Goal: Task Accomplishment & Management: Complete application form

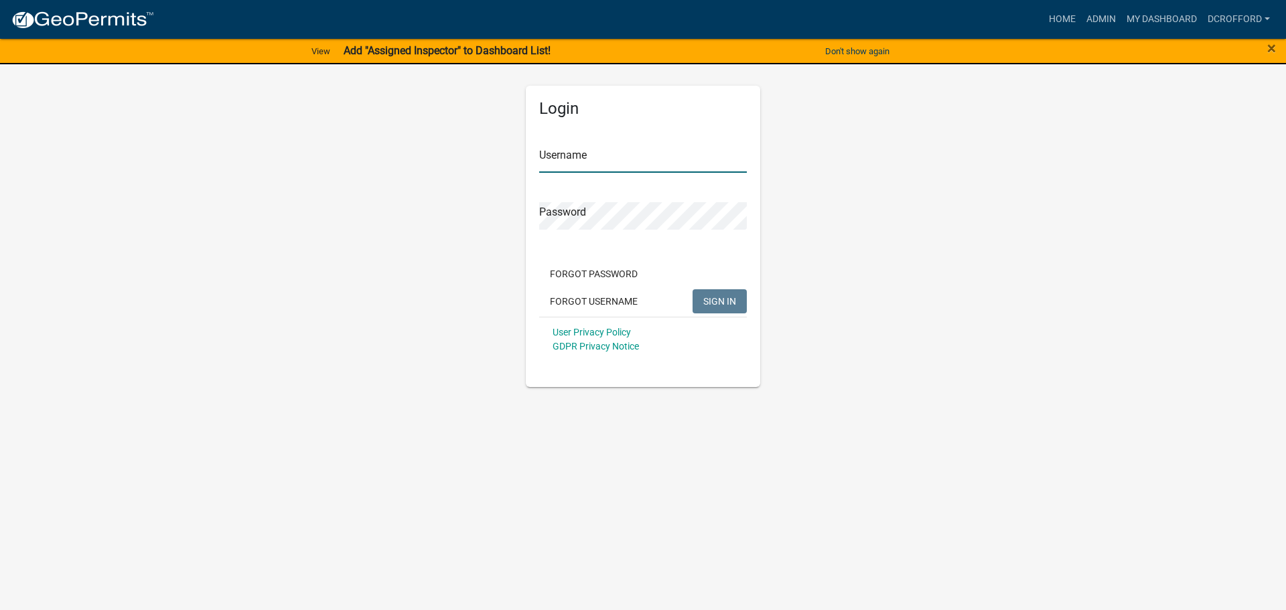
type input "dcrofford"
click at [728, 295] on button "SIGN IN" at bounding box center [720, 301] width 54 height 24
drag, startPoint x: 725, startPoint y: 85, endPoint x: 612, endPoint y: -3, distance: 143.7
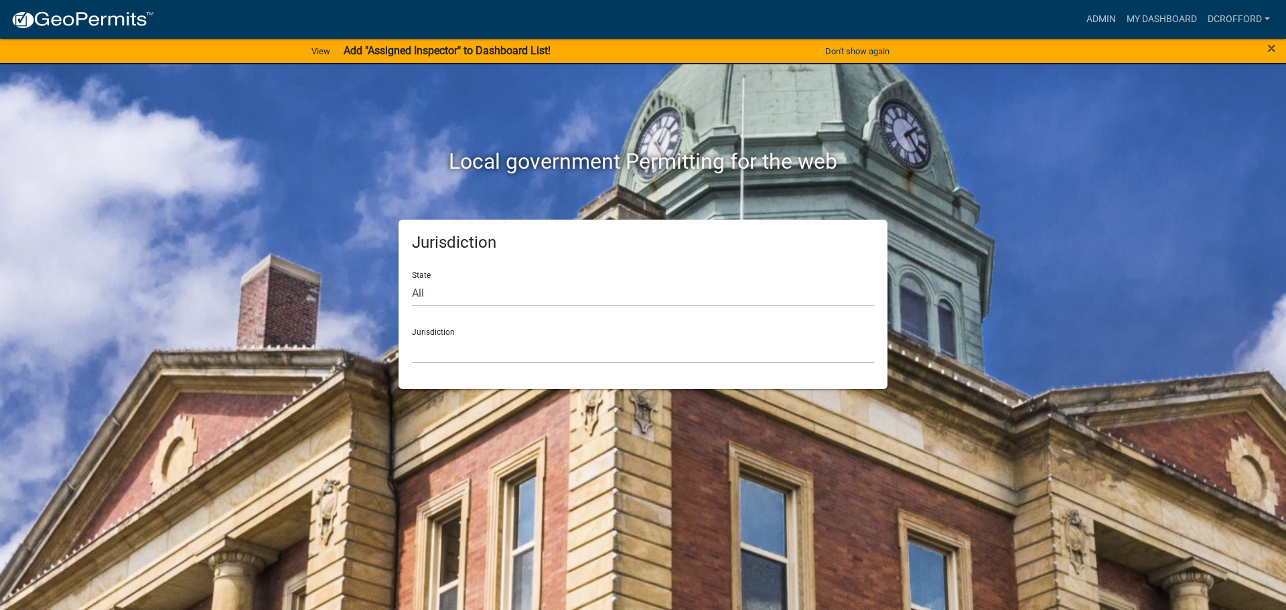
drag, startPoint x: 612, startPoint y: -3, endPoint x: 294, endPoint y: 222, distance: 389.2
click at [294, 222] on div "Jurisdiction State All [US_STATE] [US_STATE] [US_STATE] [US_STATE] [US_STATE] […" at bounding box center [643, 304] width 764 height 169
click at [555, 341] on select "[GEOGRAPHIC_DATA], [US_STATE] [GEOGRAPHIC_DATA], [US_STATE][PERSON_NAME][GEOGRA…" at bounding box center [643, 349] width 462 height 27
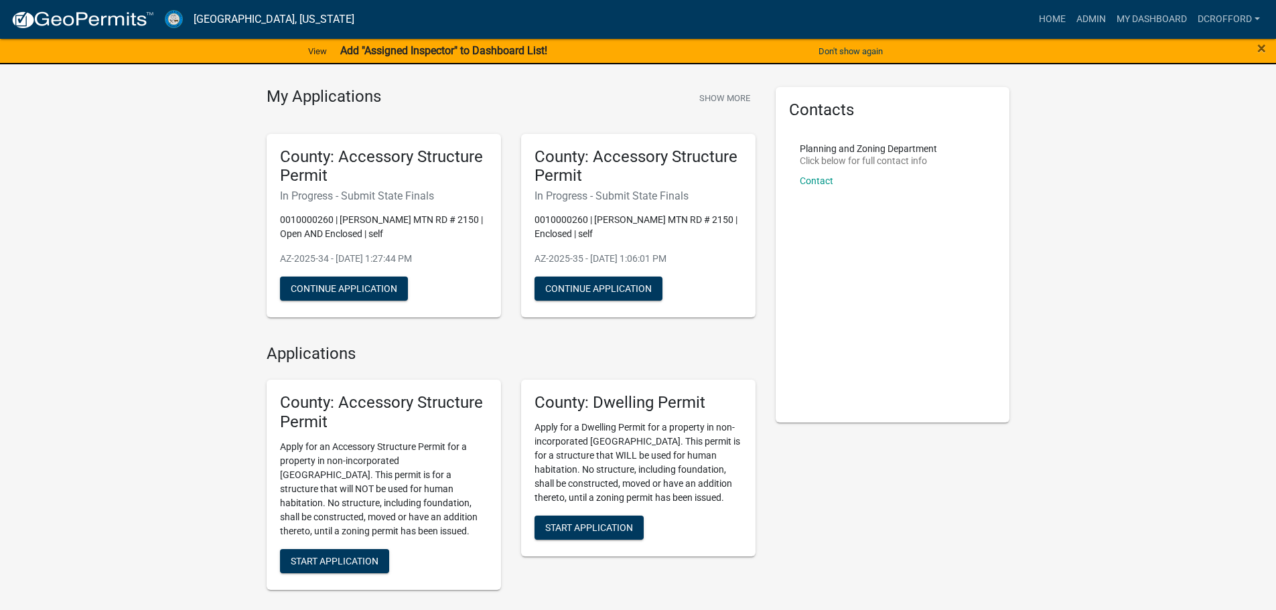
scroll to position [67, 0]
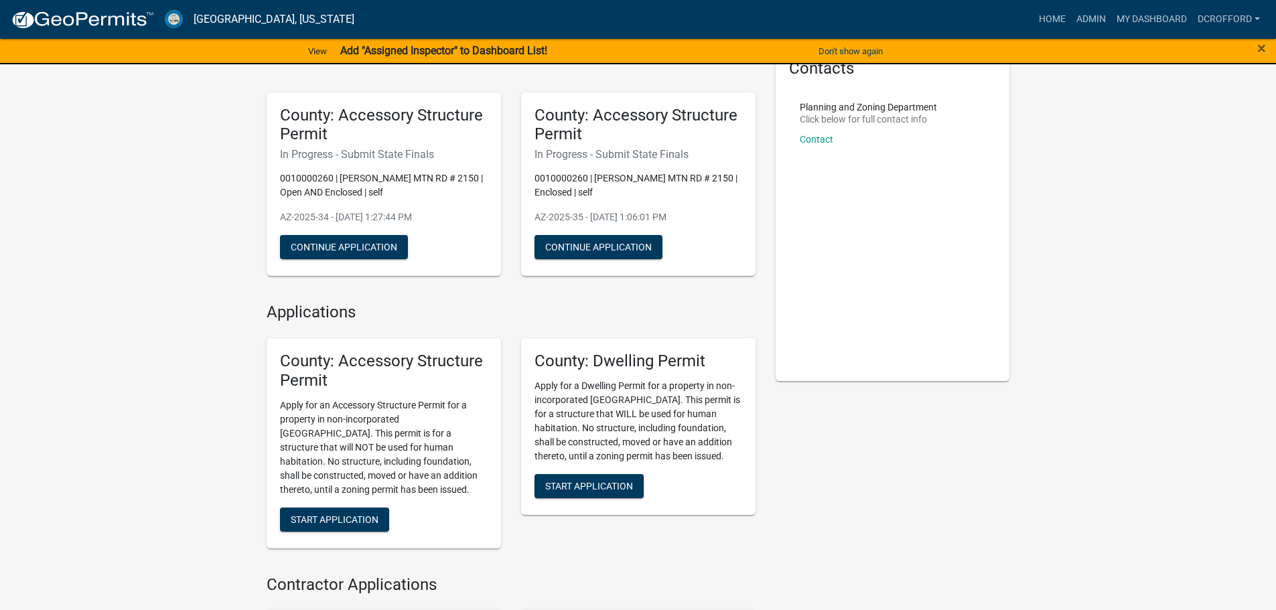
click at [135, 372] on div "My Applications Show More County: Accessory Structure Permit In Progress - Subm…" at bounding box center [638, 389] width 1276 height 880
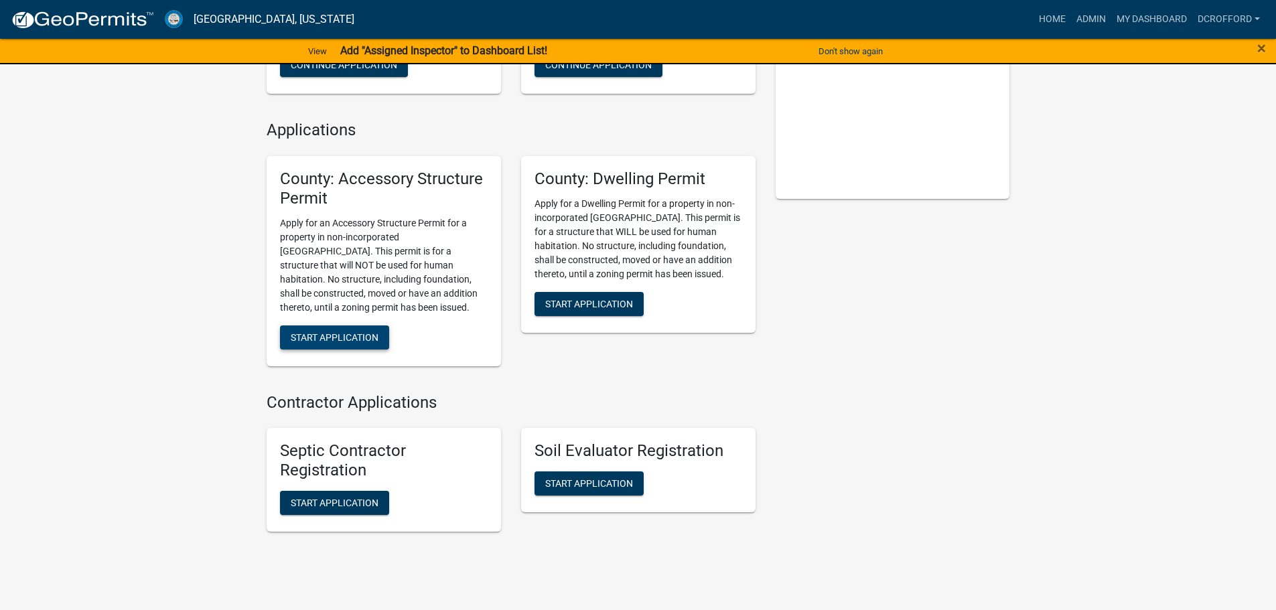
scroll to position [268, 0]
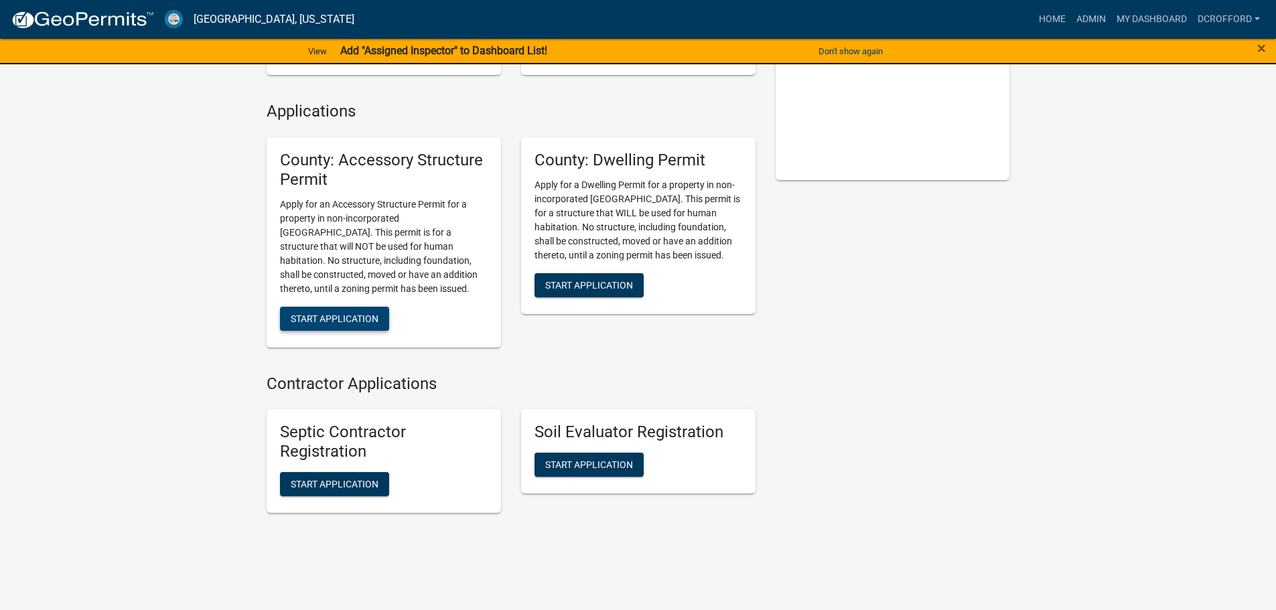
click at [359, 320] on span "Start Application" at bounding box center [335, 318] width 88 height 11
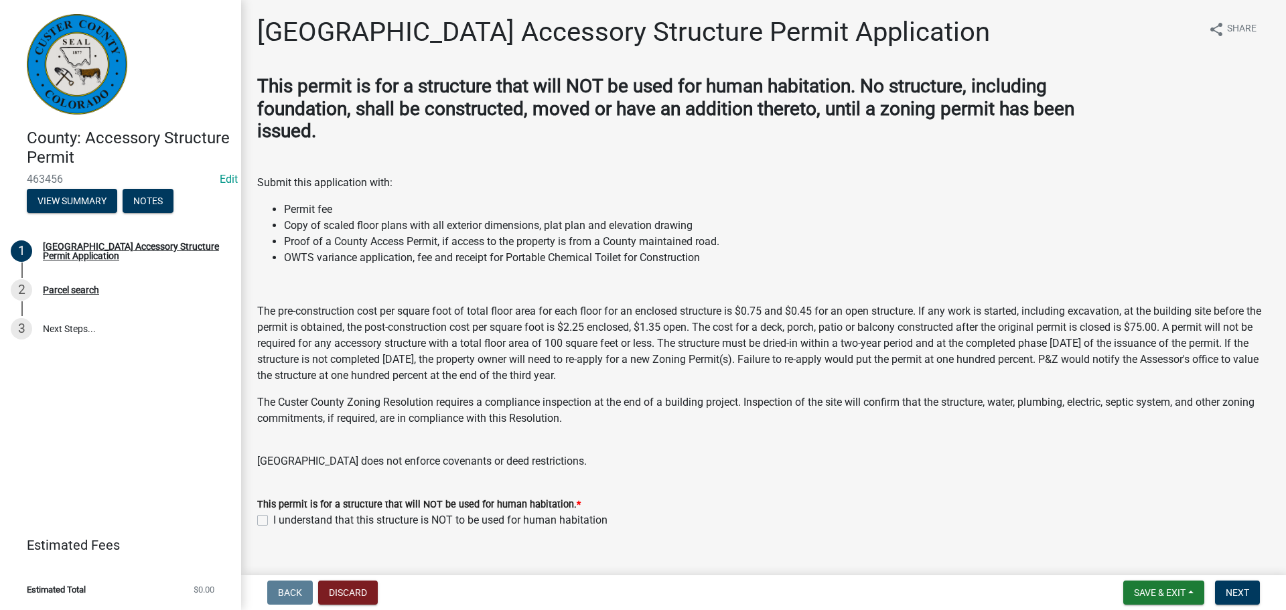
click at [273, 519] on label "I understand that this structure is NOT to be used for human habitation" at bounding box center [440, 520] width 334 height 16
click at [273, 519] on input "I understand that this structure is NOT to be used for human habitation" at bounding box center [277, 516] width 9 height 9
checkbox input "true"
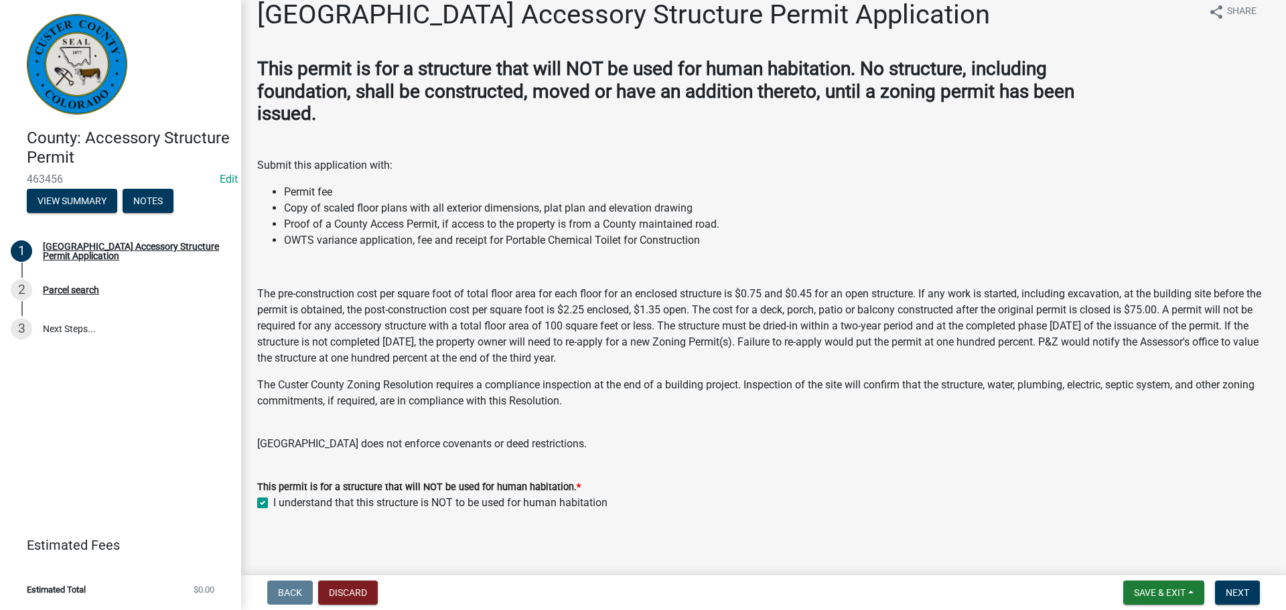
scroll to position [23, 0]
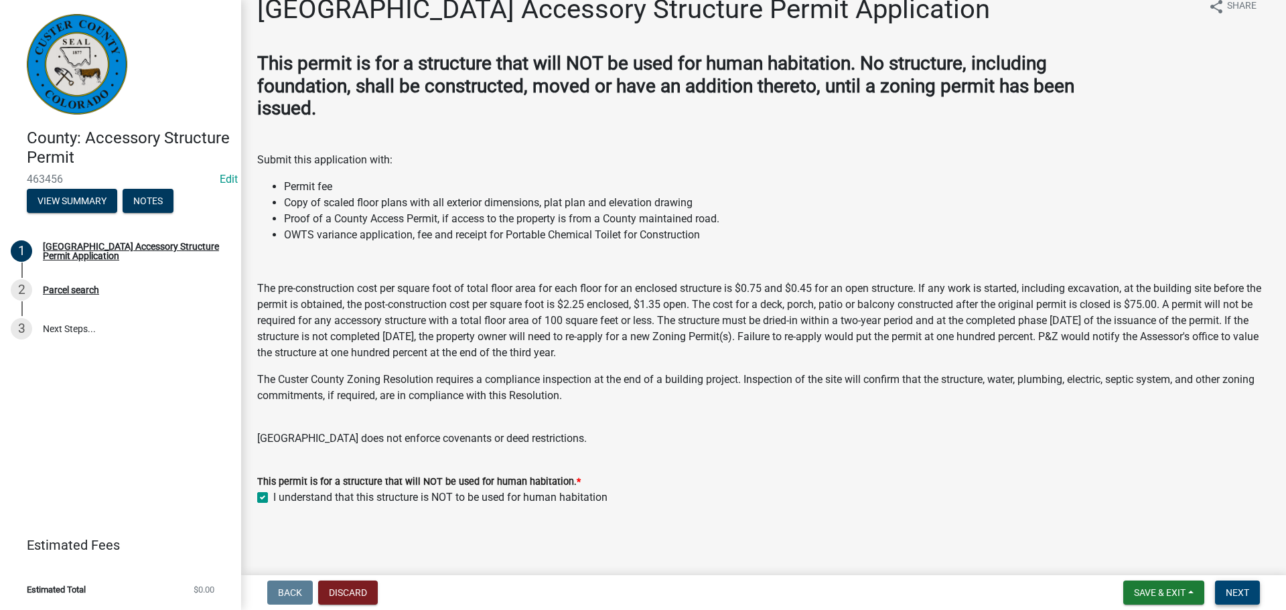
click at [1241, 586] on button "Next" at bounding box center [1237, 593] width 45 height 24
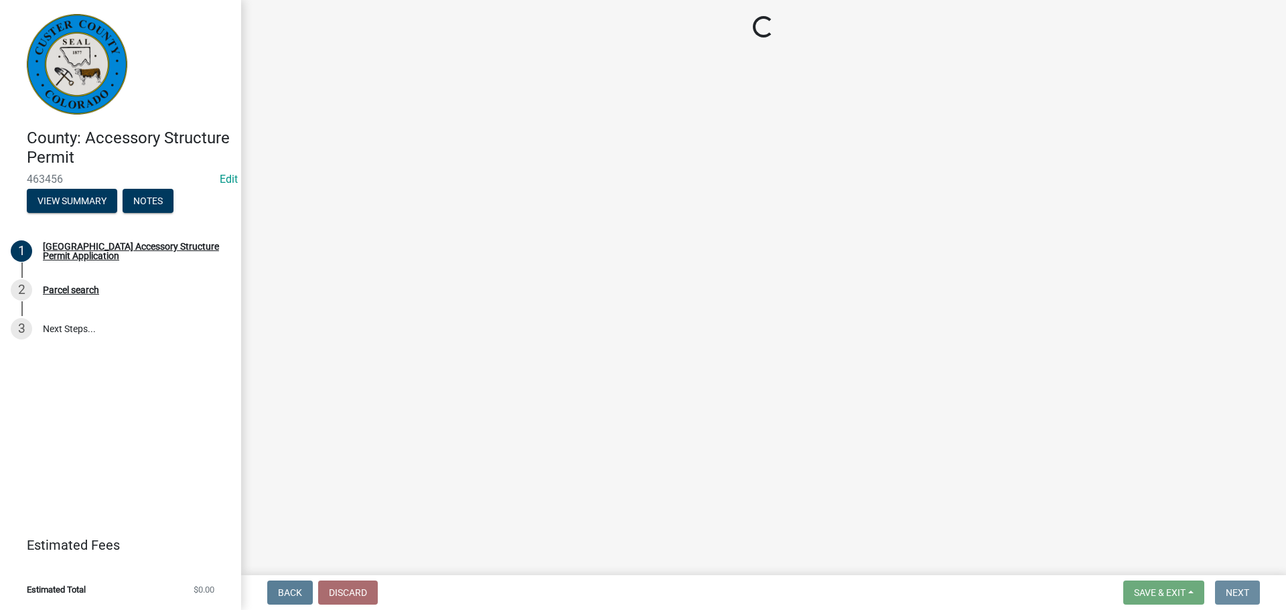
scroll to position [0, 0]
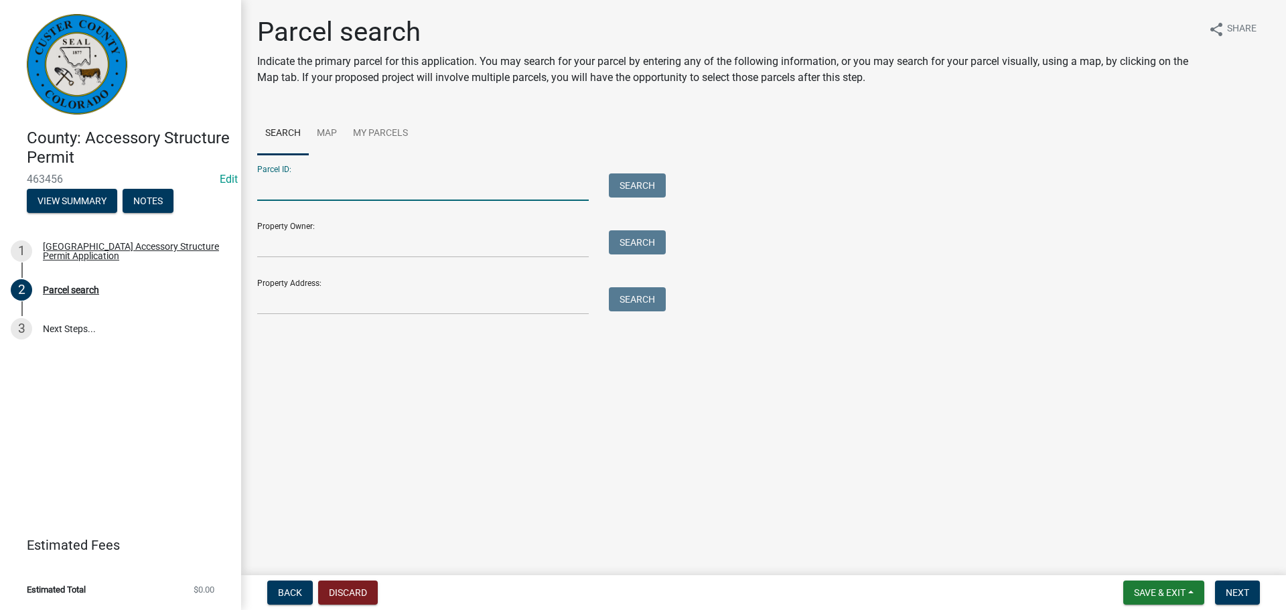
click at [395, 192] on input "Parcel ID:" at bounding box center [423, 187] width 332 height 27
type input "0010236085"
click at [663, 182] on button "Search" at bounding box center [637, 186] width 57 height 24
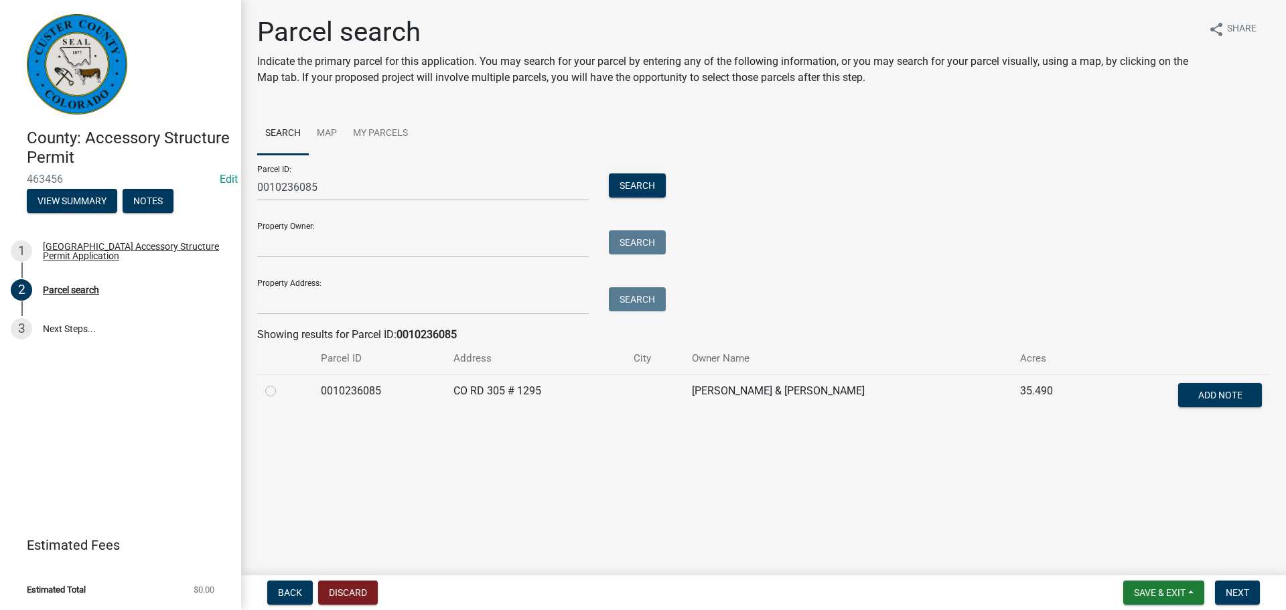
click at [281, 383] on label at bounding box center [281, 383] width 0 height 0
click at [281, 392] on input "radio" at bounding box center [285, 387] width 9 height 9
radio input "true"
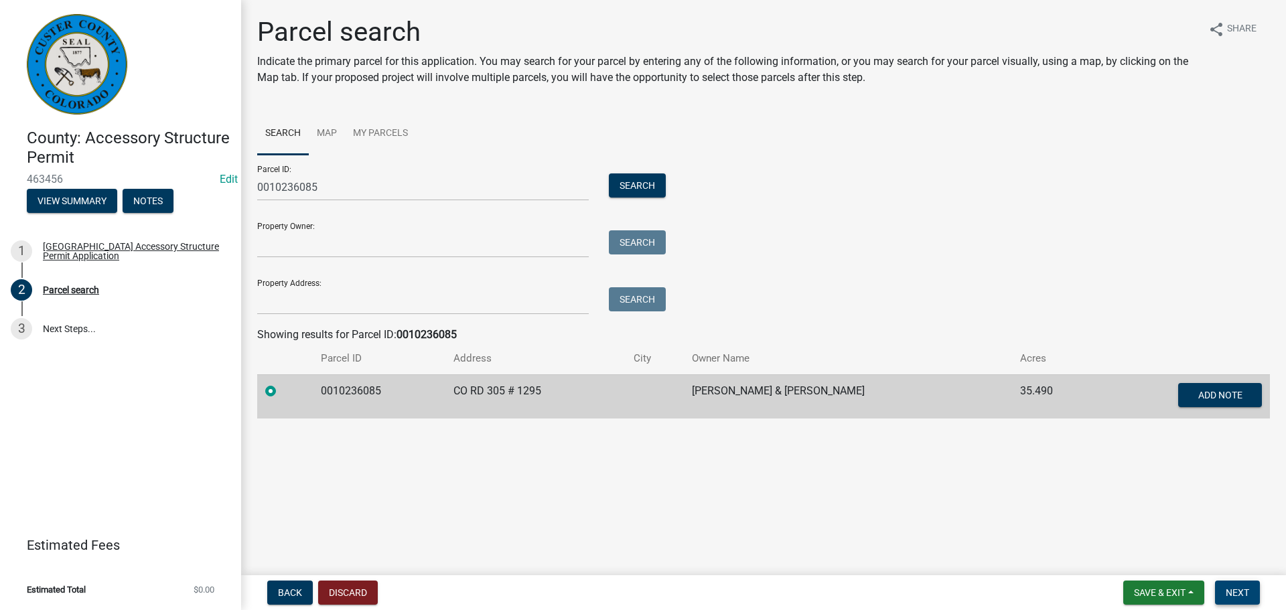
click at [1239, 596] on span "Next" at bounding box center [1237, 593] width 23 height 11
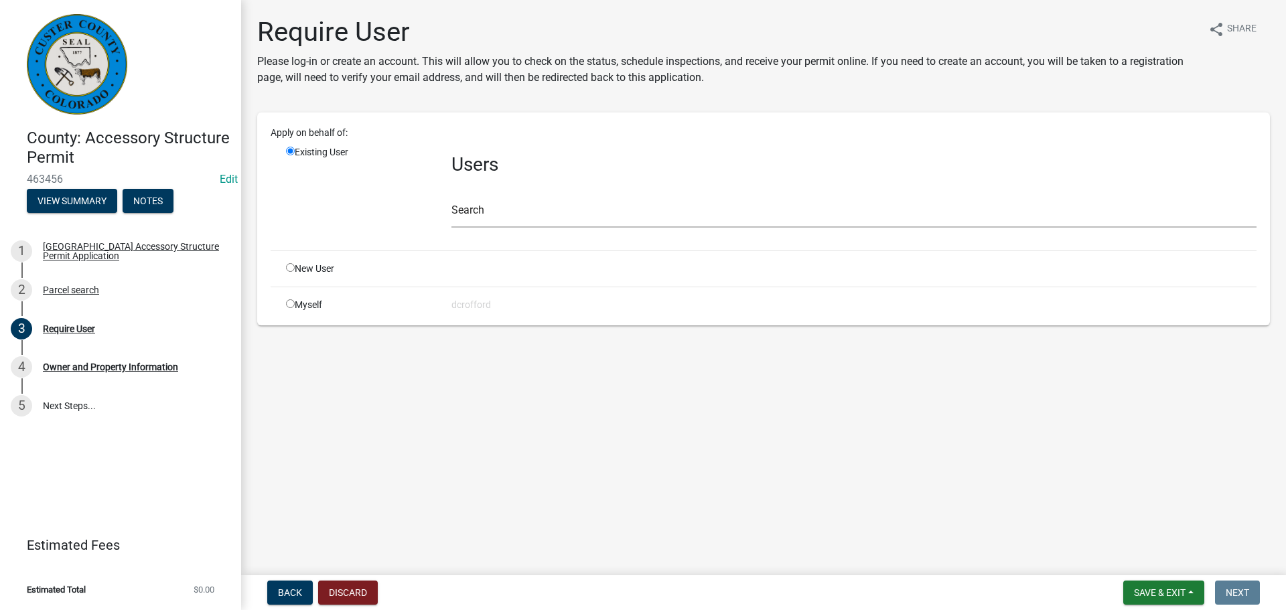
click at [291, 269] on input "radio" at bounding box center [290, 267] width 9 height 9
radio input "true"
radio input "false"
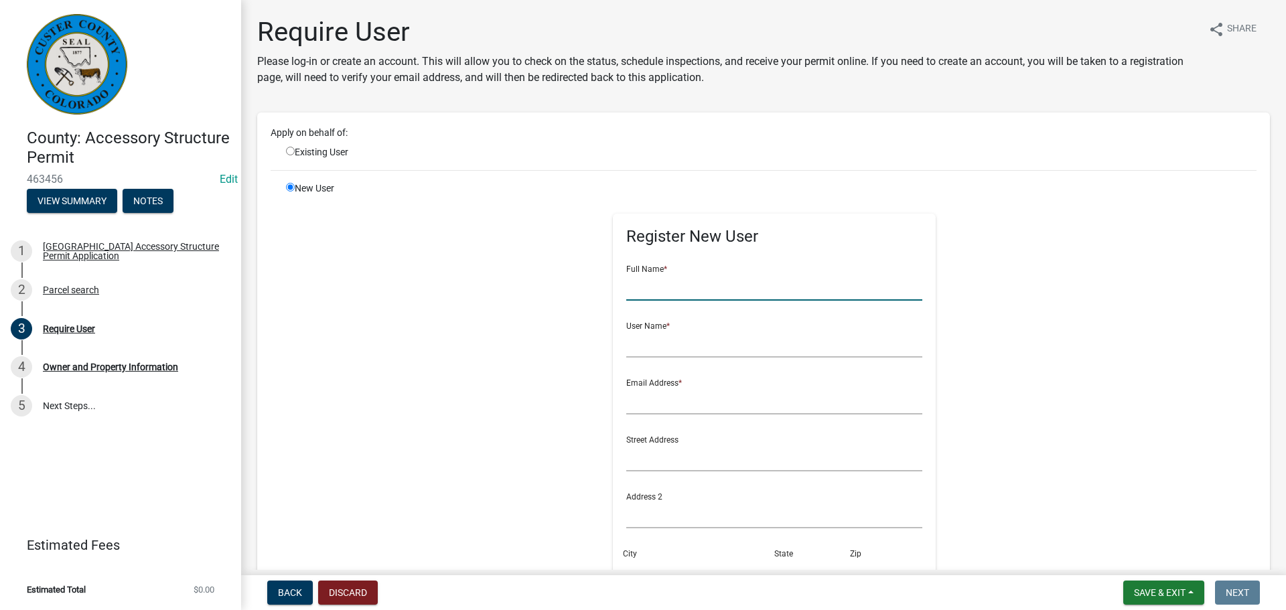
click at [640, 298] on input "text" at bounding box center [774, 286] width 297 height 27
type input "[PERSON_NAME] and [PERSON_NAME]"
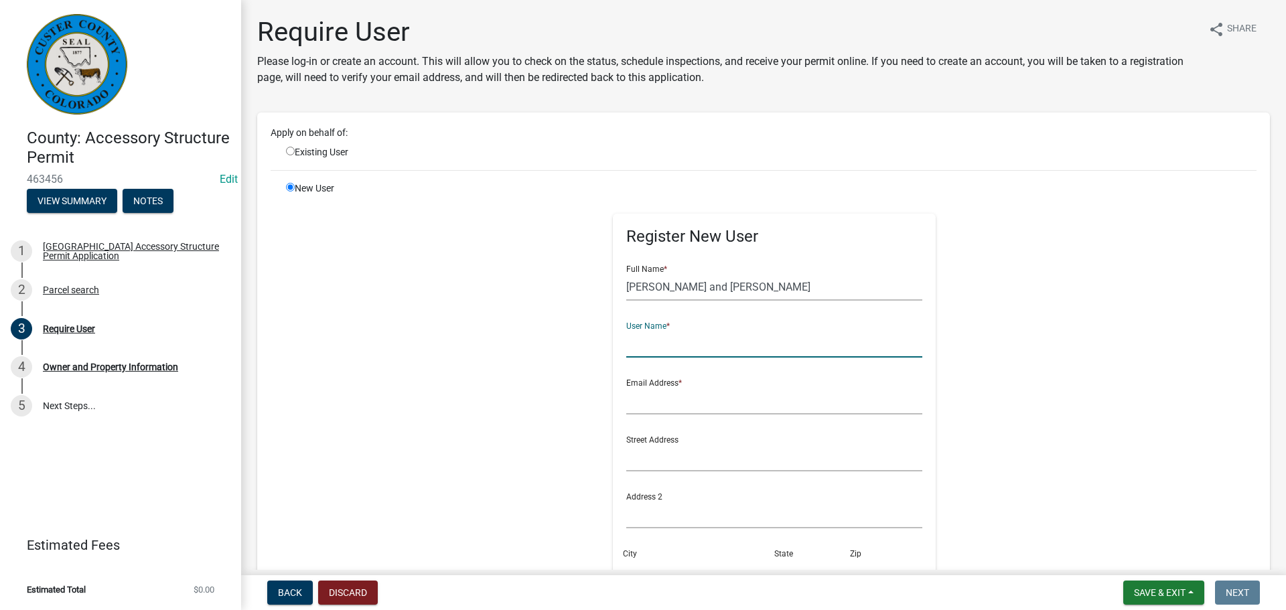
click at [661, 341] on input "text" at bounding box center [774, 343] width 297 height 27
type input "[PERSON_NAME]"
click at [694, 405] on input "text" at bounding box center [774, 400] width 297 height 27
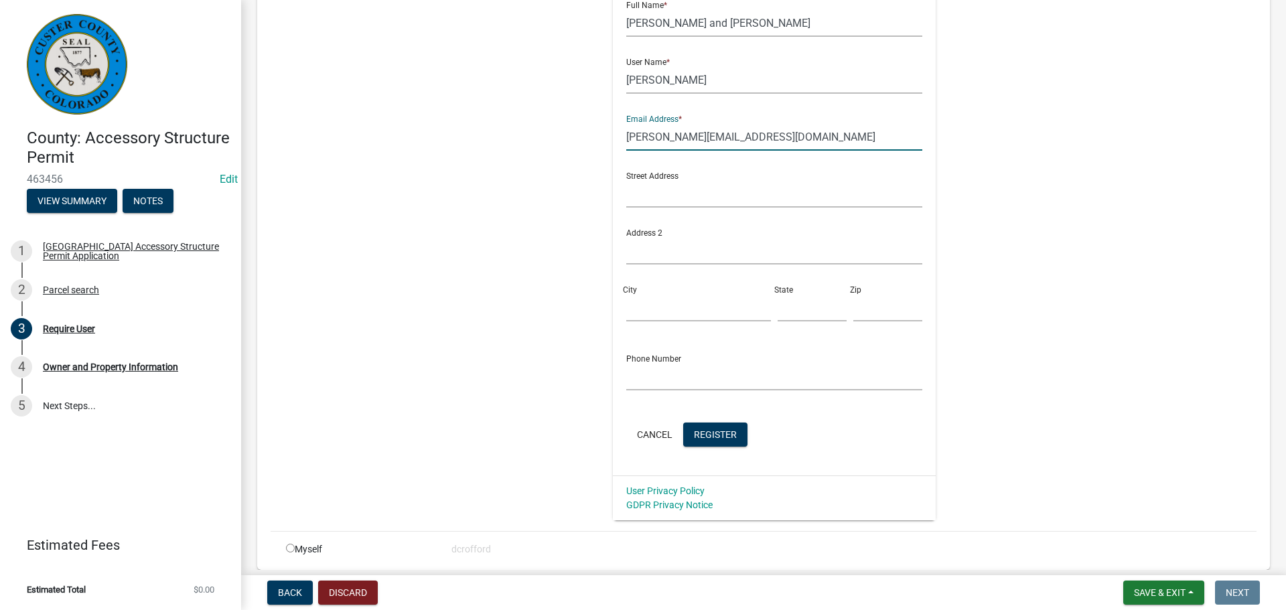
scroll to position [268, 0]
type input "[PERSON_NAME][EMAIL_ADDRESS][DOMAIN_NAME]"
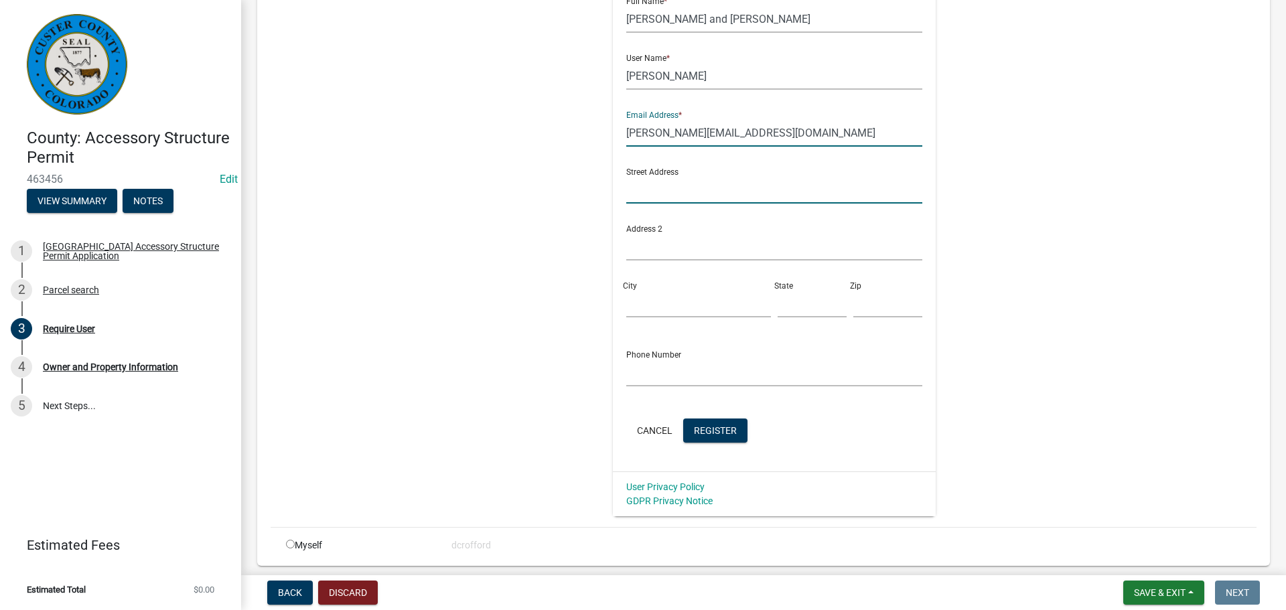
click at [756, 193] on input "text" at bounding box center [774, 189] width 297 height 27
type input "1295 Cr 305"
click at [673, 306] on input "City" at bounding box center [698, 303] width 145 height 27
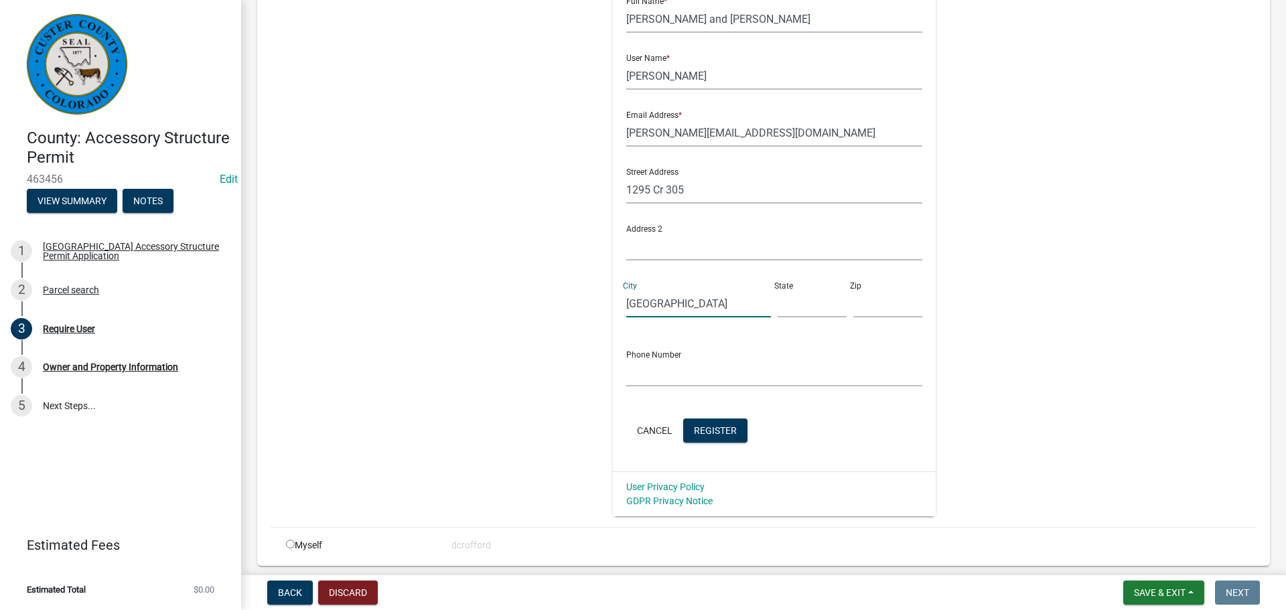
type input "[GEOGRAPHIC_DATA]"
type input "Co"
type input "81252"
type input "7193716520"
click at [719, 430] on span "Register" at bounding box center [715, 430] width 43 height 11
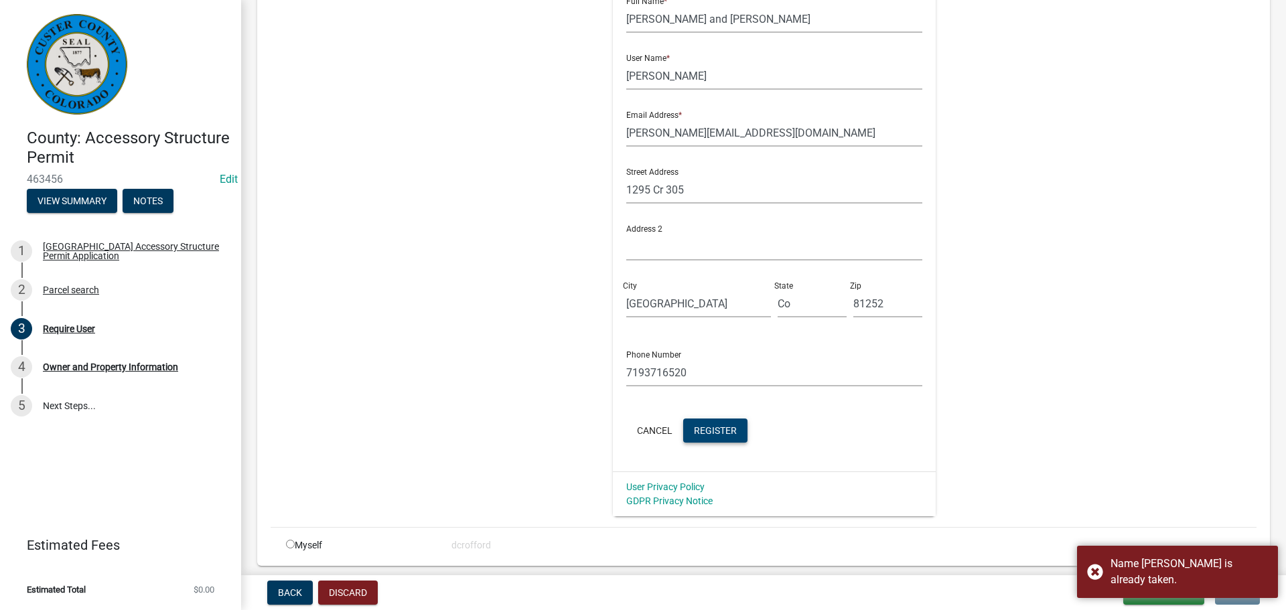
scroll to position [67, 0]
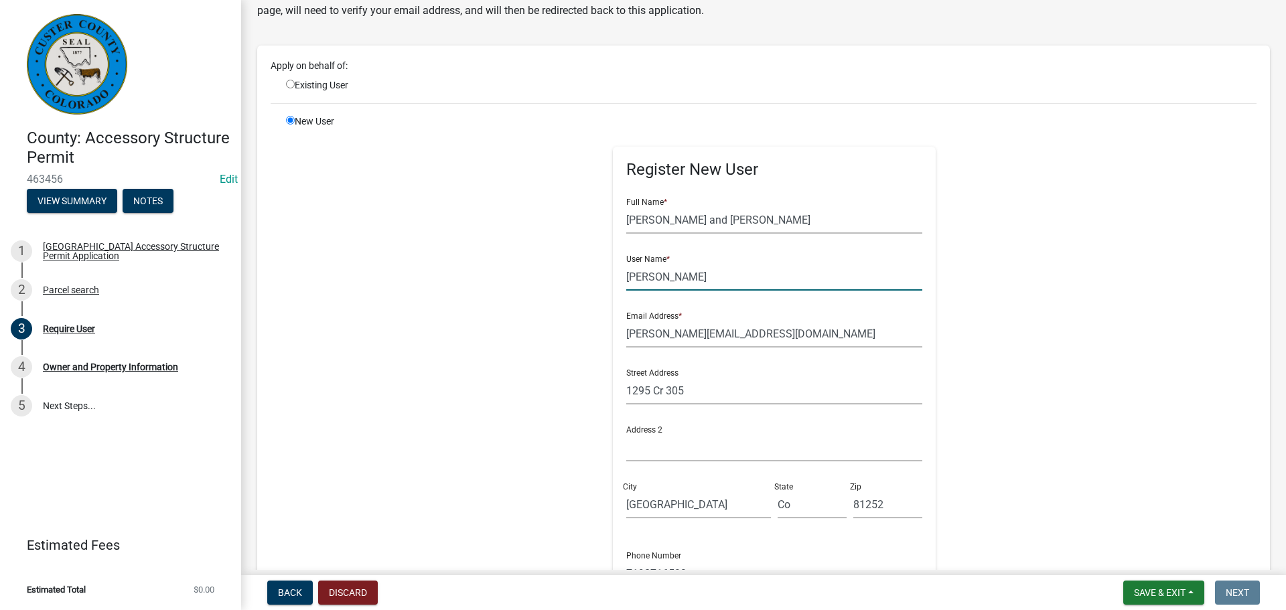
click at [626, 277] on input "[PERSON_NAME]" at bounding box center [774, 276] width 297 height 27
type input ".[PERSON_NAME]"
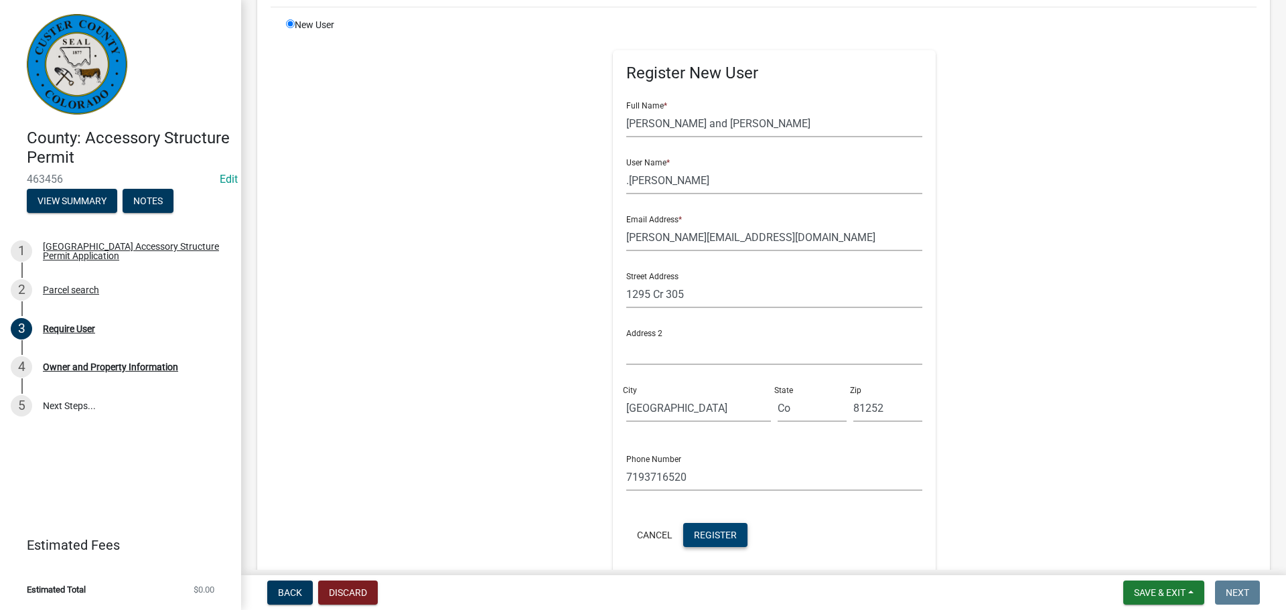
scroll to position [316, 0]
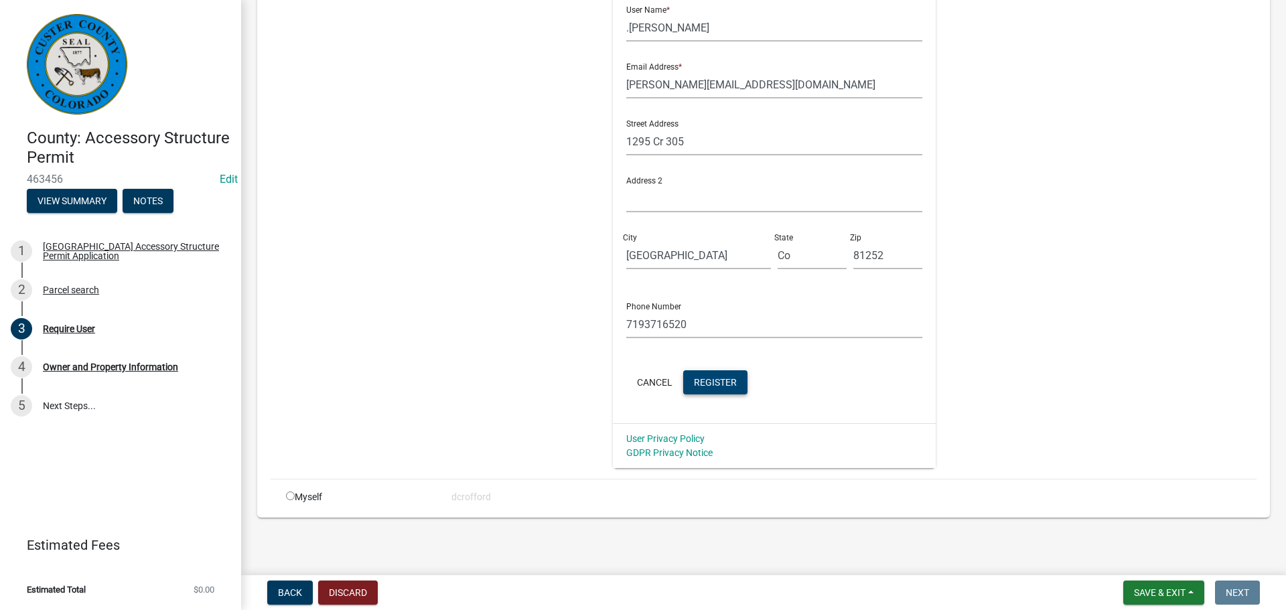
click at [701, 376] on span "Register" at bounding box center [715, 381] width 43 height 11
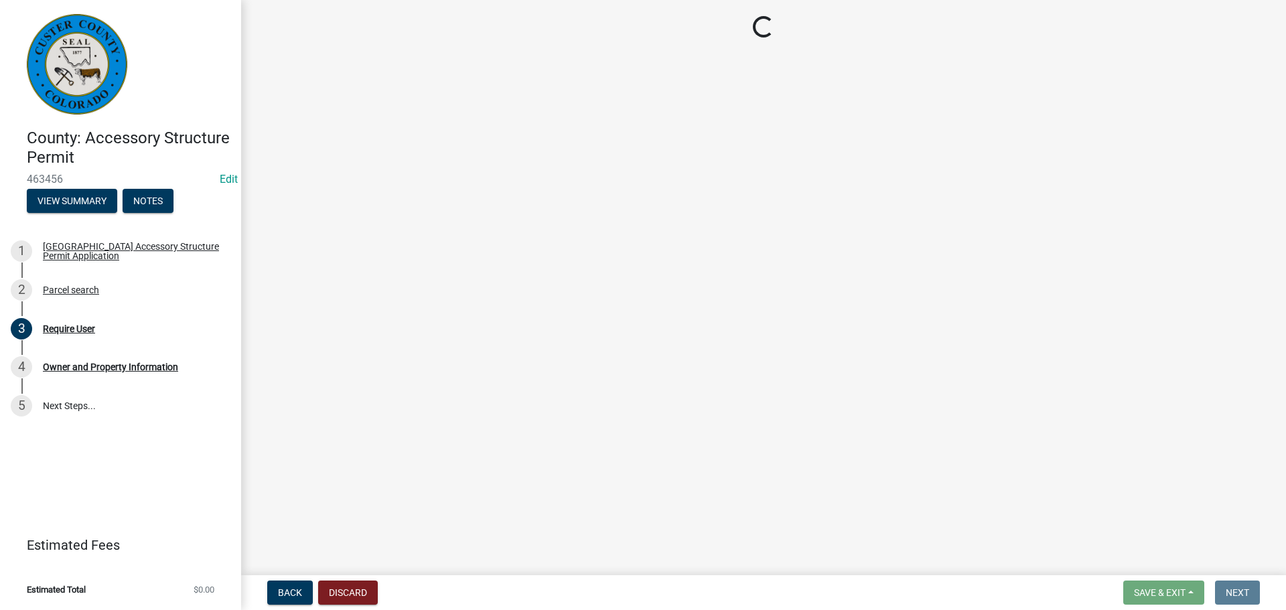
scroll to position [0, 0]
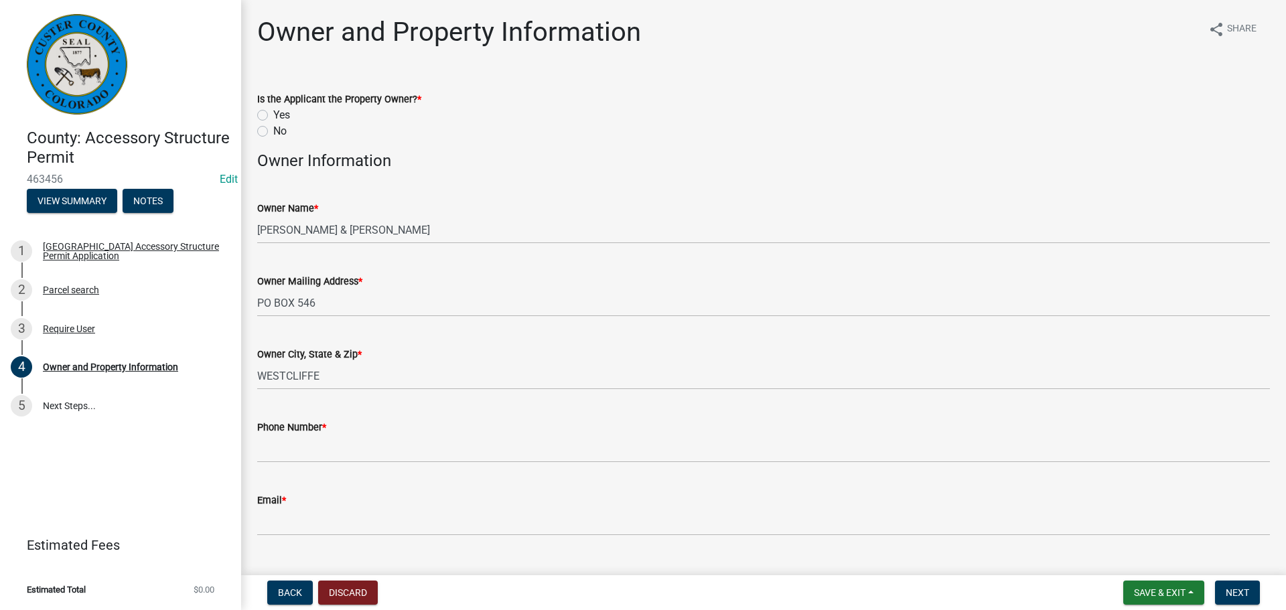
click at [273, 116] on label "Yes" at bounding box center [281, 115] width 17 height 16
click at [273, 116] on input "Yes" at bounding box center [277, 111] width 9 height 9
radio input "true"
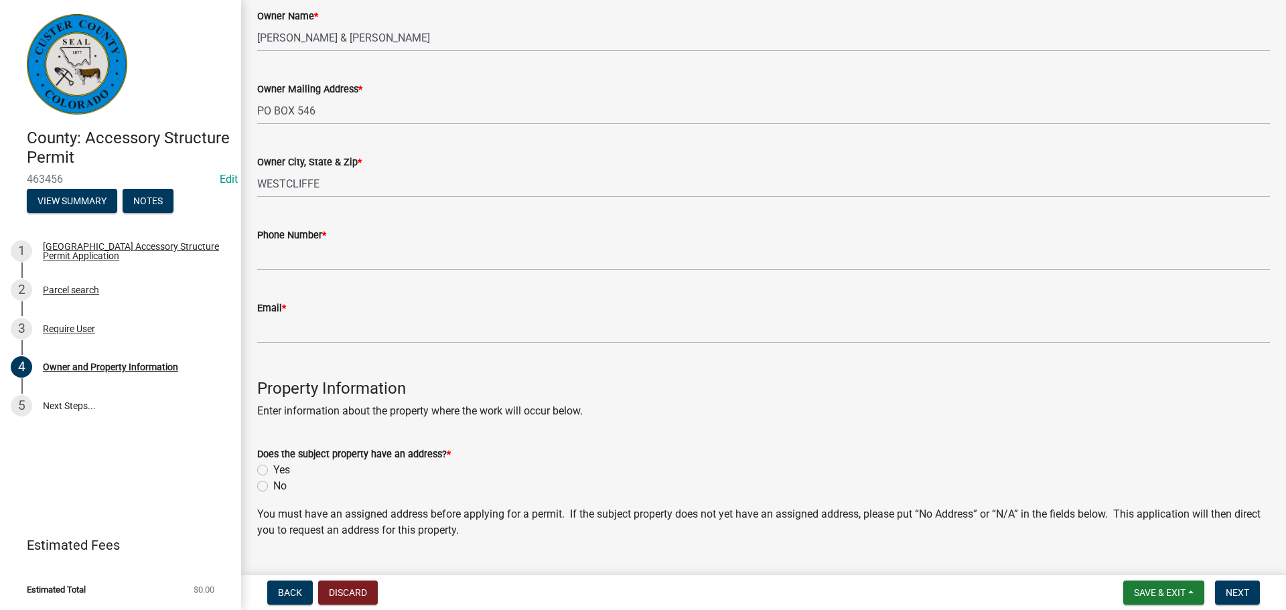
scroll to position [201, 0]
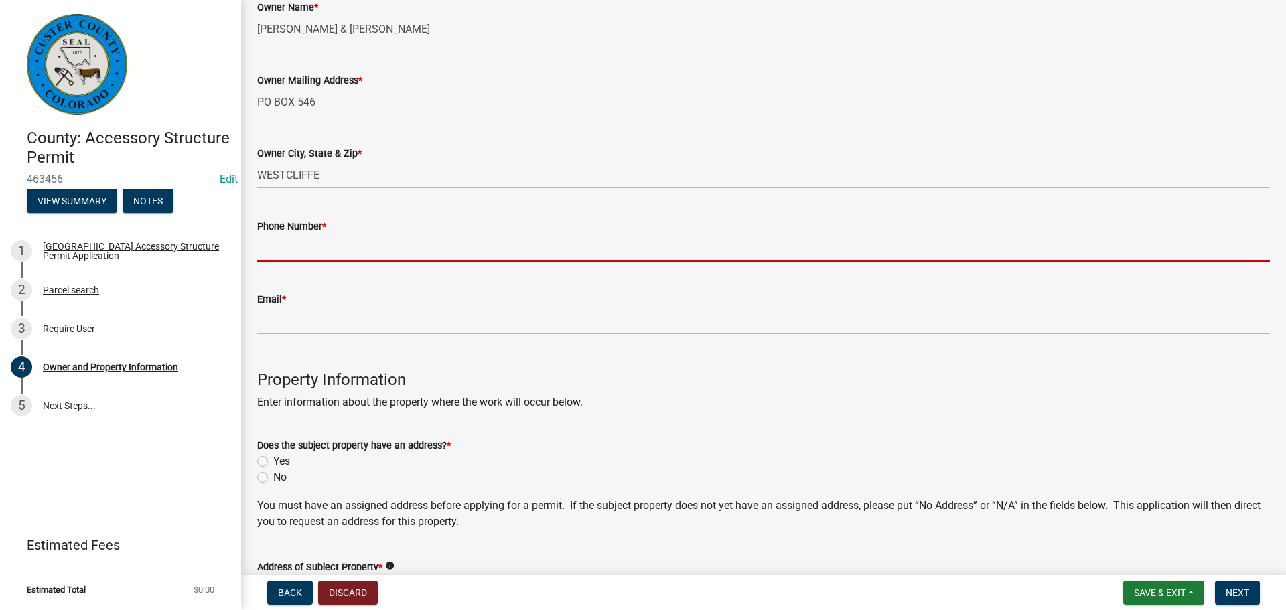
click at [344, 246] on input "Phone Number *" at bounding box center [763, 247] width 1013 height 27
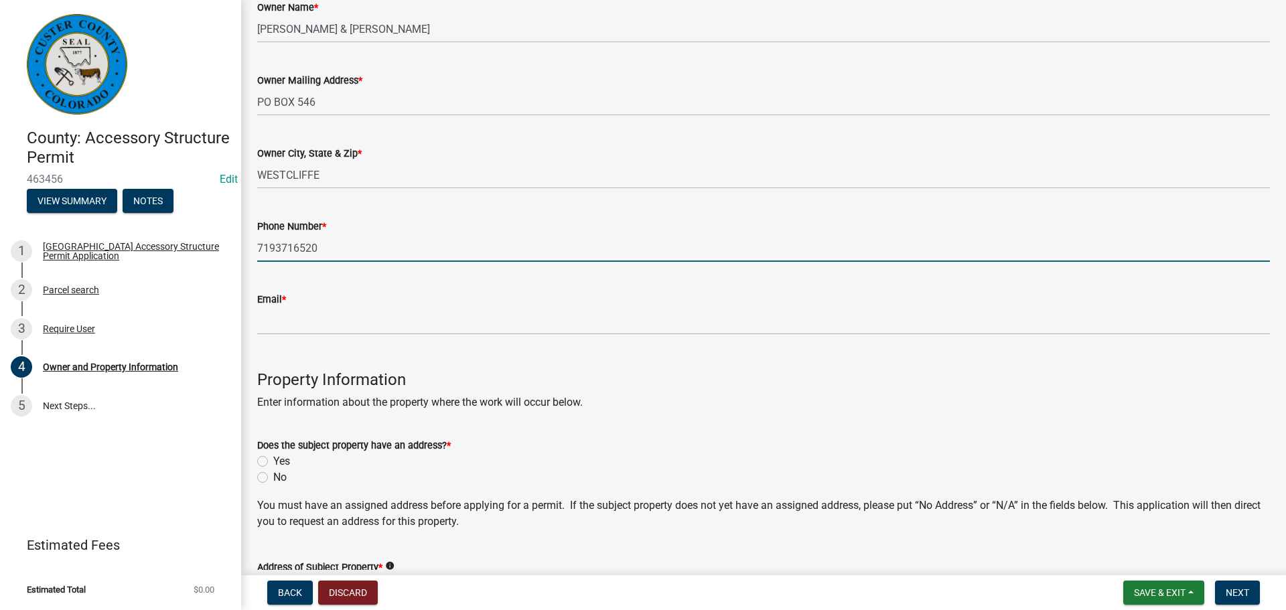
type input "7193716520"
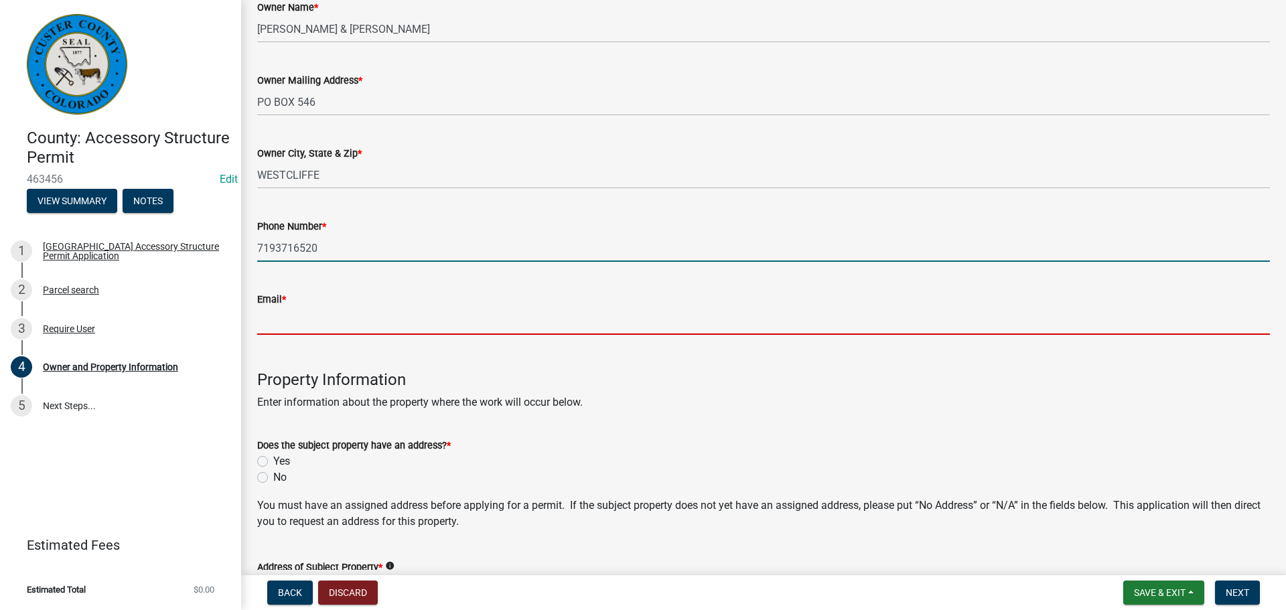
click at [312, 320] on input "Email *" at bounding box center [763, 320] width 1013 height 27
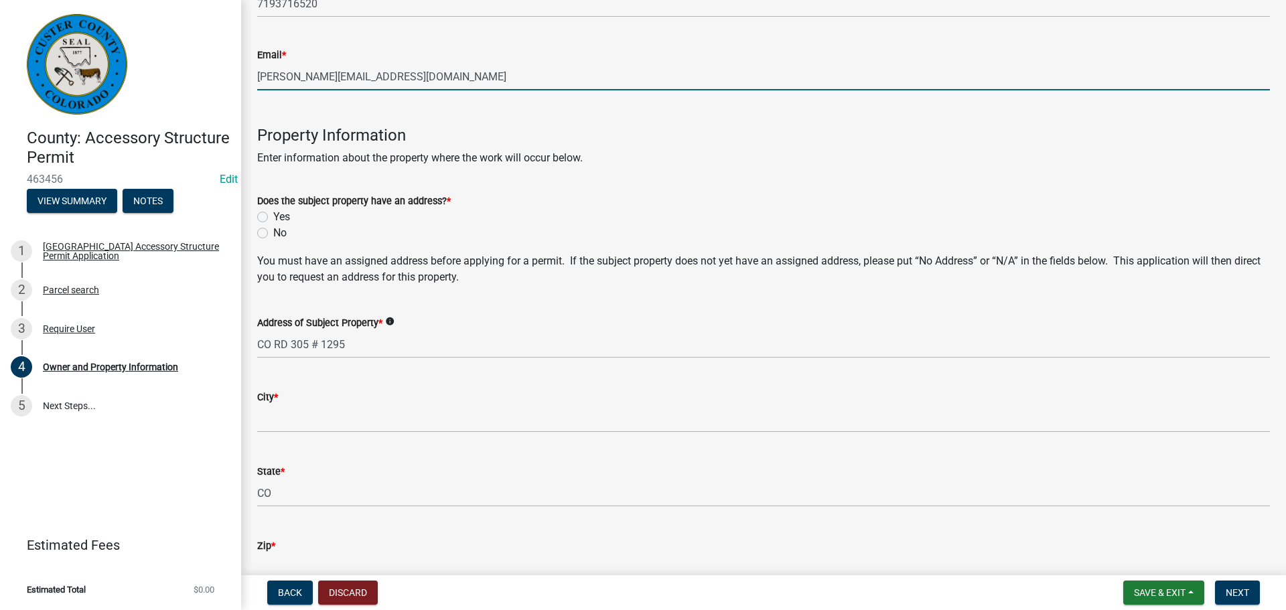
scroll to position [469, 0]
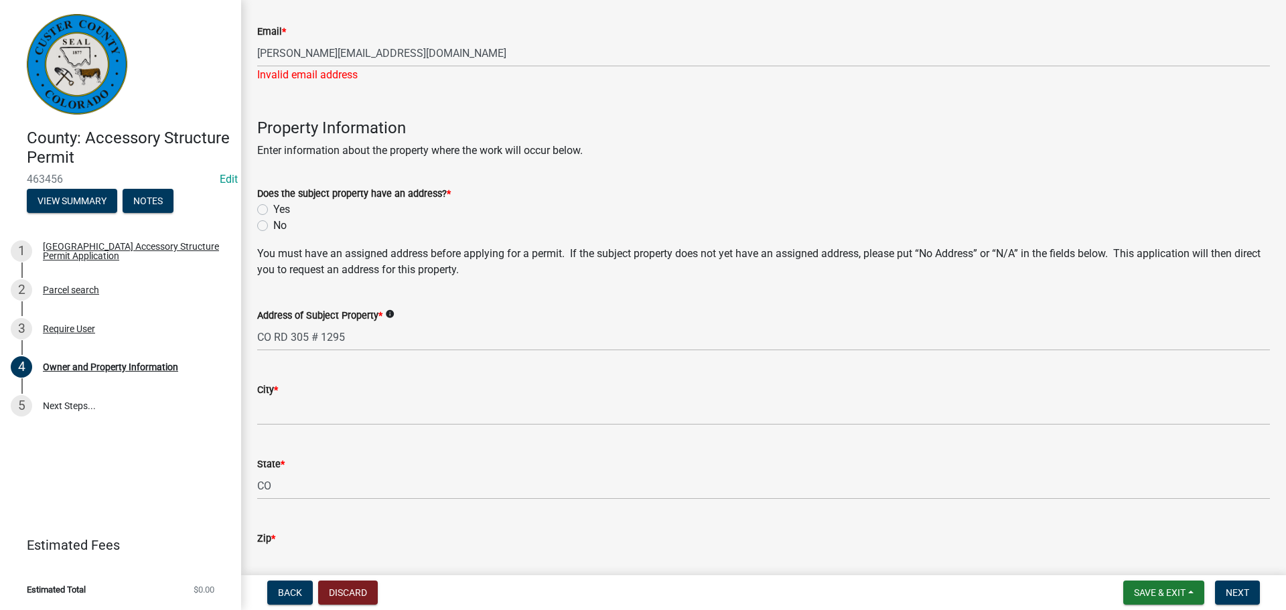
click at [264, 195] on div "Does the subject property have an address? * Yes No" at bounding box center [763, 210] width 1013 height 48
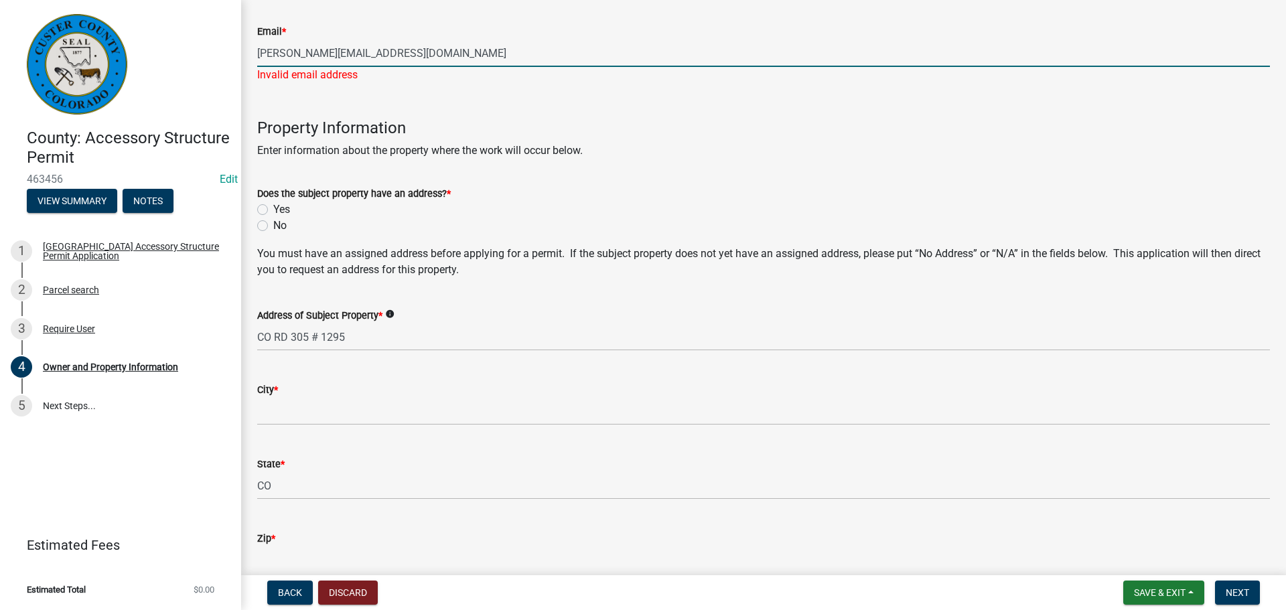
click at [368, 54] on input "[PERSON_NAME][EMAIL_ADDRESS][DOMAIN_NAME]" at bounding box center [763, 53] width 1013 height 27
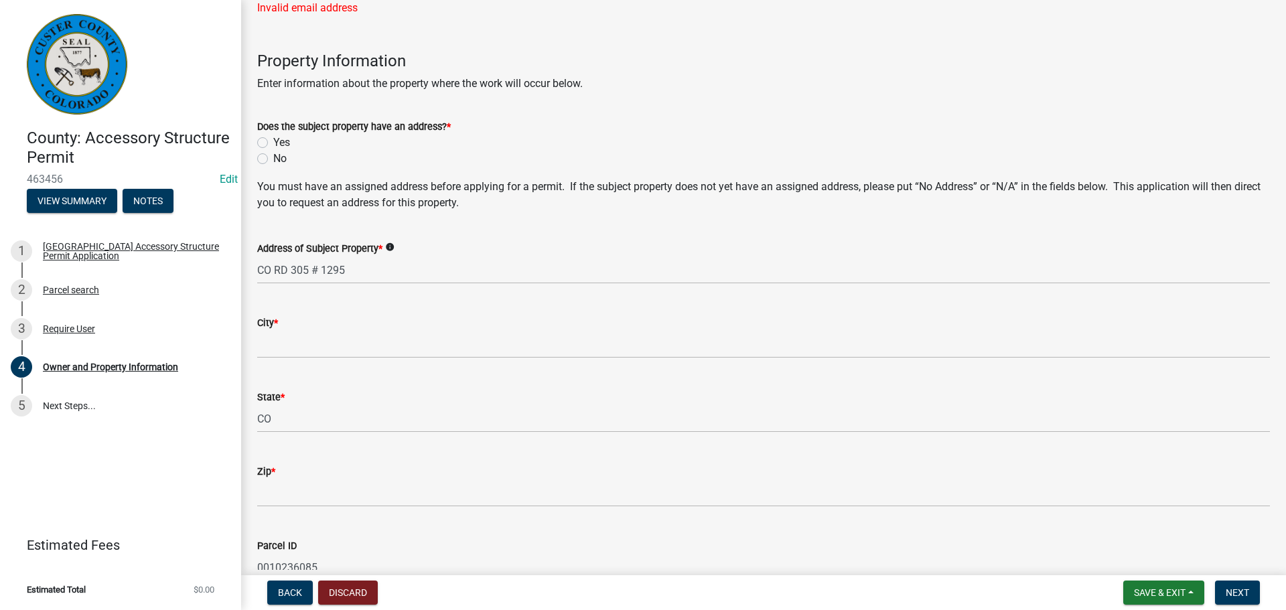
type input "[PERSON_NAME][EMAIL_ADDRESS][DOMAIN_NAME]"
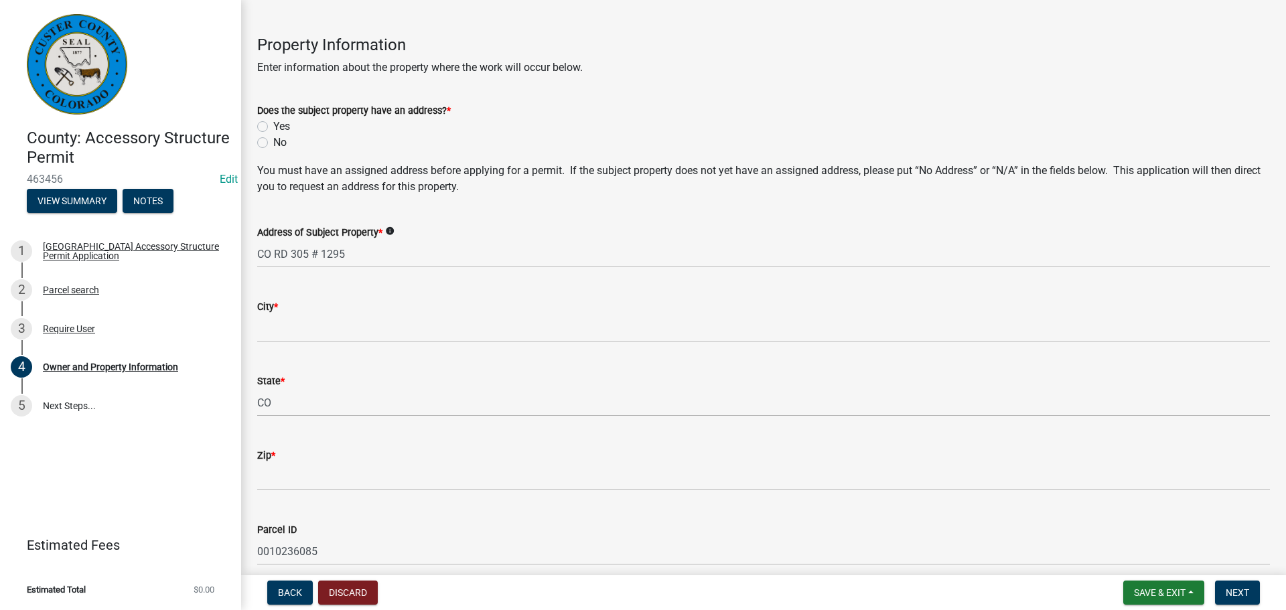
click at [263, 141] on div "Does the subject property have an address? * Yes No" at bounding box center [763, 126] width 1013 height 48
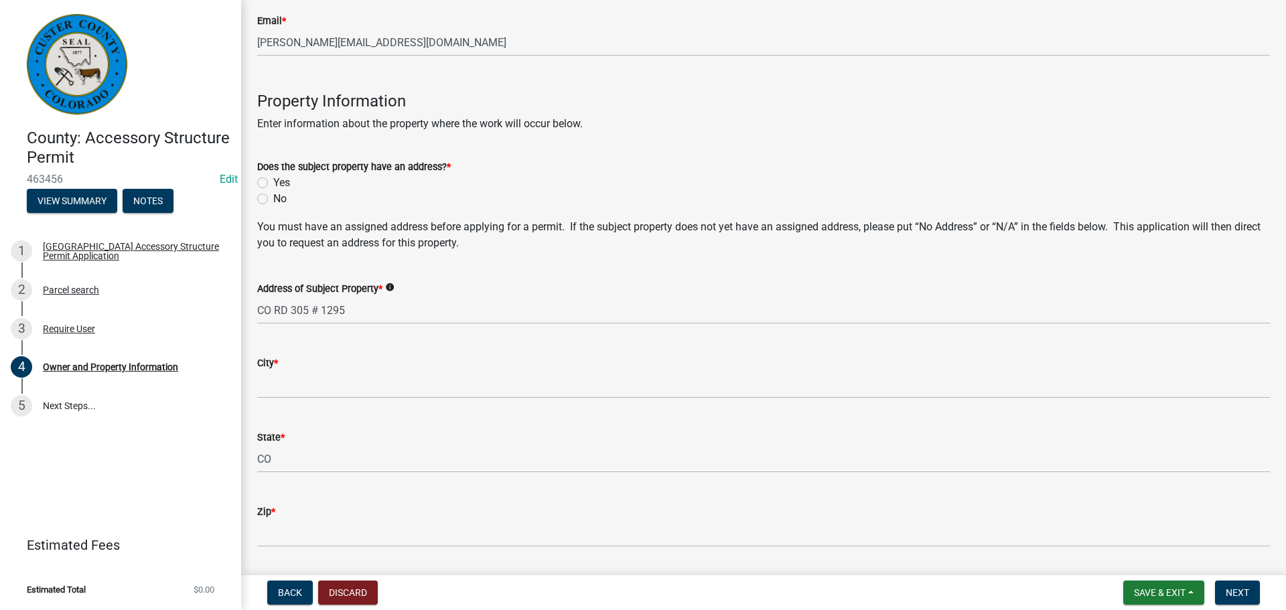
scroll to position [402, 0]
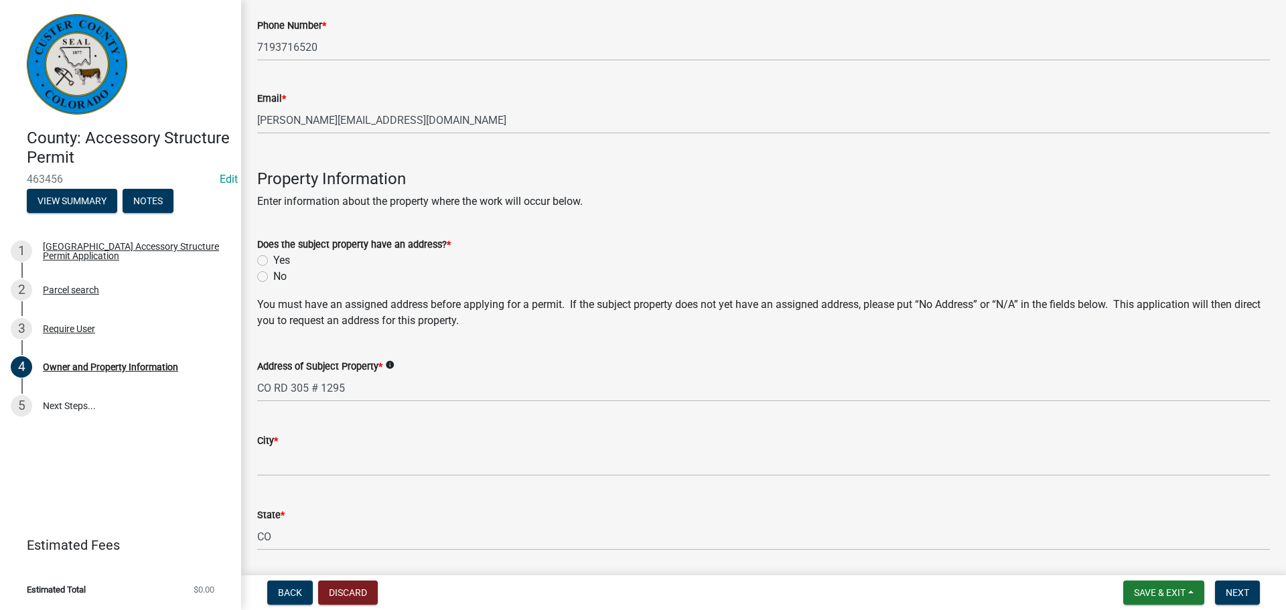
click at [269, 263] on div "Yes" at bounding box center [763, 261] width 1013 height 16
click at [273, 259] on label "Yes" at bounding box center [281, 261] width 17 height 16
click at [273, 259] on input "Yes" at bounding box center [277, 257] width 9 height 9
radio input "true"
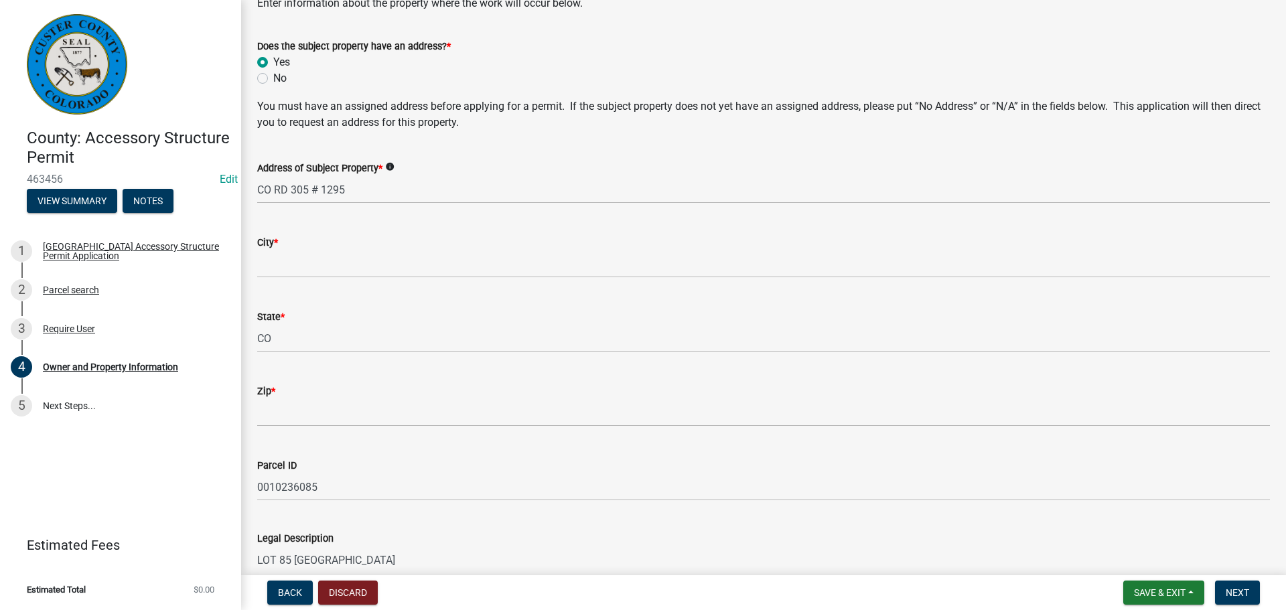
scroll to position [670, 0]
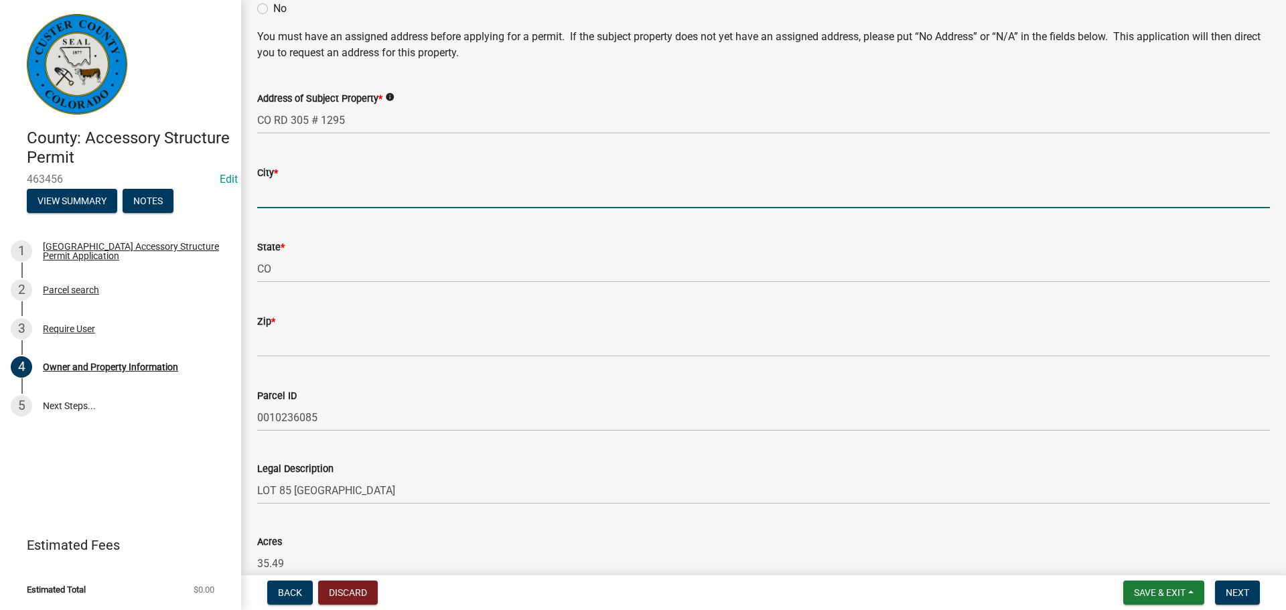
click at [304, 190] on input "City *" at bounding box center [763, 194] width 1013 height 27
type input "Westcliffe"
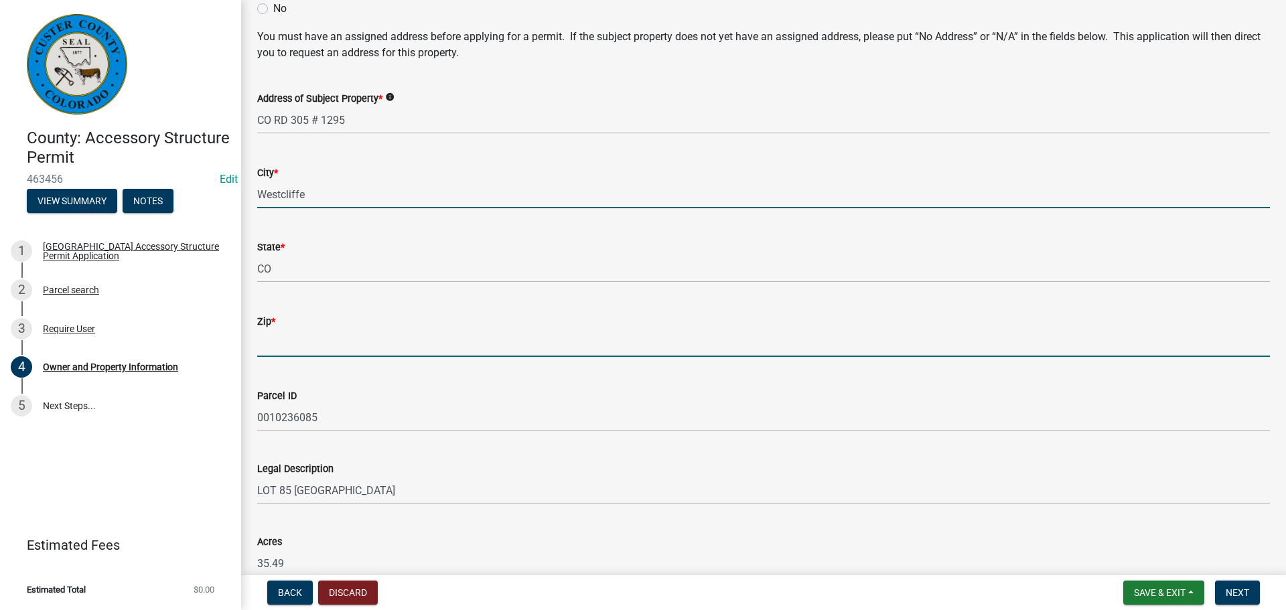
type input "81252"
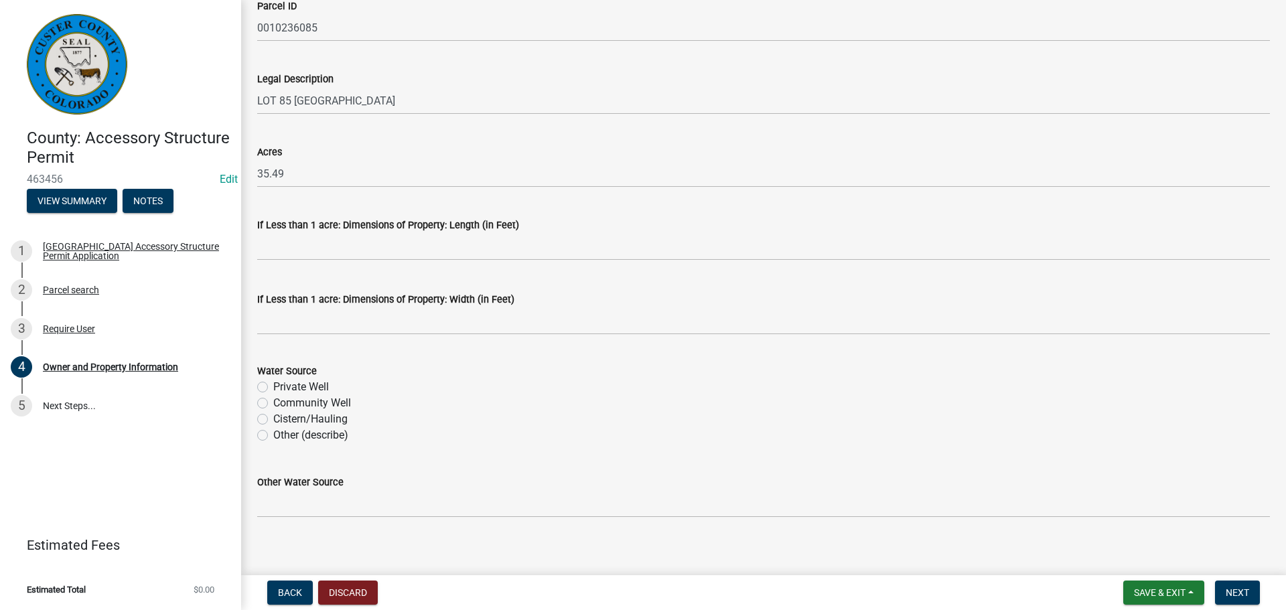
scroll to position [1071, 0]
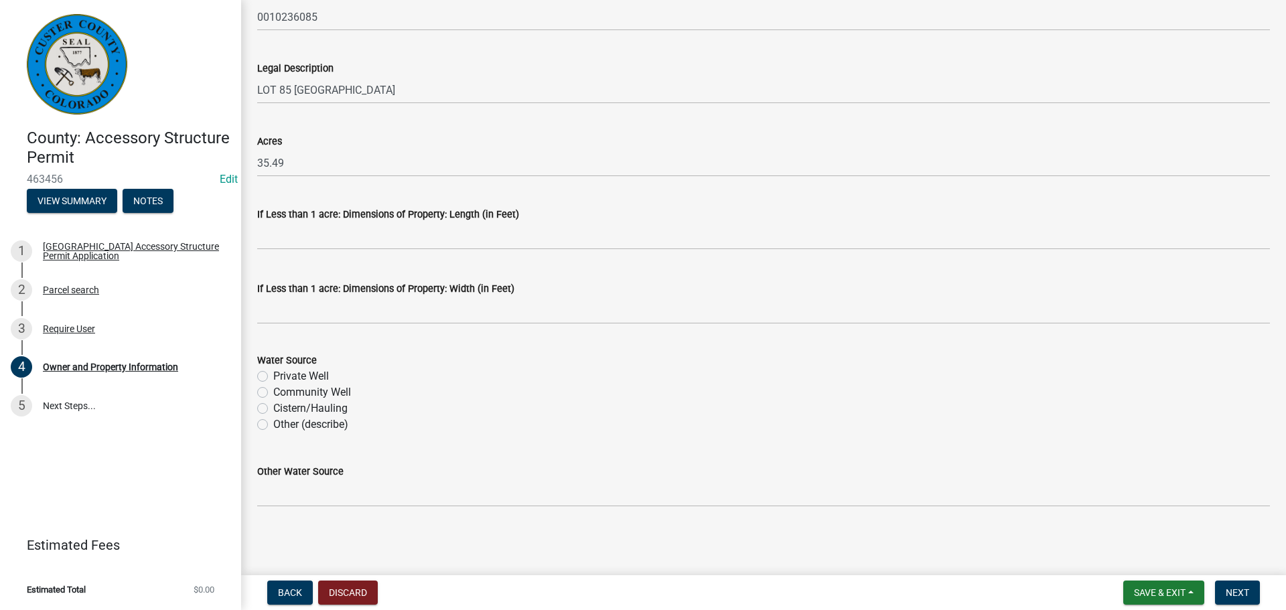
click at [273, 379] on label "Private Well" at bounding box center [301, 376] width 56 height 16
click at [273, 377] on input "Private Well" at bounding box center [277, 372] width 9 height 9
radio input "true"
click at [1231, 593] on span "Next" at bounding box center [1237, 593] width 23 height 11
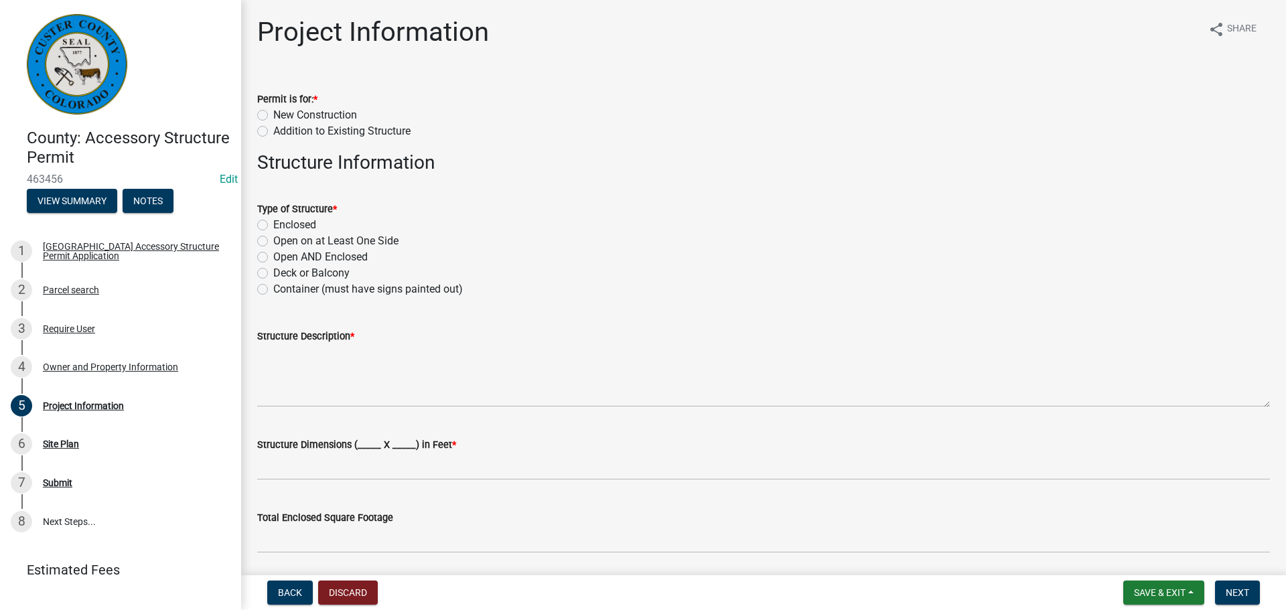
click at [273, 113] on label "New Construction" at bounding box center [315, 115] width 84 height 16
click at [273, 113] on input "New Construction" at bounding box center [277, 111] width 9 height 9
radio input "true"
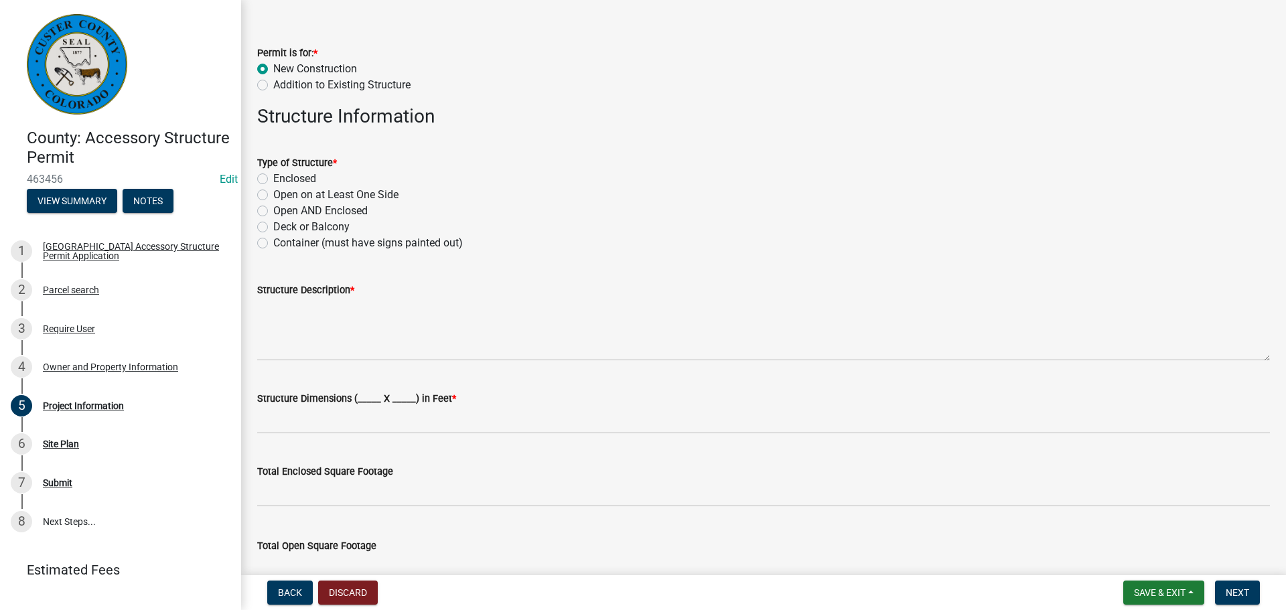
scroll to position [67, 0]
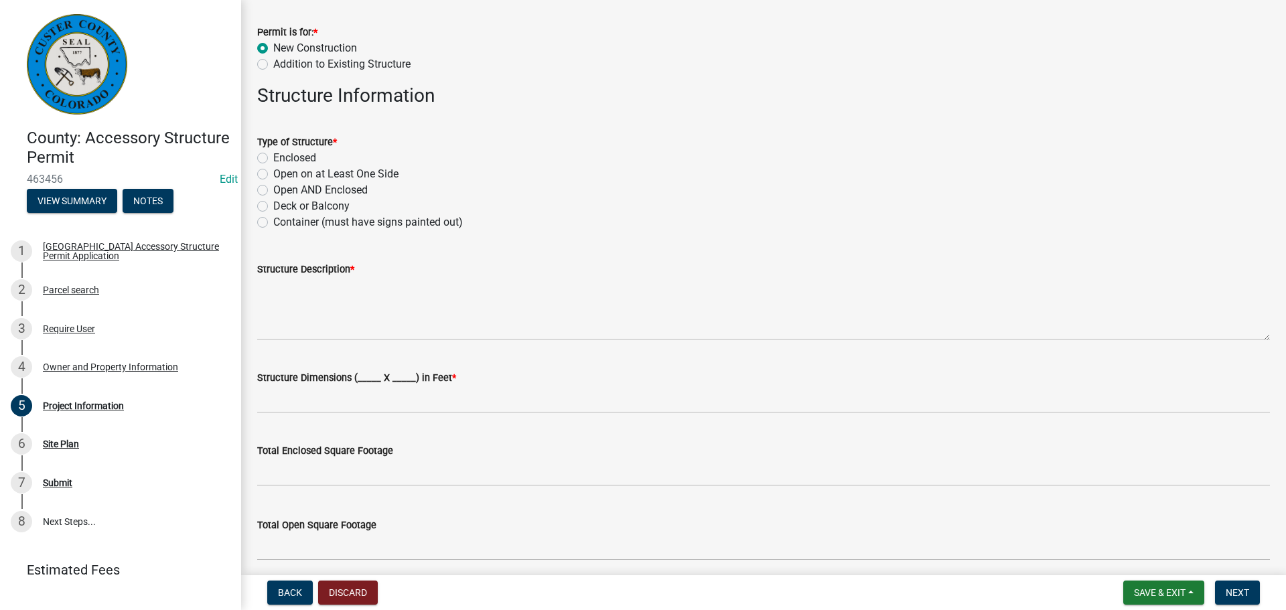
click at [273, 172] on label "Open on at Least One Side" at bounding box center [335, 174] width 125 height 16
click at [273, 172] on input "Open on at Least One Side" at bounding box center [277, 170] width 9 height 9
radio input "true"
click at [256, 190] on div "Type of Structure * Enclosed Open on at Least One Side Open AND Enclosed Deck o…" at bounding box center [763, 174] width 1033 height 113
click at [271, 191] on div "Open AND Enclosed" at bounding box center [763, 190] width 1013 height 16
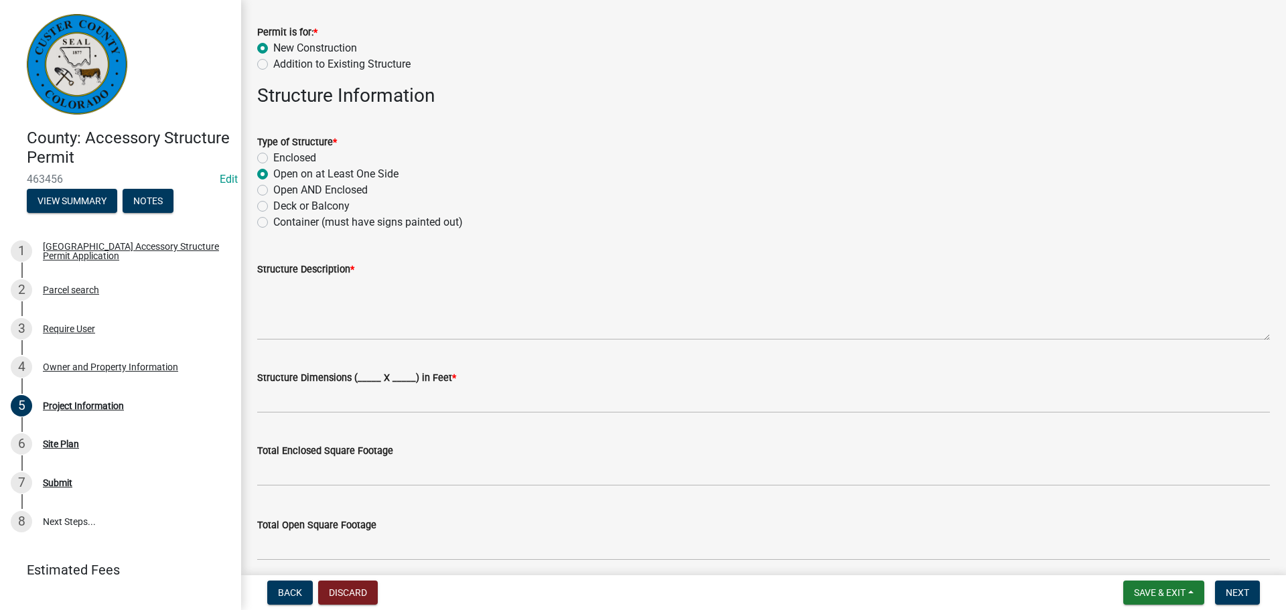
click at [273, 190] on label "Open AND Enclosed" at bounding box center [320, 190] width 94 height 16
click at [273, 190] on input "Open AND Enclosed" at bounding box center [277, 186] width 9 height 9
radio input "true"
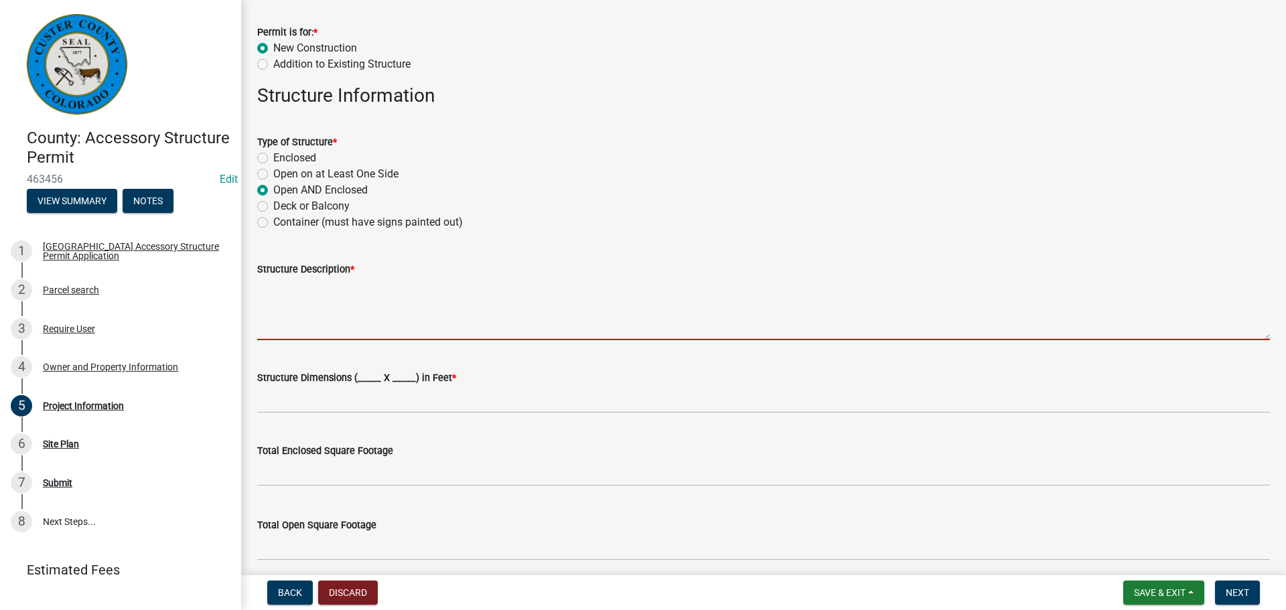
click at [393, 320] on textarea "Structure Description *" at bounding box center [763, 308] width 1013 height 63
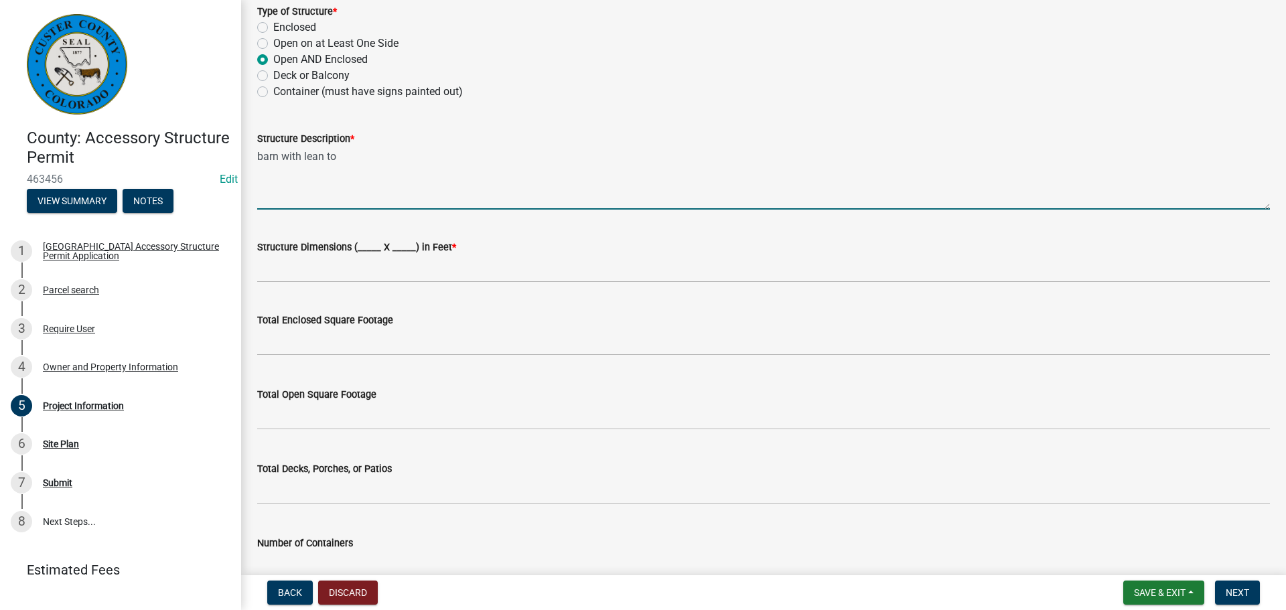
scroll to position [201, 0]
type textarea "barn with lean to"
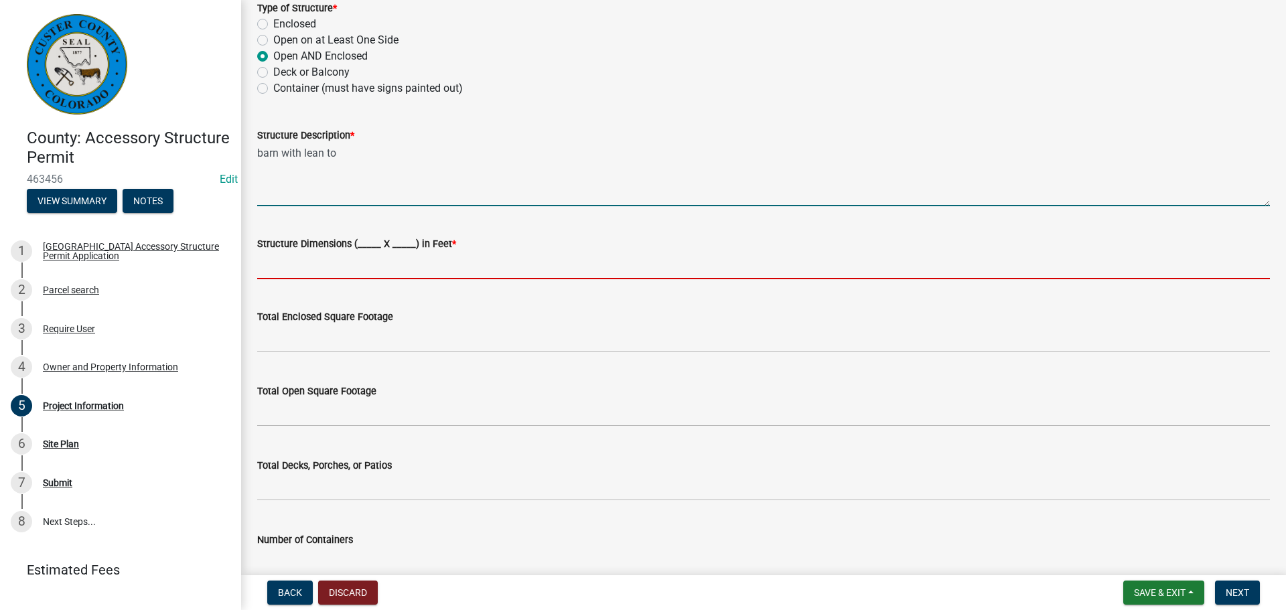
click at [334, 269] on input "Structure Dimensions (_____ X _____) in Feet *" at bounding box center [763, 265] width 1013 height 27
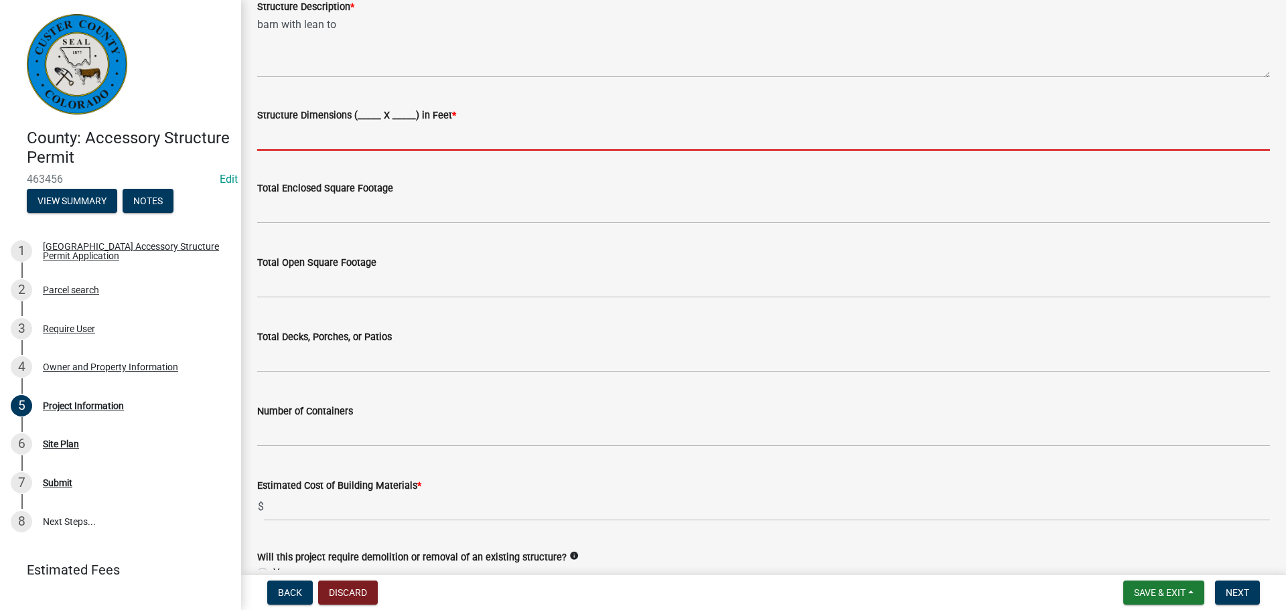
scroll to position [335, 0]
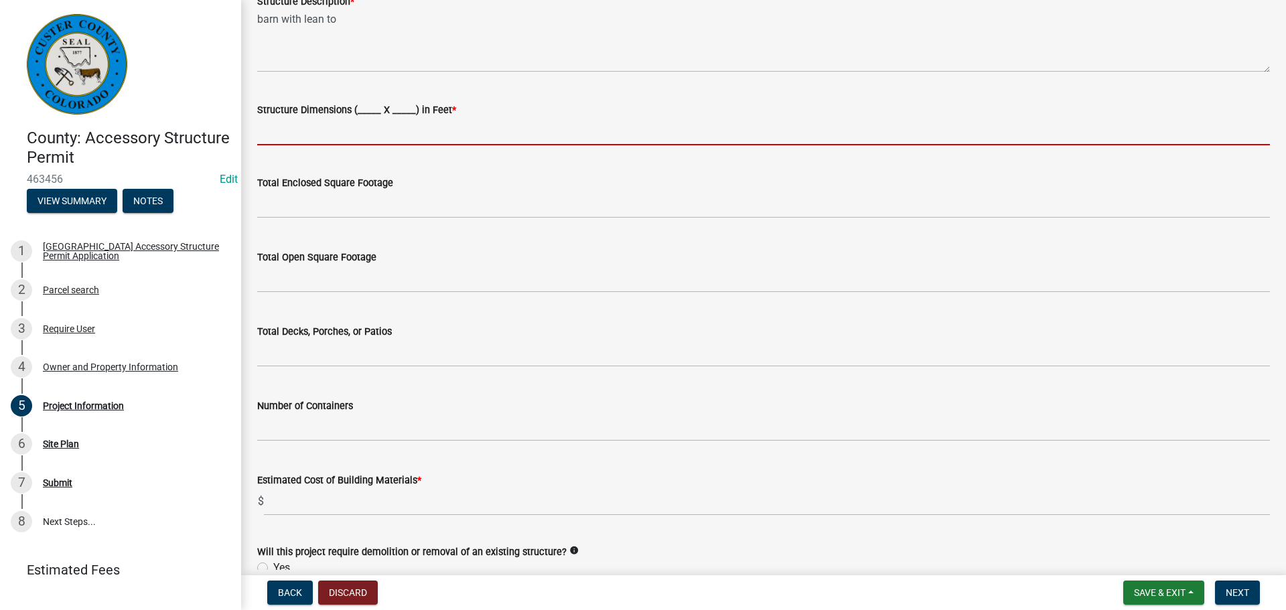
click at [288, 130] on input "Structure Dimensions (_____ X _____) in Feet *" at bounding box center [763, 131] width 1013 height 27
type input "2"
click at [291, 133] on input "Structure Dimensions (_____ X _____) in Feet *" at bounding box center [763, 131] width 1013 height 27
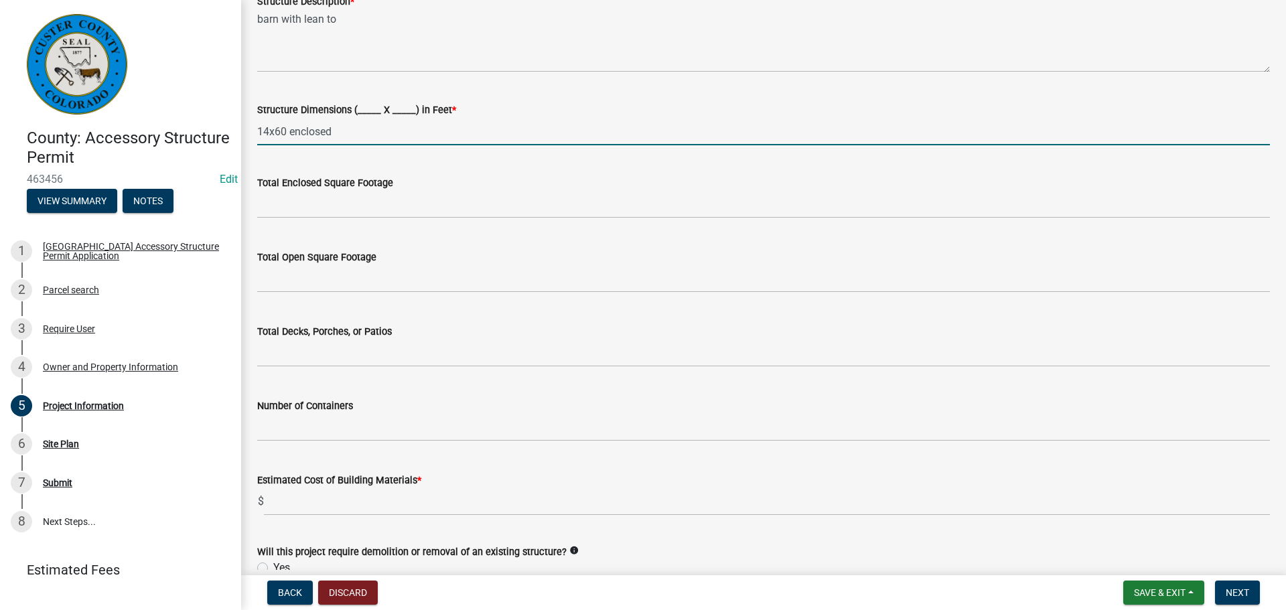
type input "14x60 enclosed"
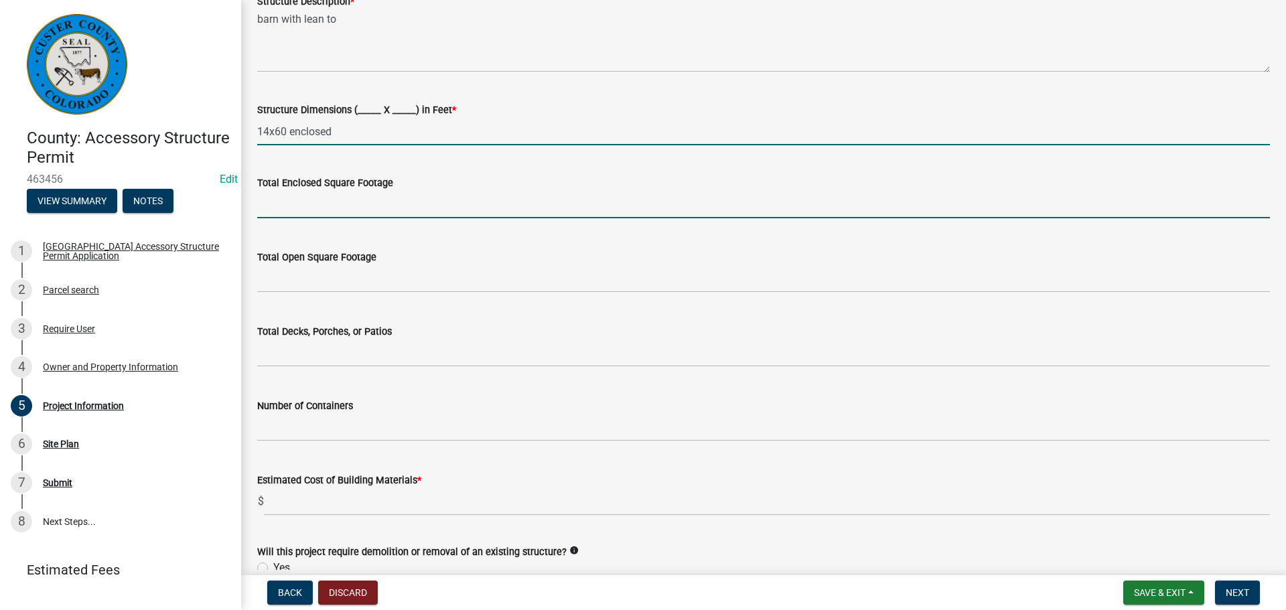
click at [293, 209] on input "text" at bounding box center [763, 204] width 1013 height 27
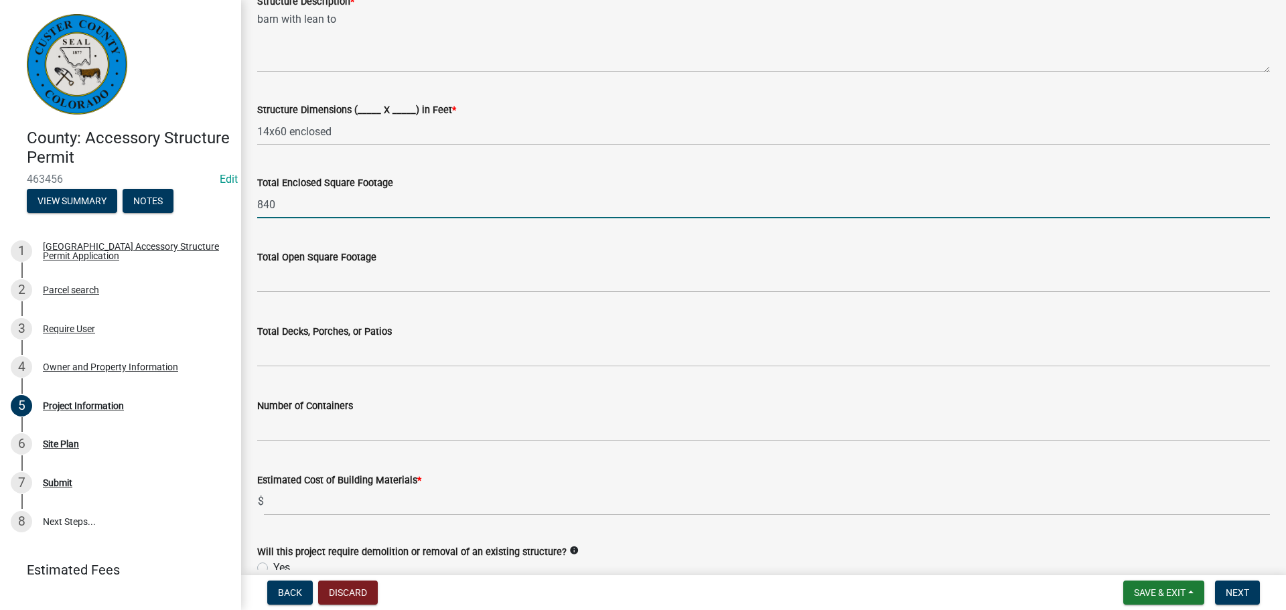
type input "840"
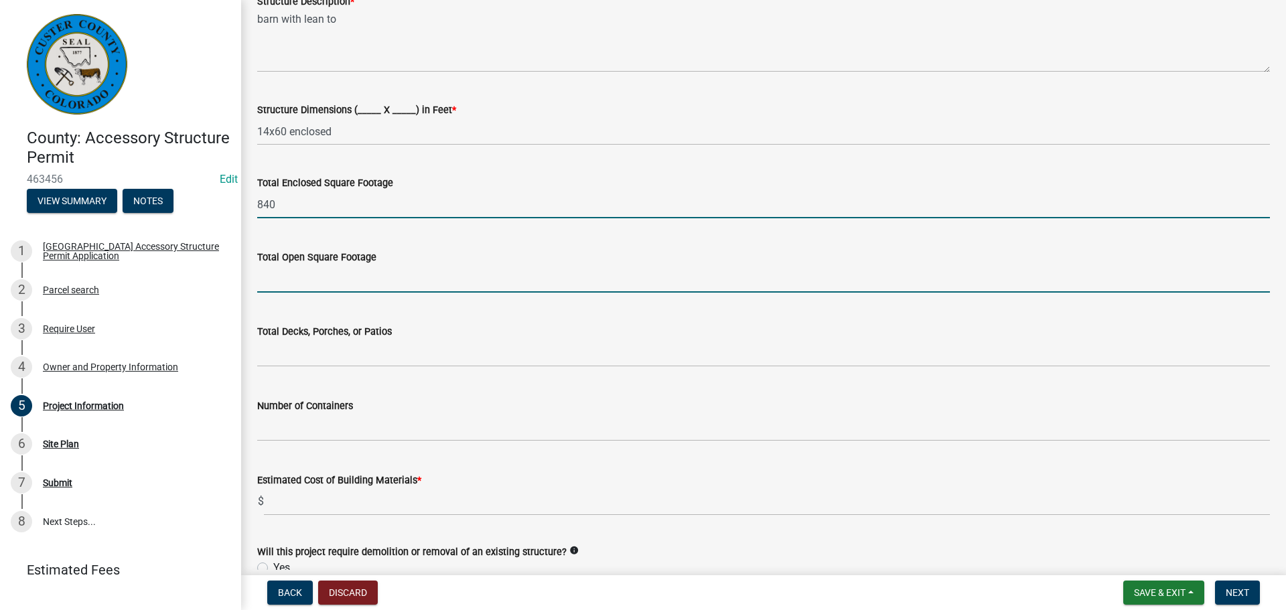
click at [316, 278] on input "text" at bounding box center [763, 278] width 1013 height 27
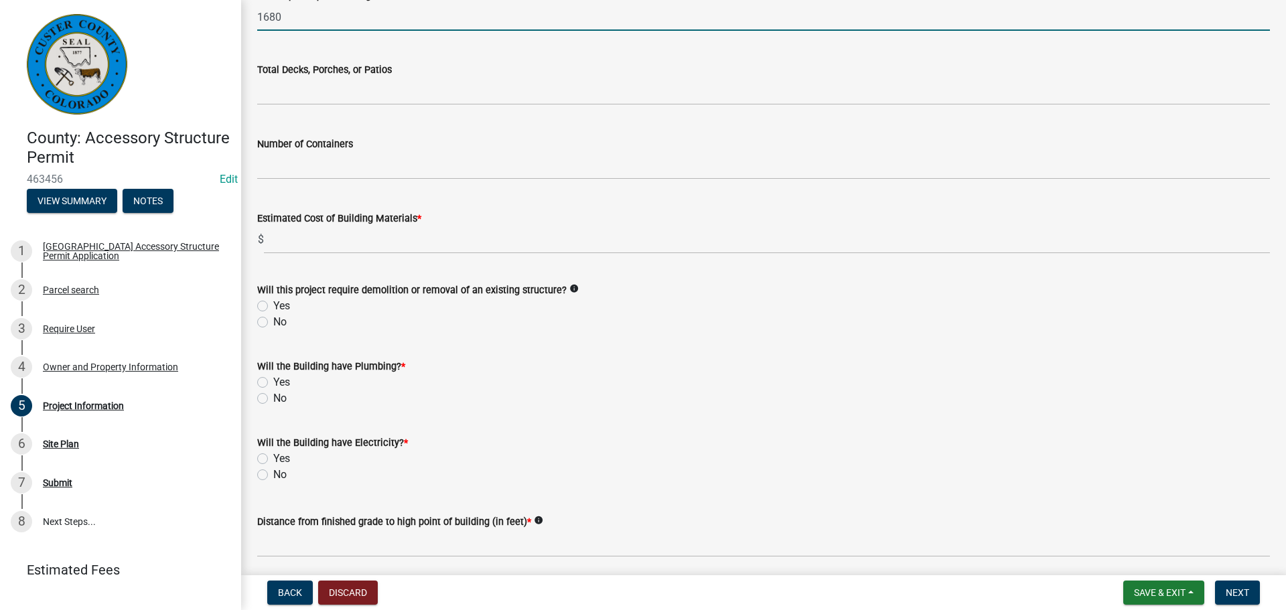
scroll to position [603, 0]
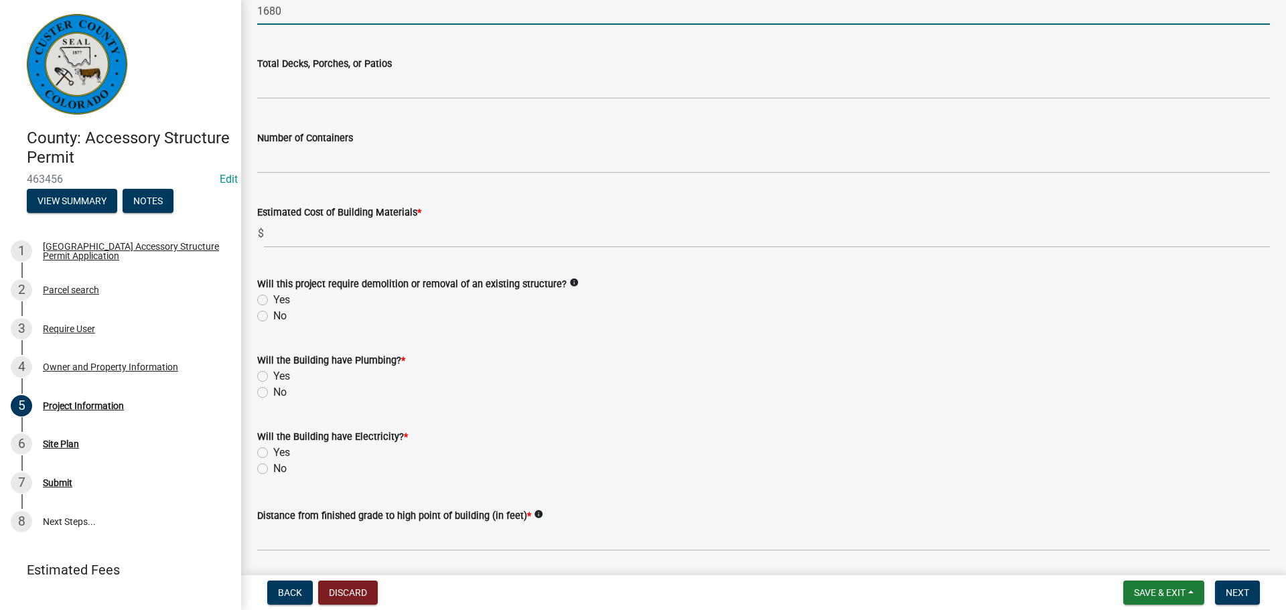
type input "1680"
click at [273, 319] on label "No" at bounding box center [279, 316] width 13 height 16
click at [273, 317] on input "No" at bounding box center [277, 312] width 9 height 9
radio input "true"
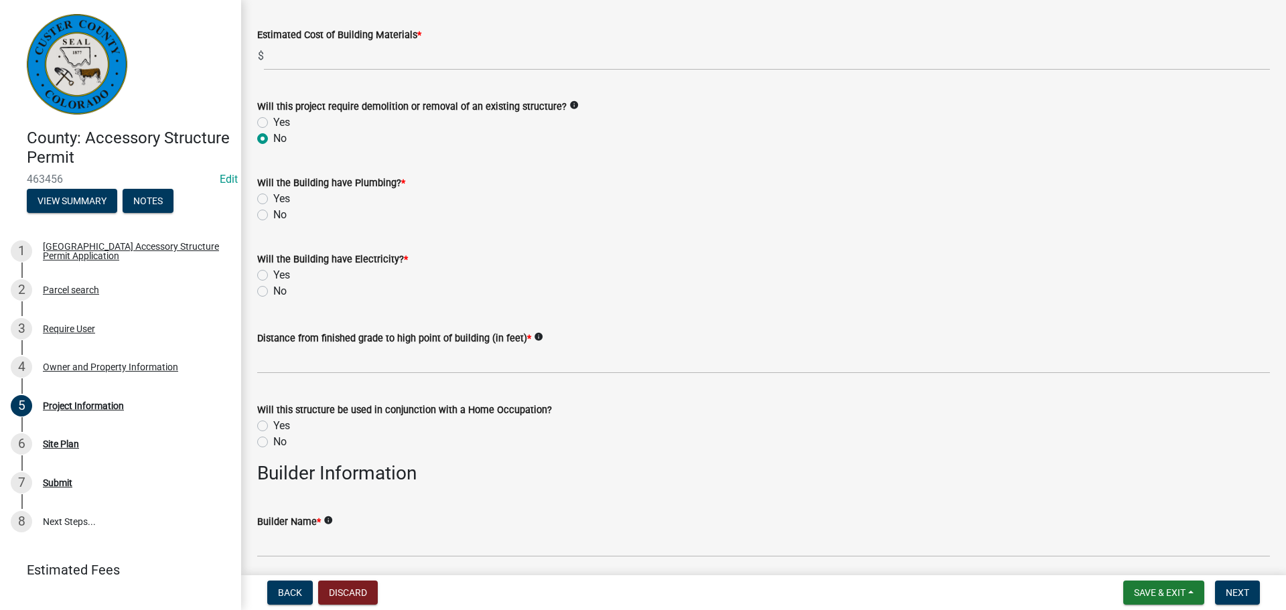
scroll to position [804, 0]
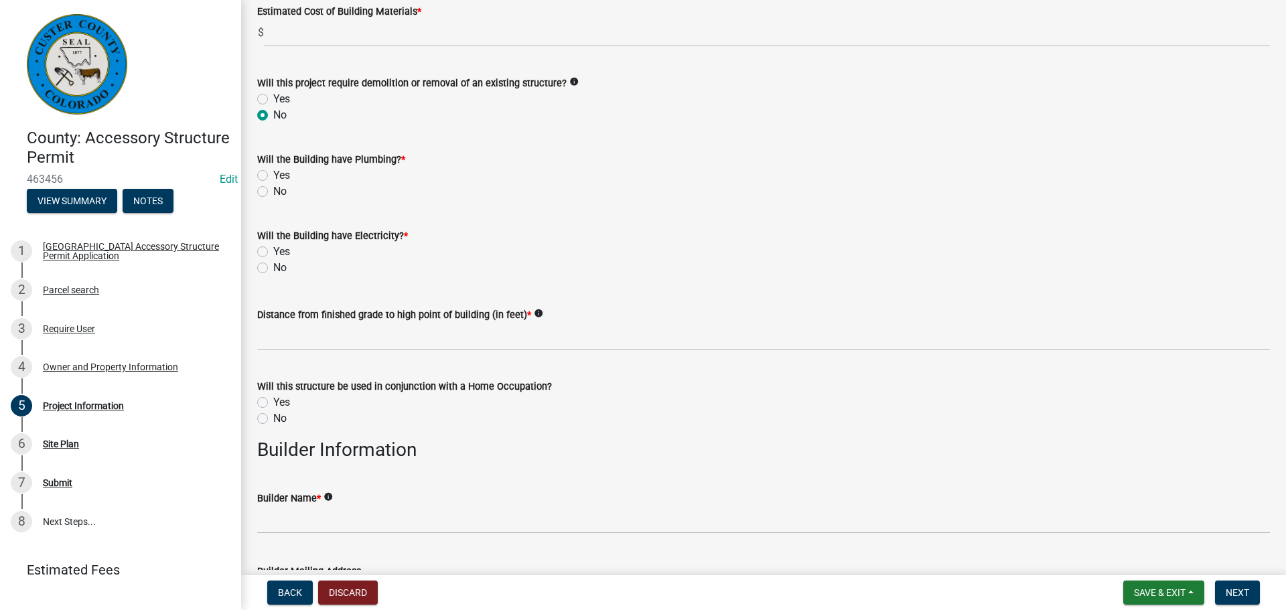
click at [273, 176] on label "Yes" at bounding box center [281, 175] width 17 height 16
click at [273, 176] on input "Yes" at bounding box center [277, 171] width 9 height 9
radio input "true"
click at [273, 251] on label "Yes" at bounding box center [281, 252] width 17 height 16
click at [273, 251] on input "Yes" at bounding box center [277, 248] width 9 height 9
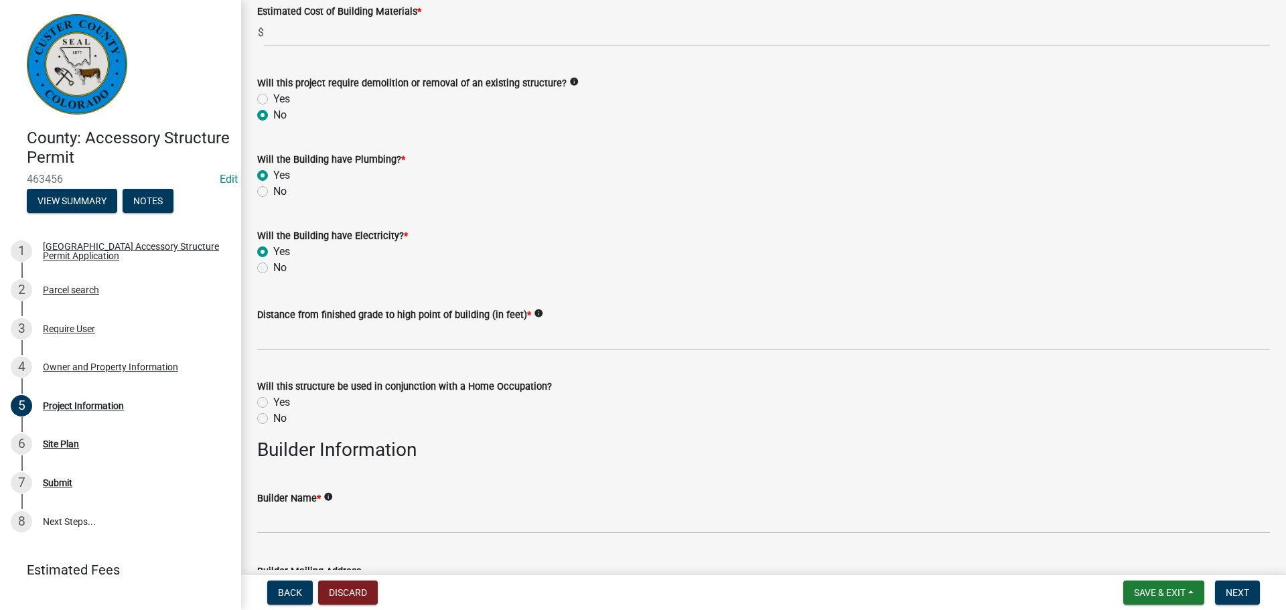
radio input "true"
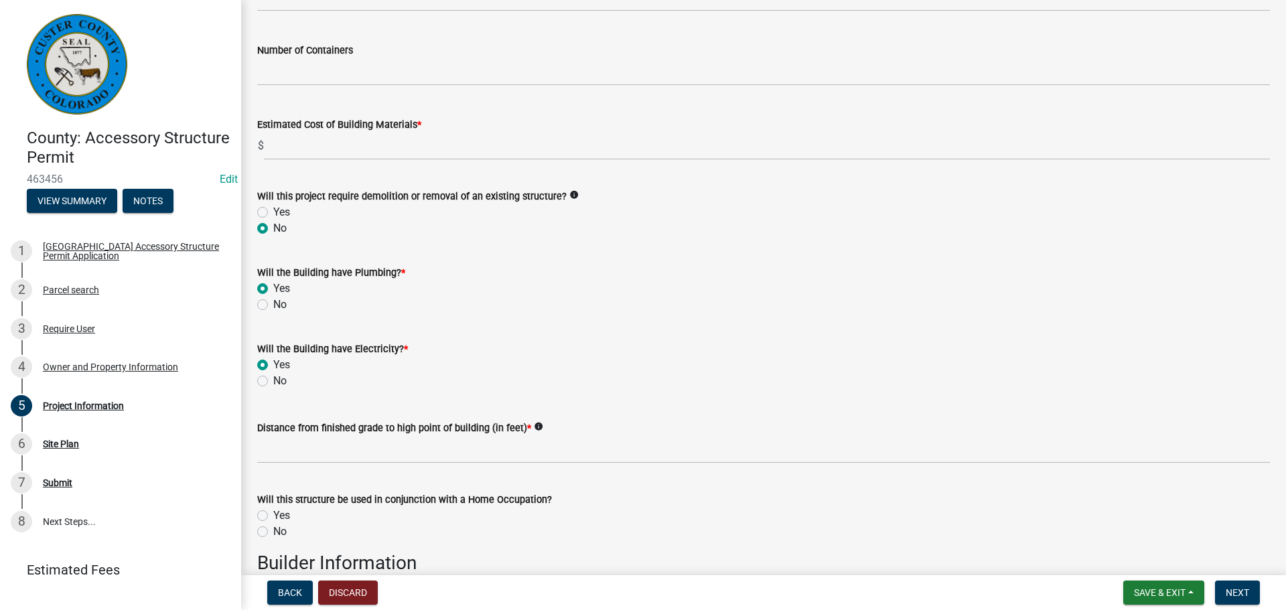
scroll to position [670, 0]
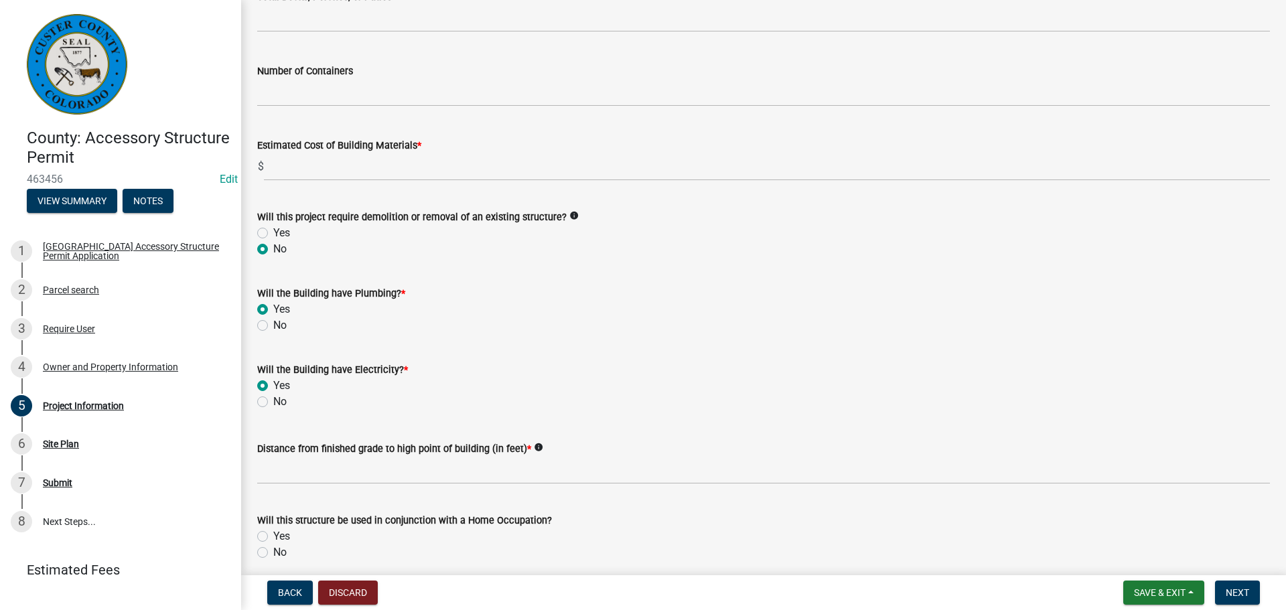
click at [340, 150] on label "Estimated Cost of Building Materials *" at bounding box center [339, 145] width 164 height 9
click at [340, 184] on wm-data-entity-input "Estimated Cost of Building Materials * $" at bounding box center [763, 156] width 1013 height 74
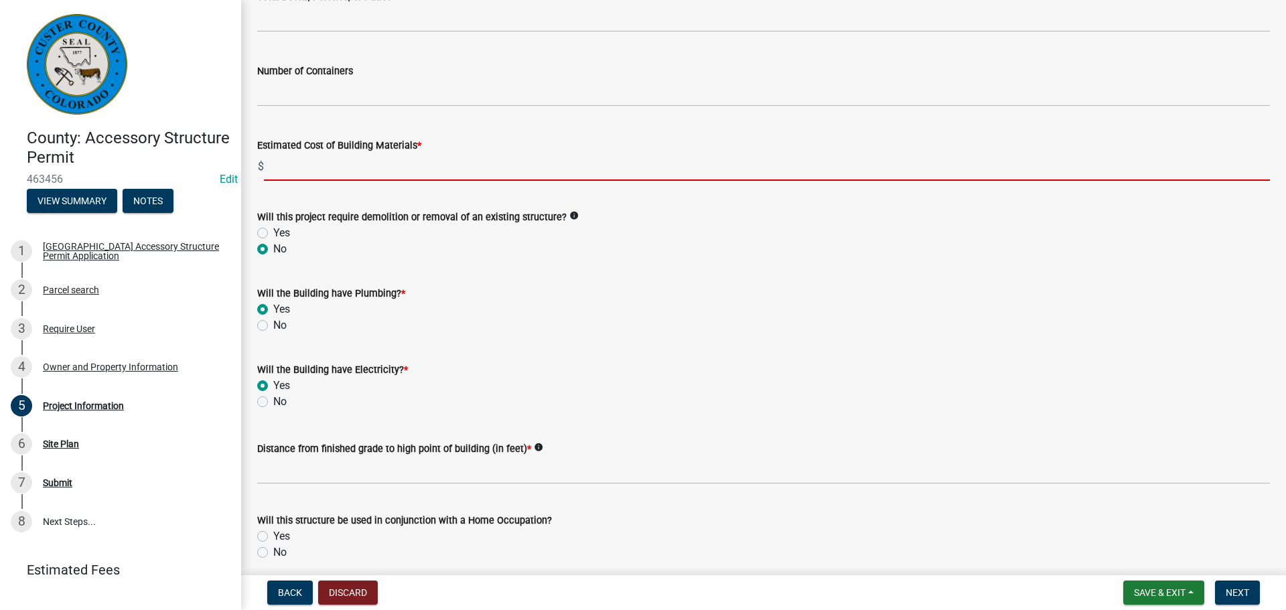
click at [338, 168] on input "text" at bounding box center [767, 166] width 1006 height 27
click at [482, 164] on input "text" at bounding box center [767, 166] width 1006 height 27
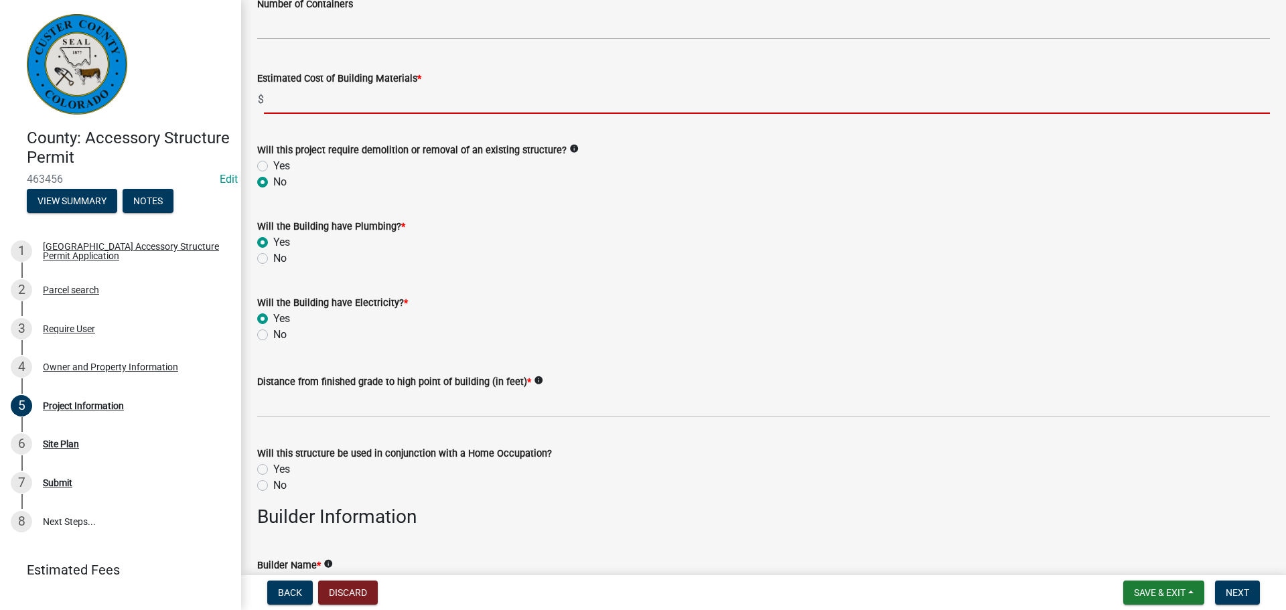
click at [693, 253] on div "Will the Building have Plumbing? * Yes No" at bounding box center [763, 242] width 1013 height 48
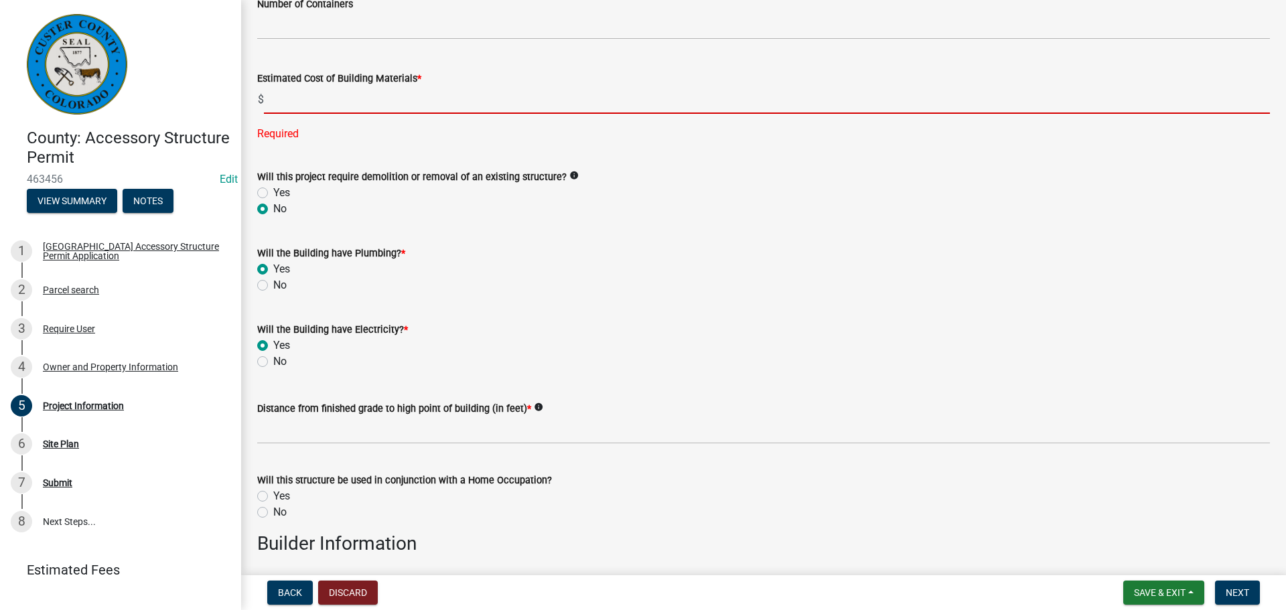
click at [438, 100] on input "text" at bounding box center [767, 99] width 1006 height 27
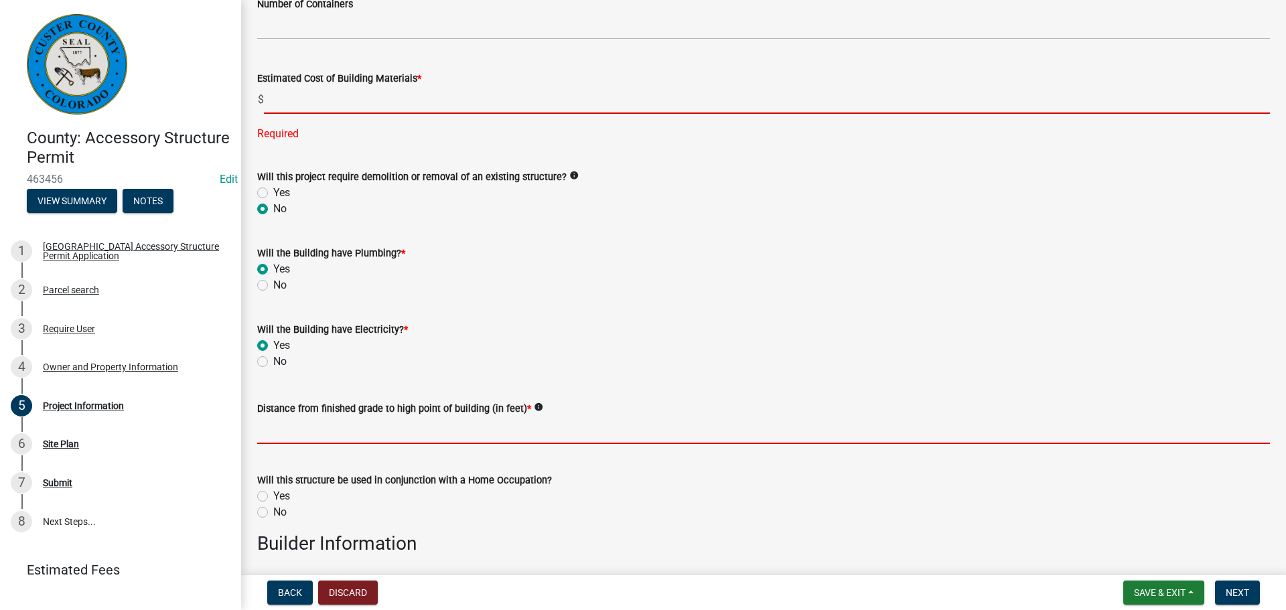
click at [429, 439] on input "text" at bounding box center [763, 430] width 1013 height 27
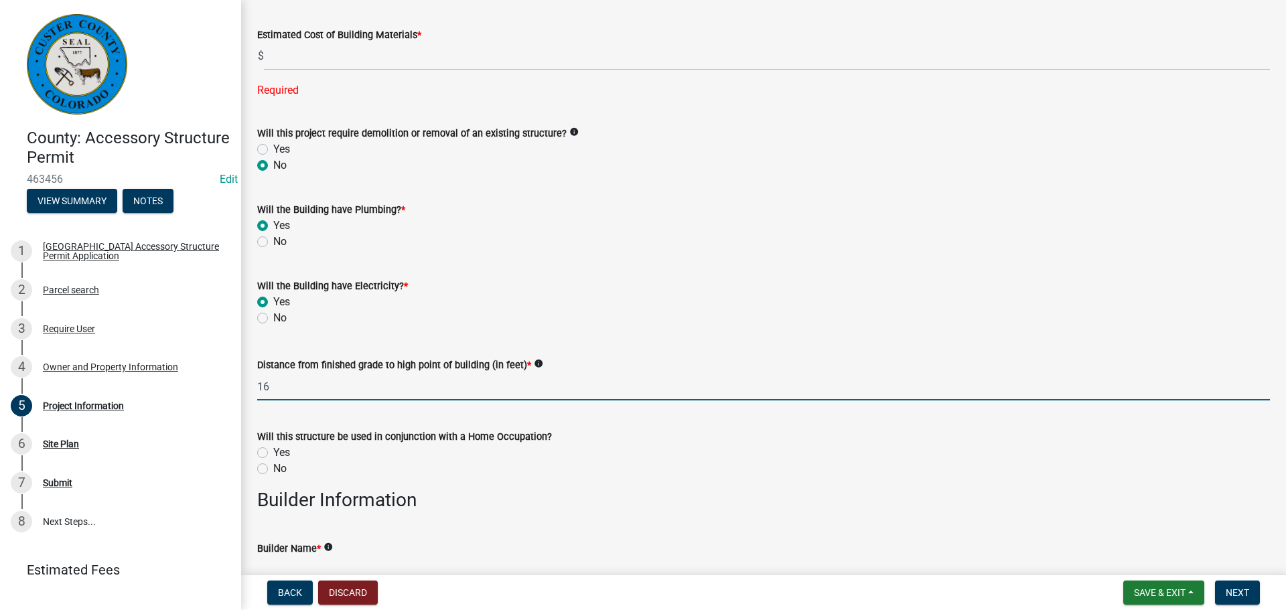
scroll to position [804, 0]
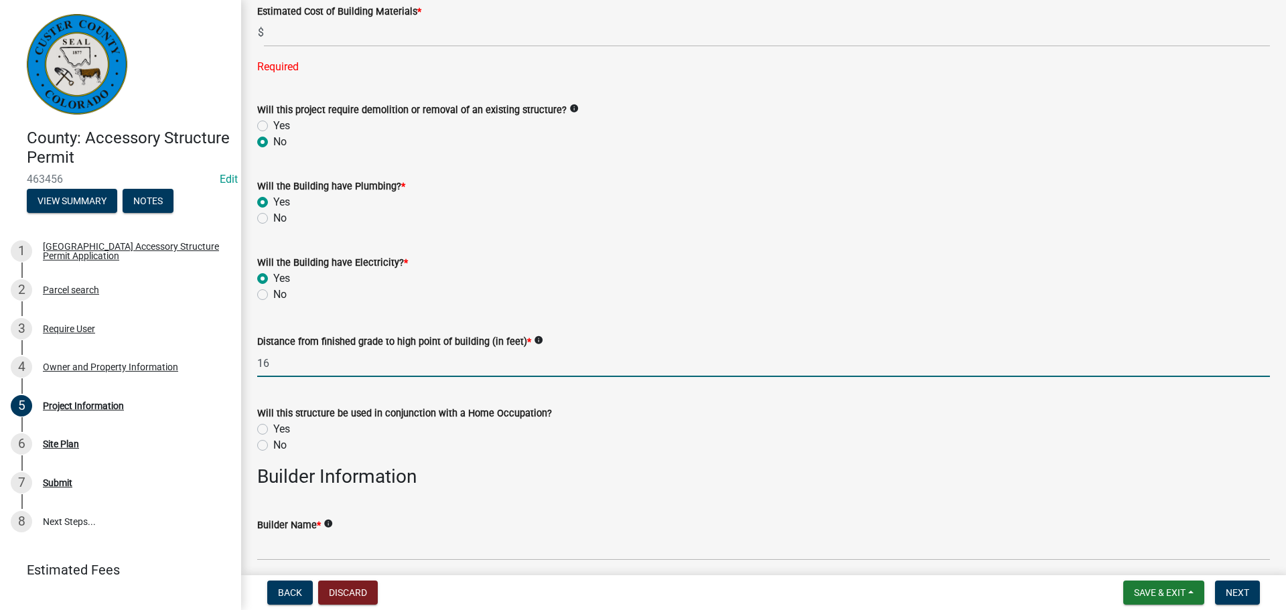
type input "16"
click at [273, 448] on label "No" at bounding box center [279, 445] width 13 height 16
click at [273, 446] on input "No" at bounding box center [277, 441] width 9 height 9
radio input "true"
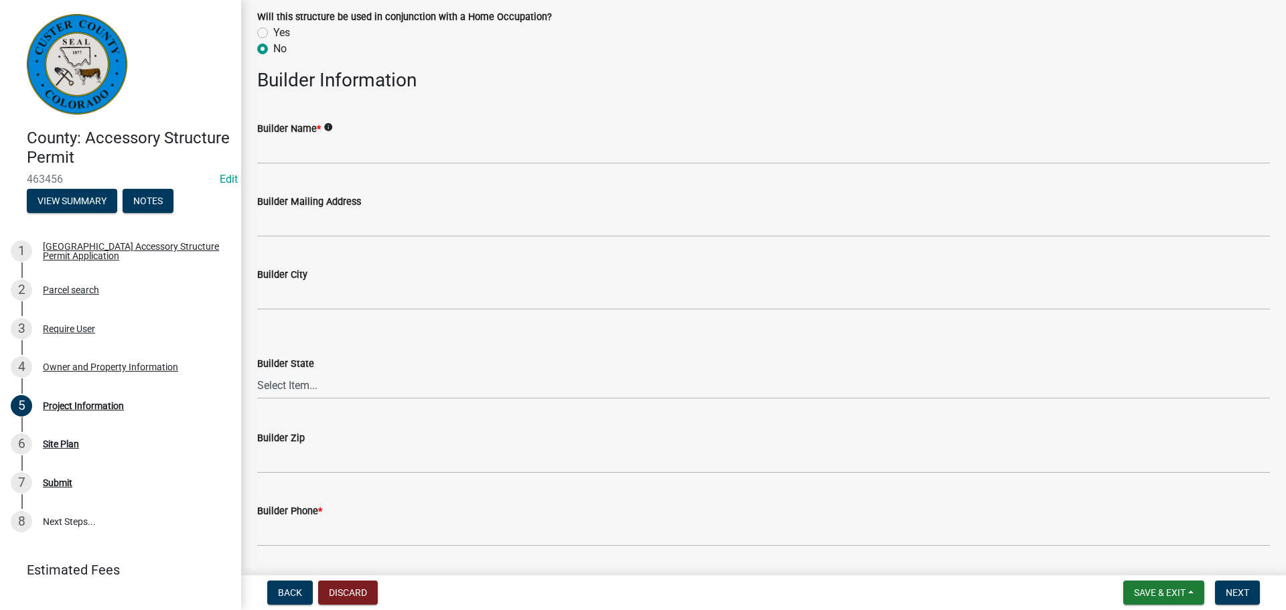
scroll to position [1206, 0]
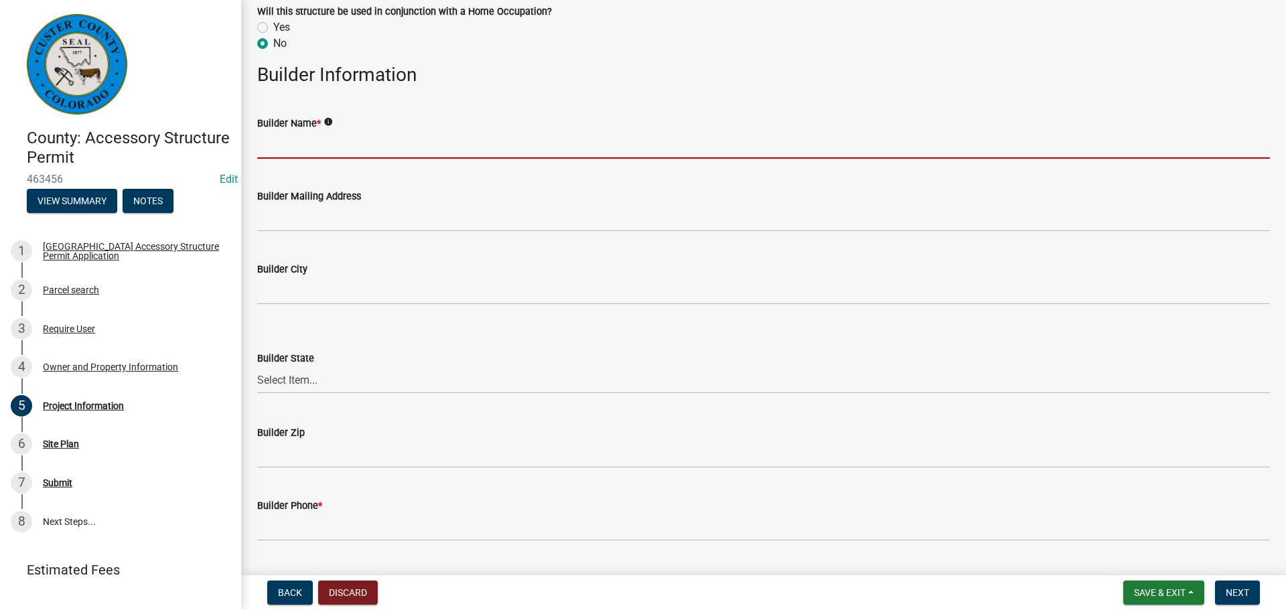
click at [389, 138] on input "Builder Name *" at bounding box center [763, 144] width 1013 height 27
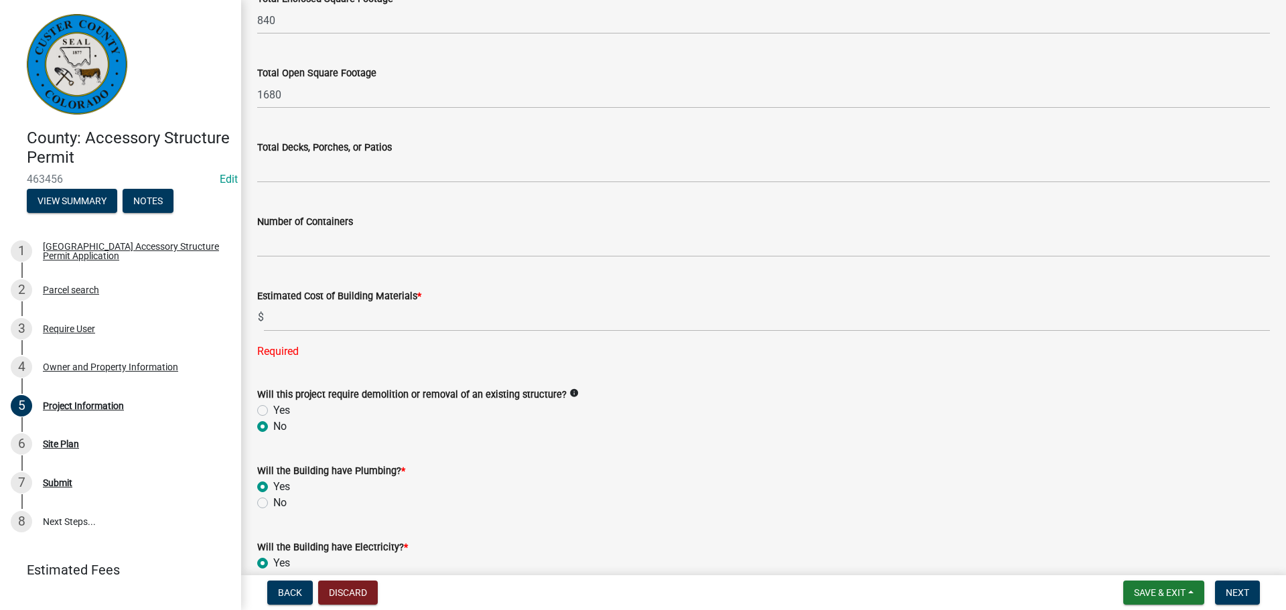
scroll to position [536, 0]
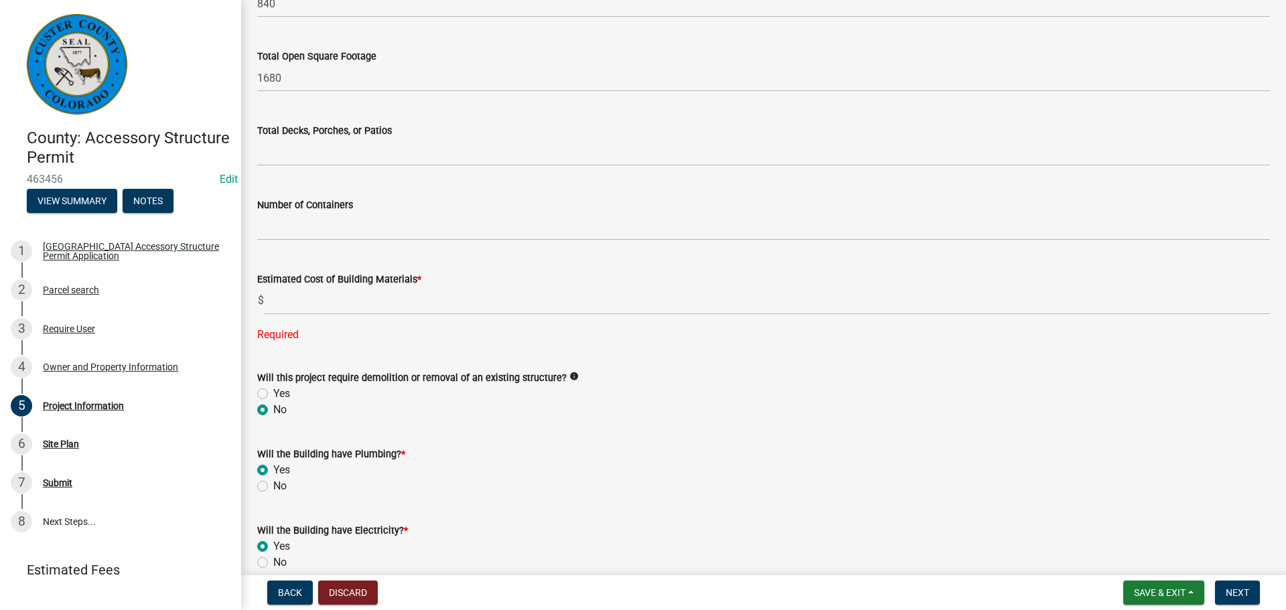
type input "Self"
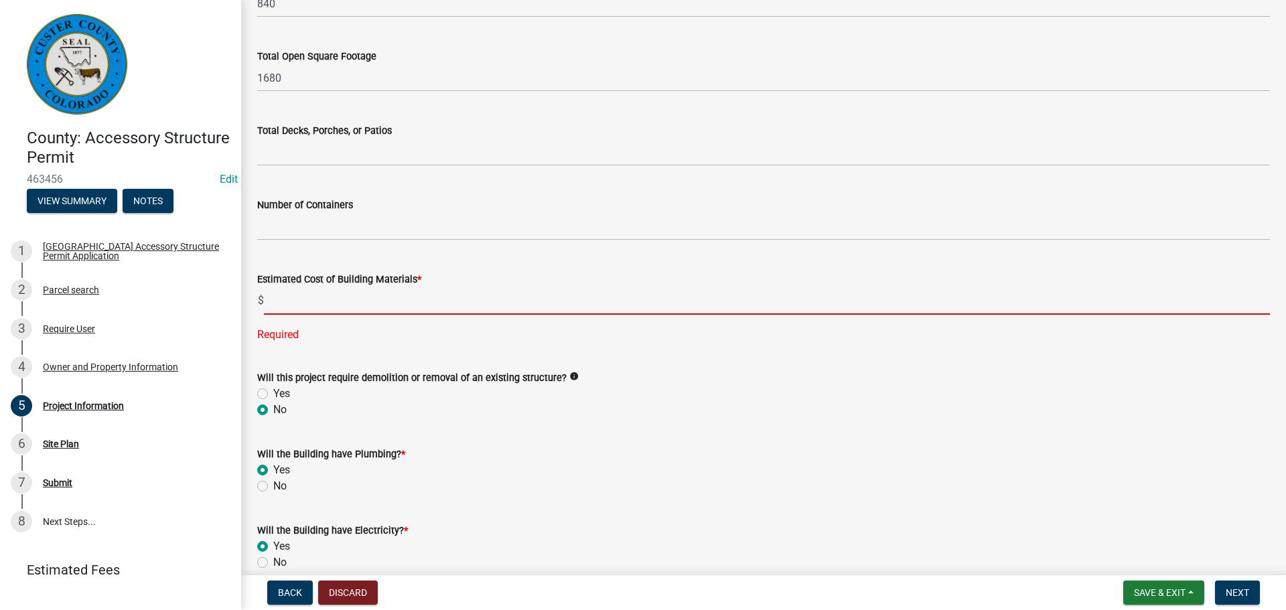
click at [381, 300] on input "text" at bounding box center [767, 300] width 1006 height 27
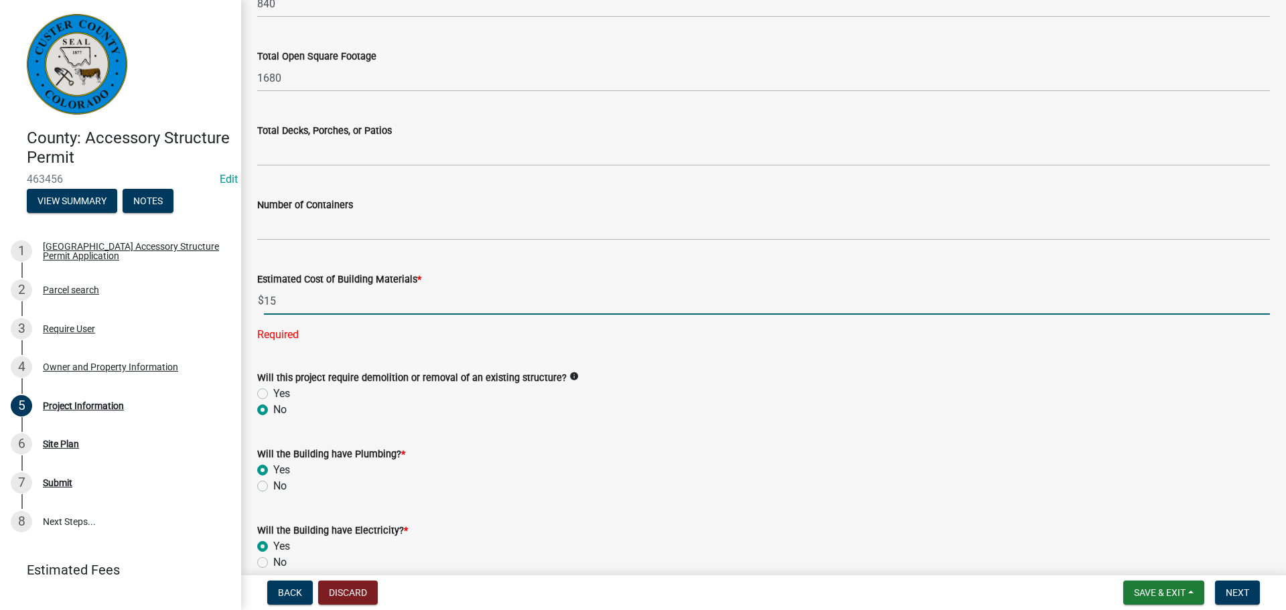
type input "1"
click at [277, 305] on input "10000" at bounding box center [767, 300] width 1006 height 27
click at [389, 304] on input "10000" at bounding box center [767, 300] width 1006 height 27
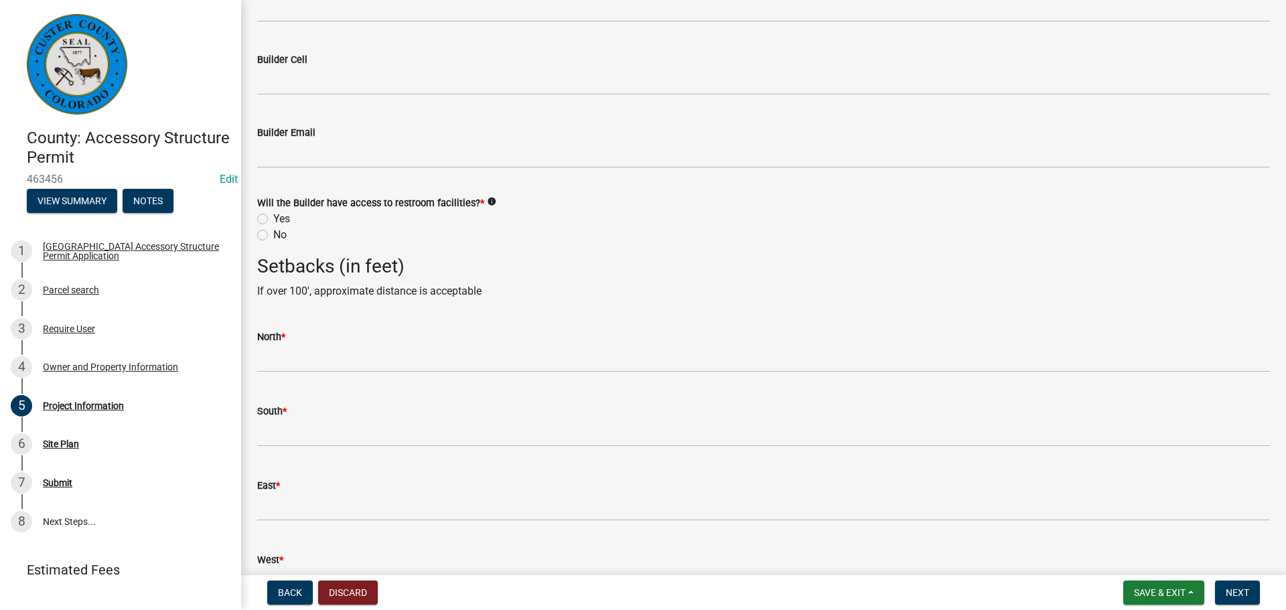
scroll to position [1746, 0]
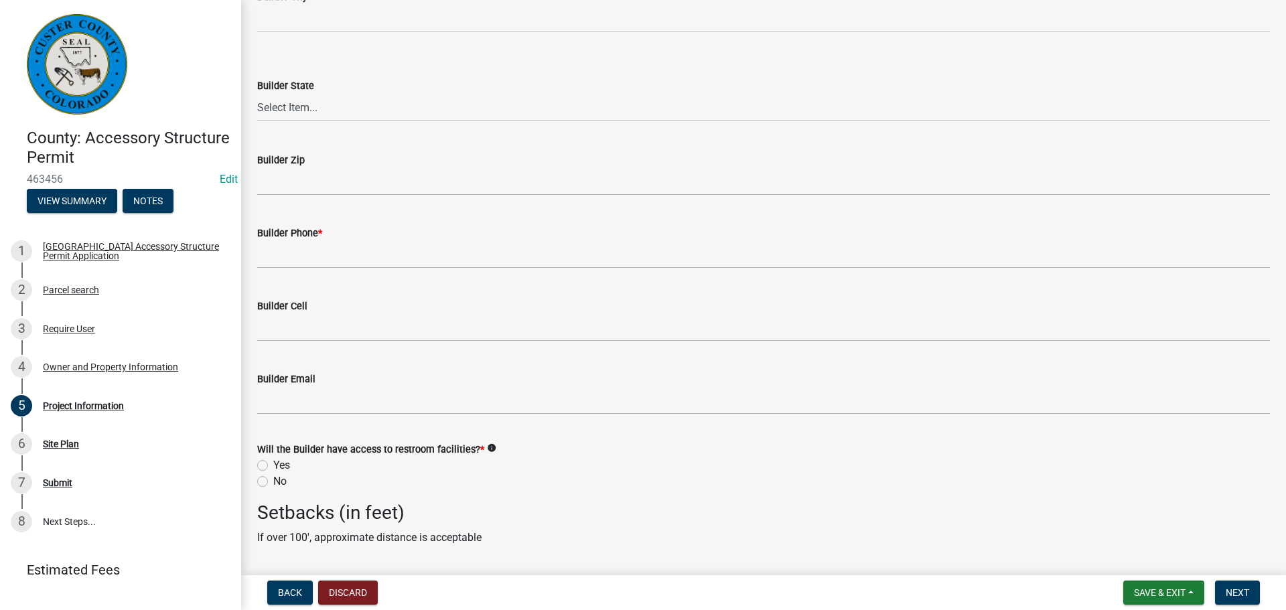
type input "10000"
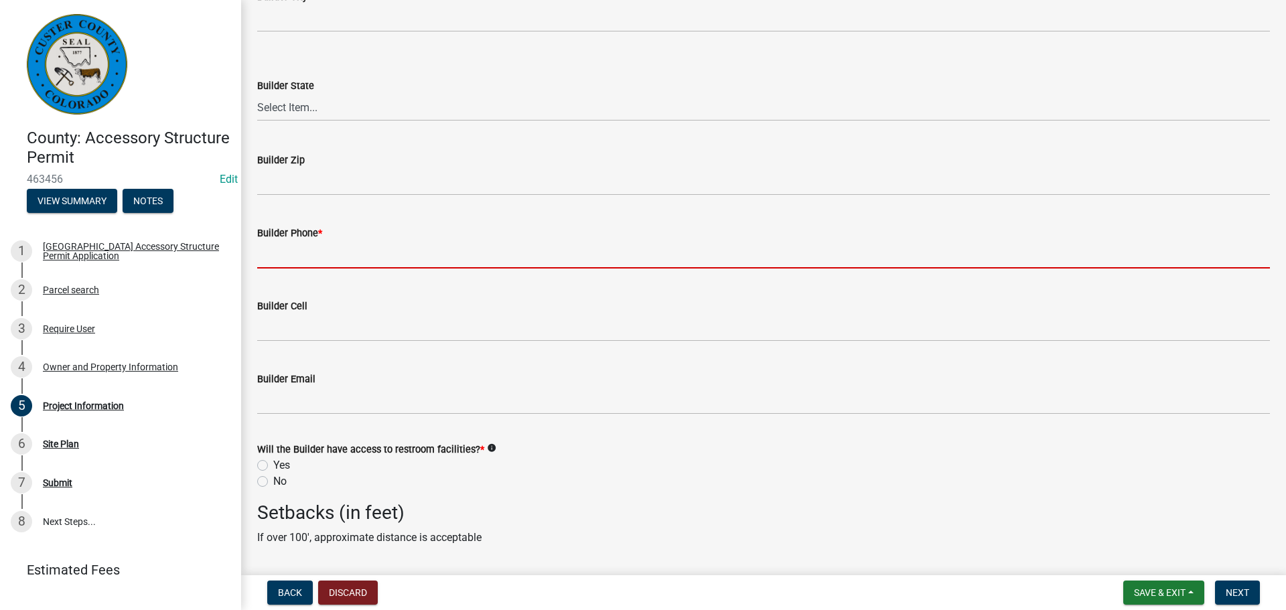
click at [334, 247] on input "Builder Phone *" at bounding box center [763, 254] width 1013 height 27
click at [334, 252] on input "Builder Phone *" at bounding box center [763, 254] width 1013 height 27
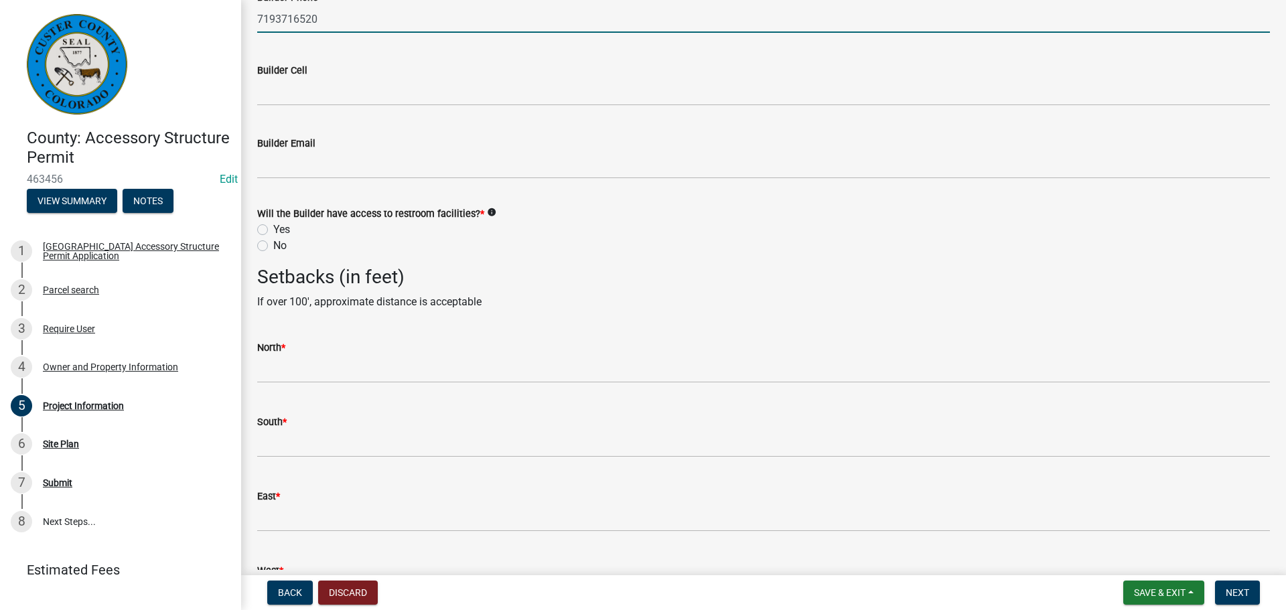
scroll to position [1787, 0]
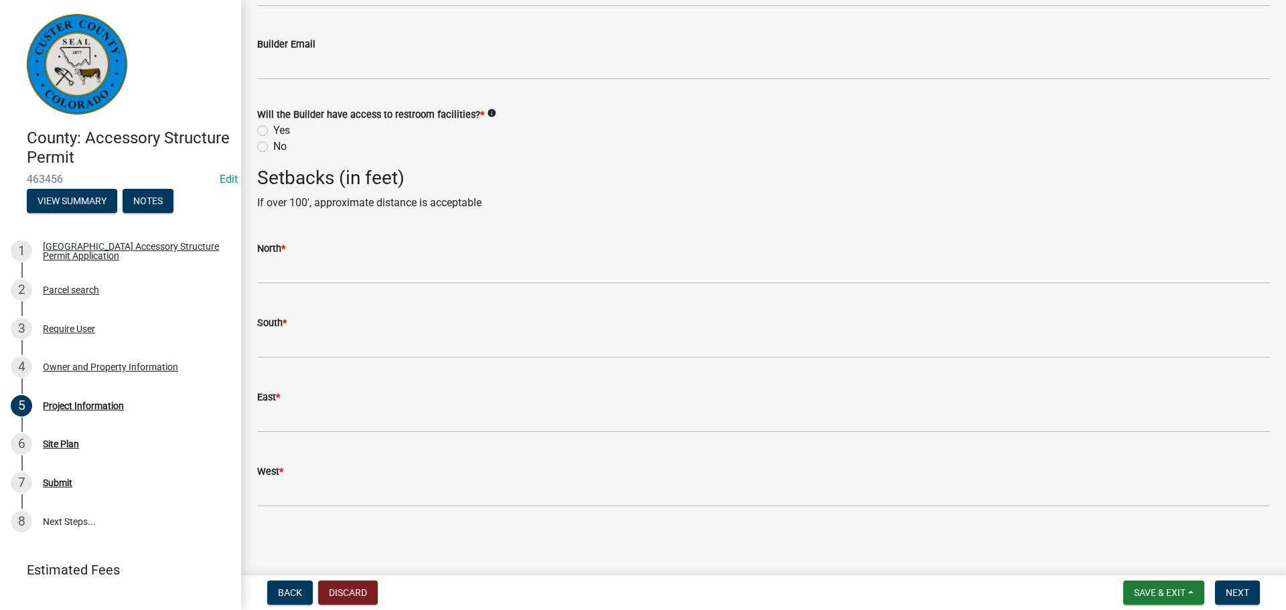
type input "7193716520"
click at [273, 130] on label "Yes" at bounding box center [281, 131] width 17 height 16
click at [273, 130] on input "Yes" at bounding box center [277, 127] width 9 height 9
radio input "true"
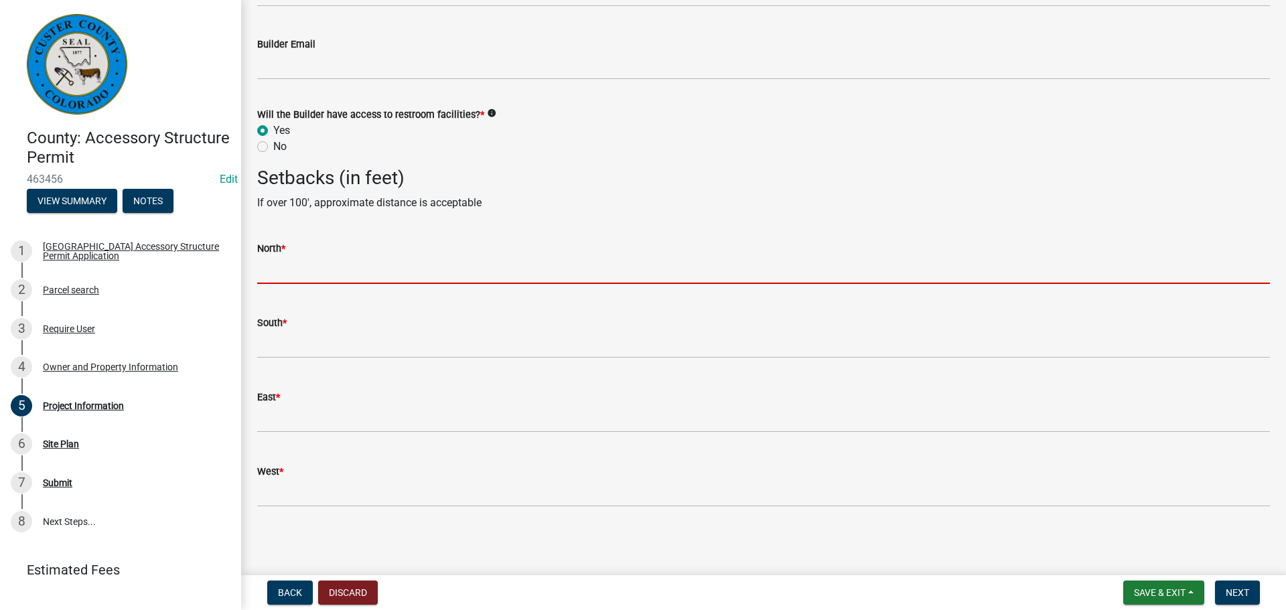
click at [352, 260] on input "text" at bounding box center [763, 270] width 1013 height 27
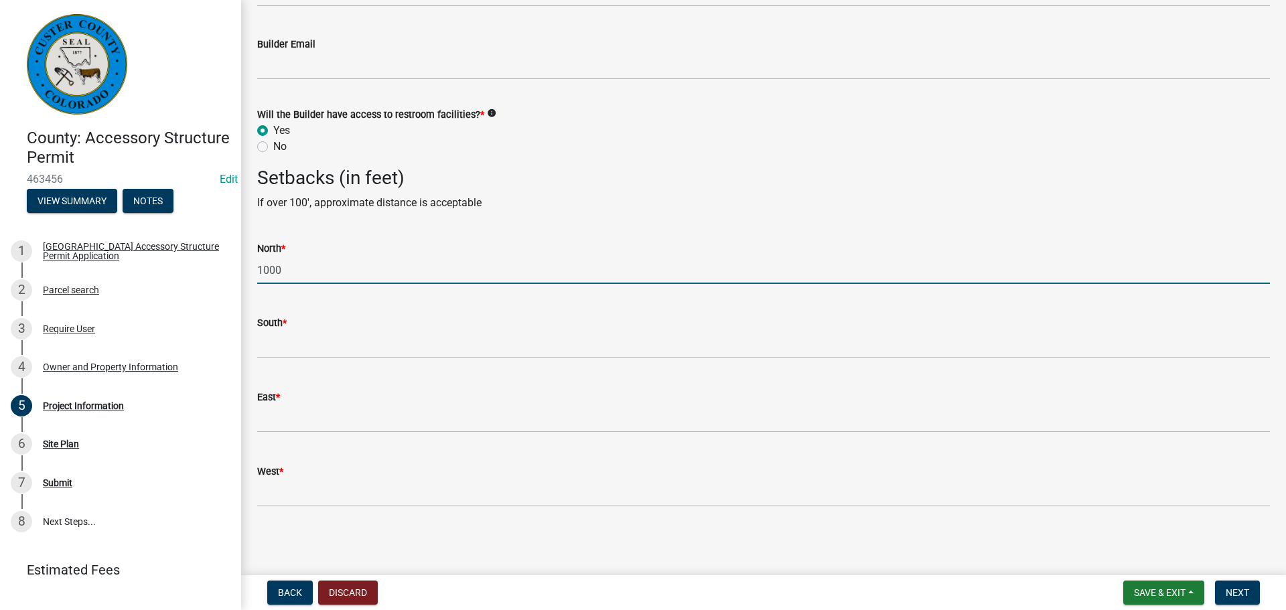
type input "1000"
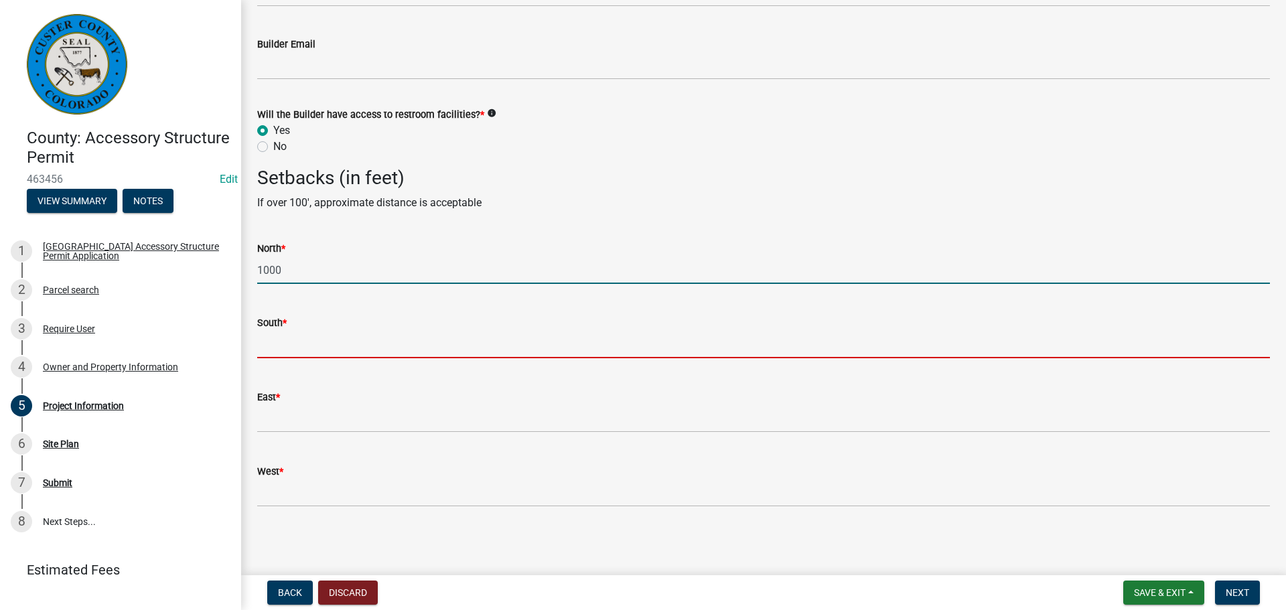
click at [310, 348] on input "text" at bounding box center [763, 344] width 1013 height 27
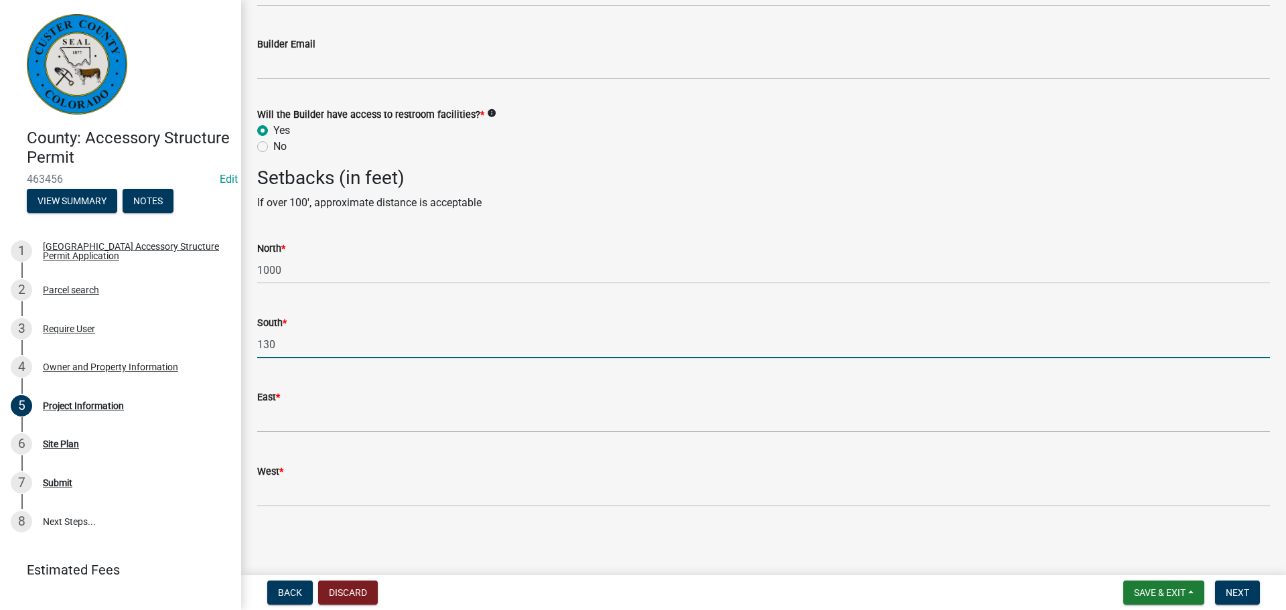
type input "130"
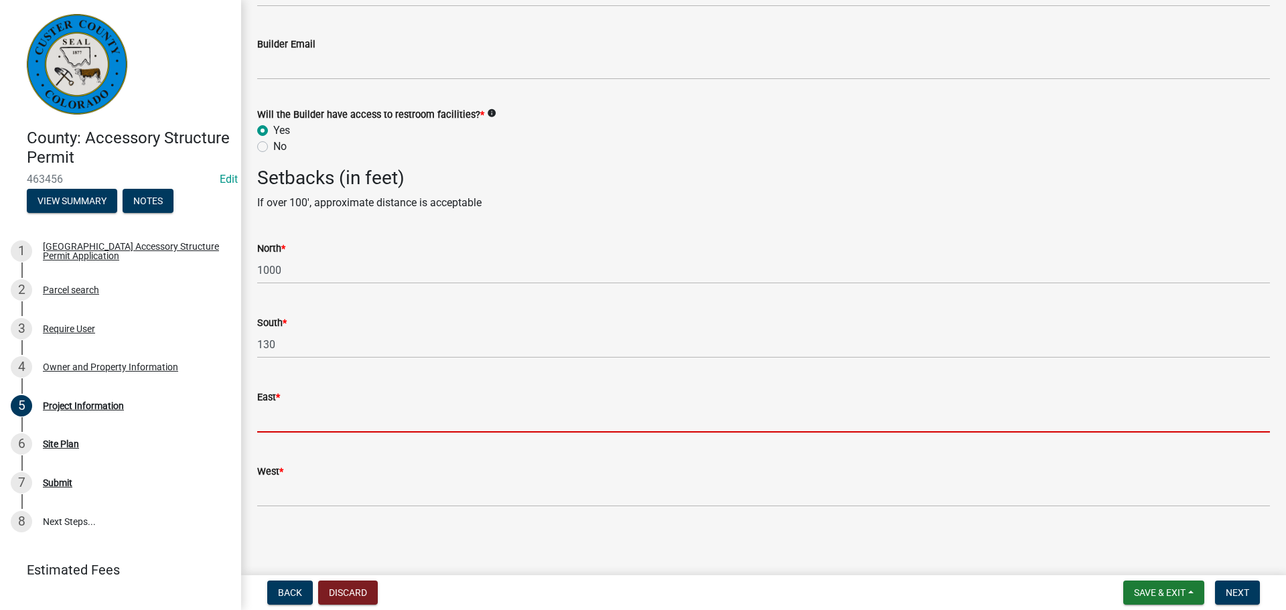
click at [309, 421] on input "text" at bounding box center [763, 418] width 1013 height 27
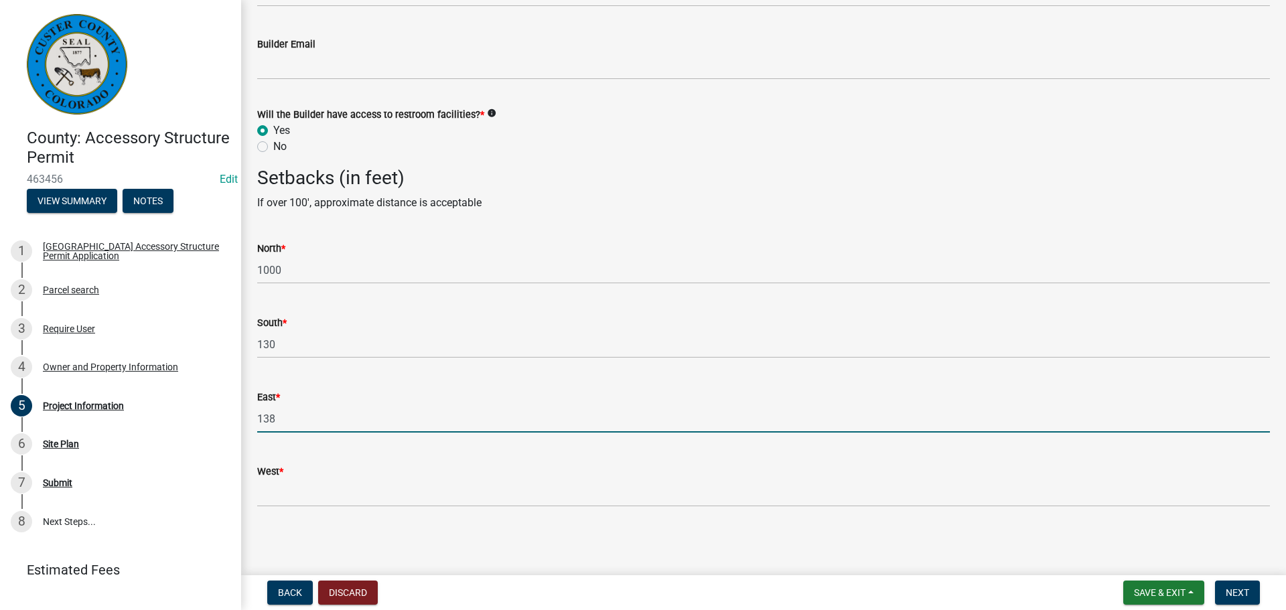
type input "138"
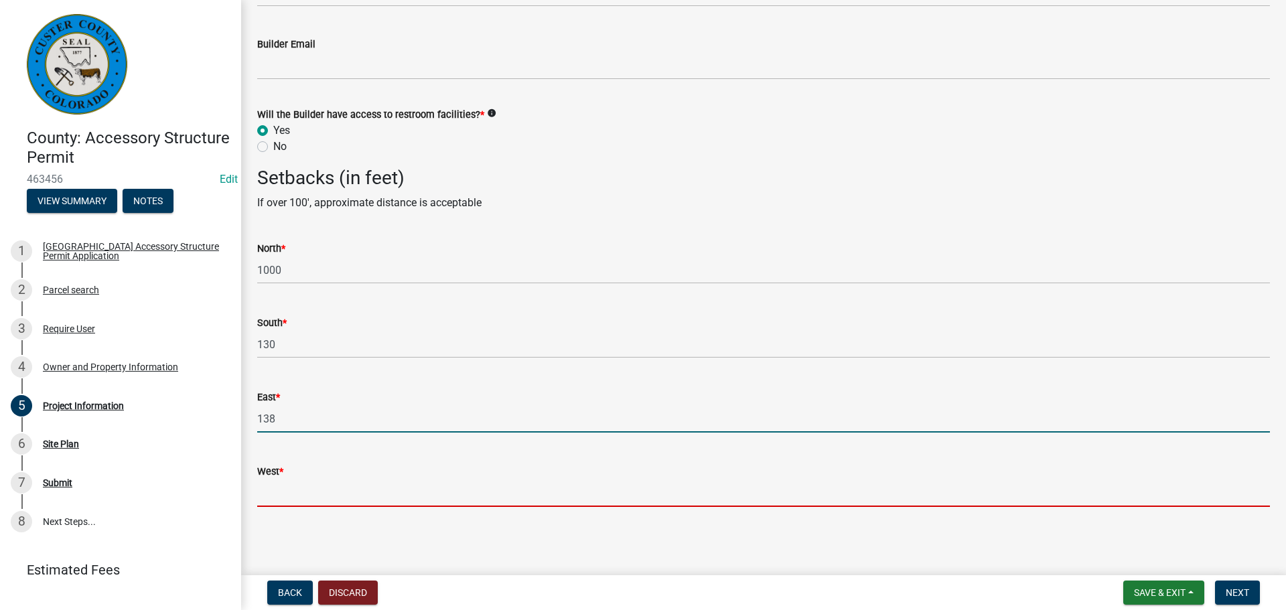
click at [310, 499] on input "West *" at bounding box center [763, 493] width 1013 height 27
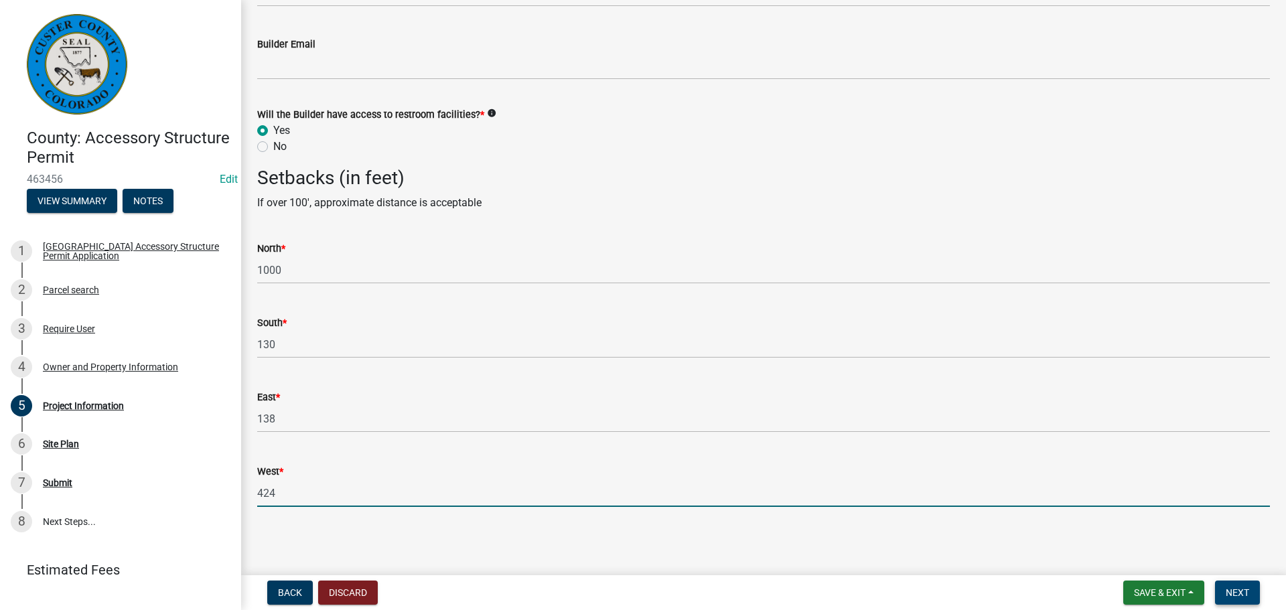
type input "424"
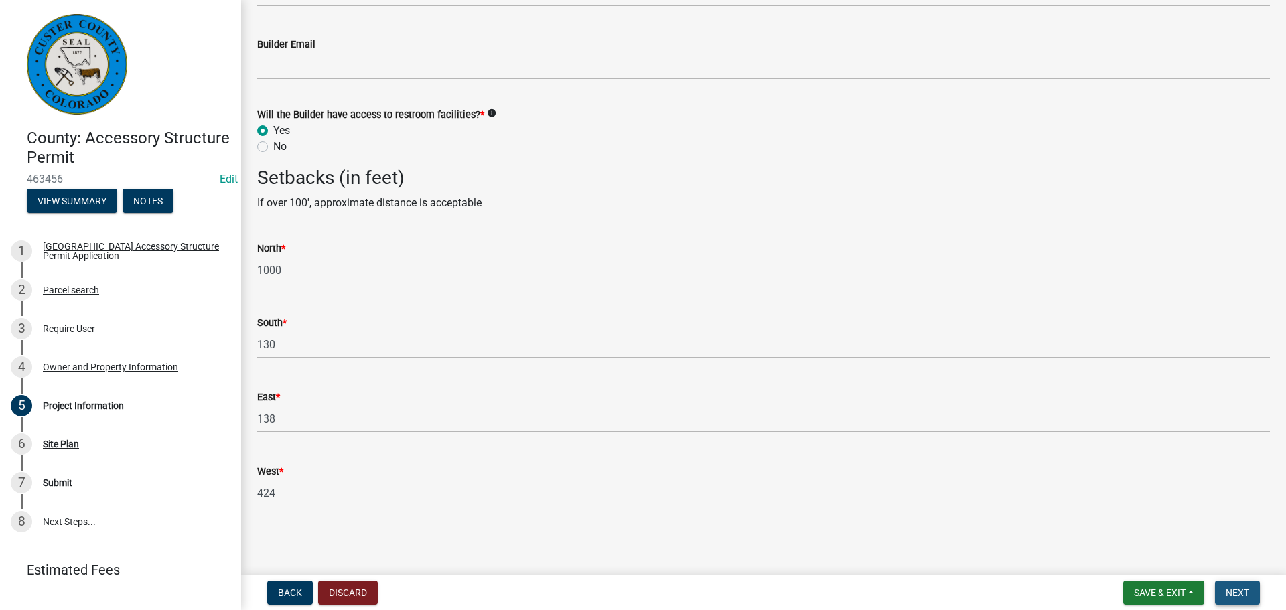
click at [1254, 593] on button "Next" at bounding box center [1237, 593] width 45 height 24
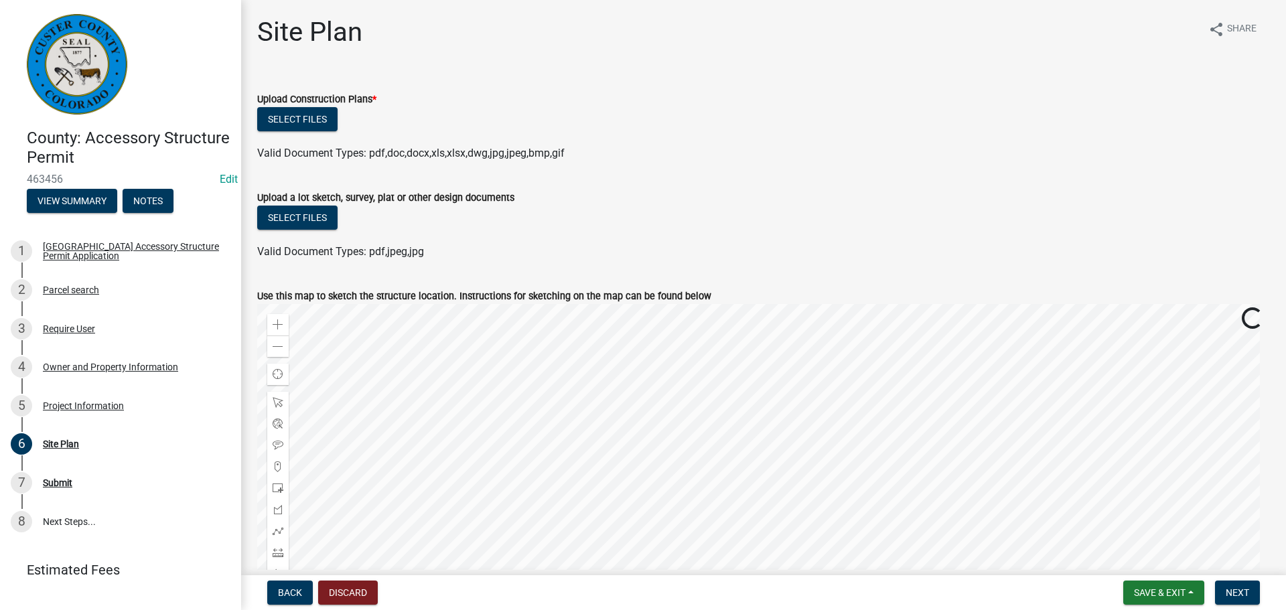
click at [462, 117] on div "Select files" at bounding box center [763, 120] width 1013 height 27
click at [477, 109] on div "Select files" at bounding box center [763, 120] width 1013 height 27
click at [474, 112] on div "Select files" at bounding box center [763, 120] width 1013 height 27
click at [267, 118] on button "Select files" at bounding box center [297, 119] width 80 height 24
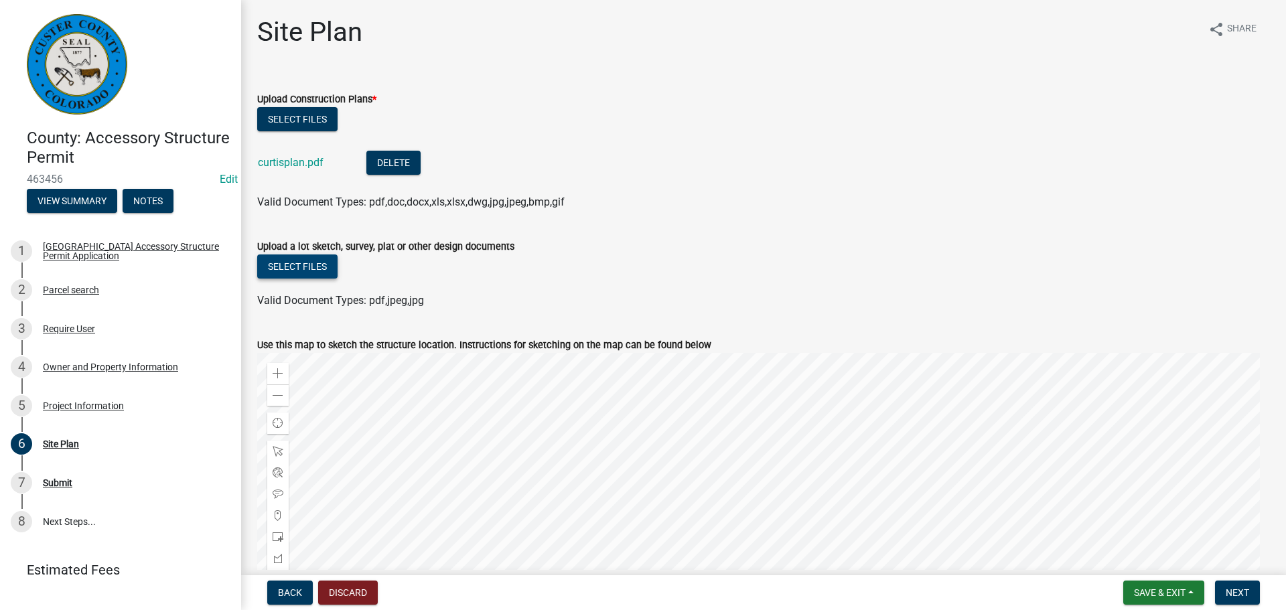
click at [318, 265] on button "Select files" at bounding box center [297, 267] width 80 height 24
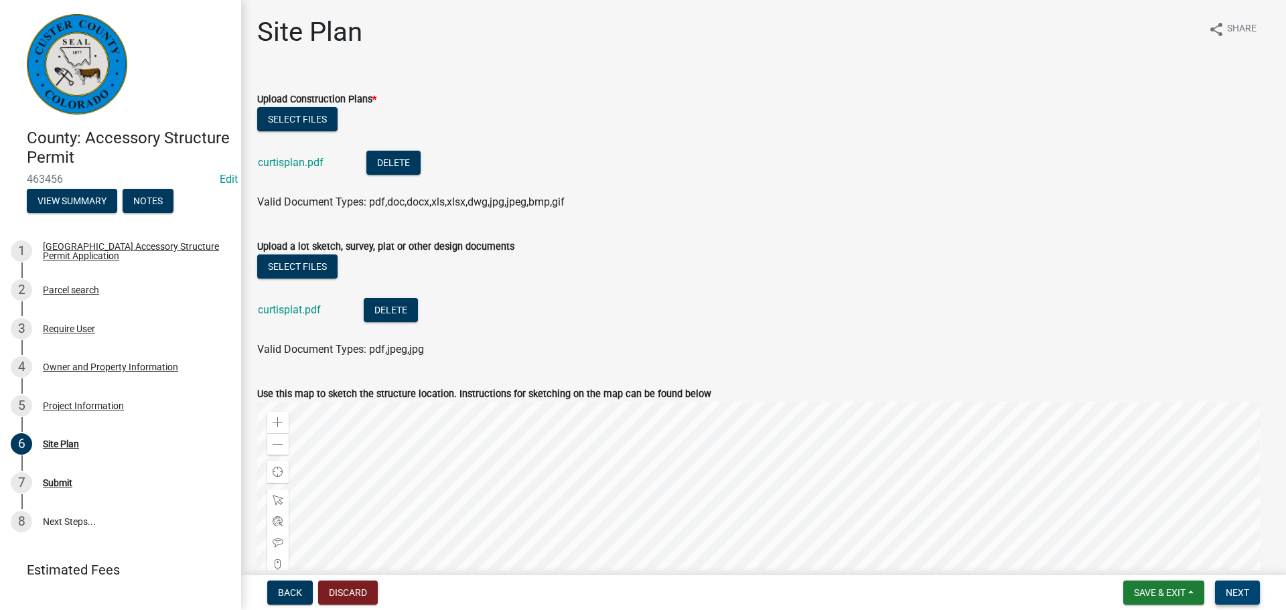
click at [1237, 585] on button "Next" at bounding box center [1237, 593] width 45 height 24
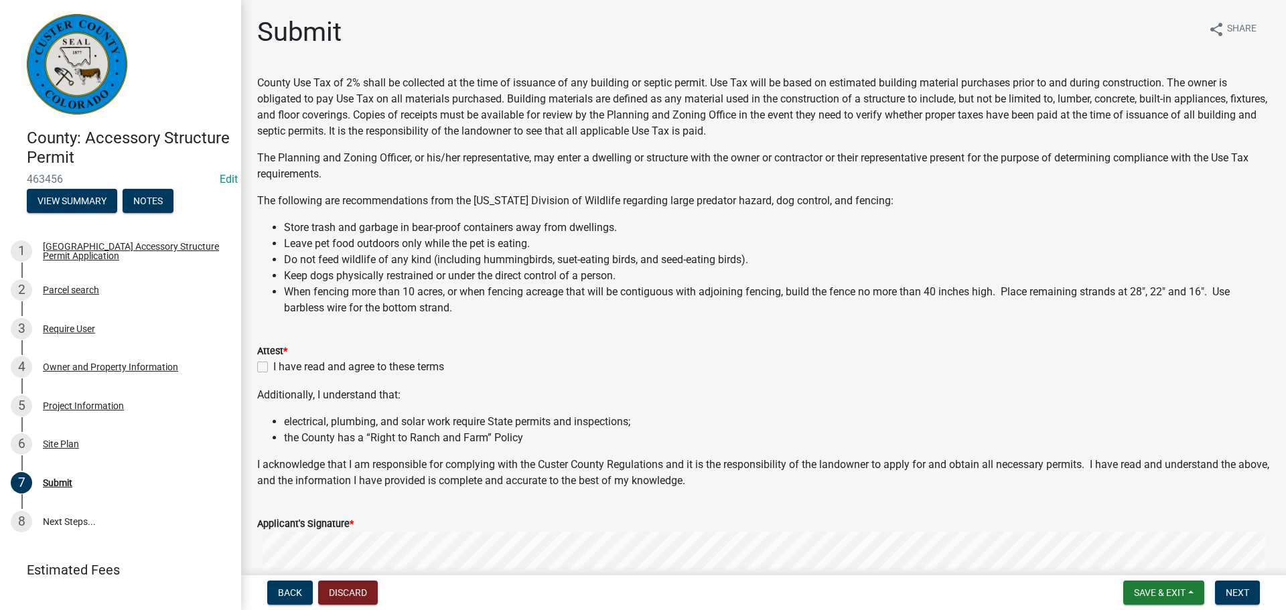
click at [262, 360] on div "I have read and agree to these terms" at bounding box center [763, 367] width 1013 height 16
click at [273, 362] on label "I have read and agree to these terms" at bounding box center [358, 367] width 171 height 16
click at [273, 362] on input "I have read and agree to these terms" at bounding box center [277, 363] width 9 height 9
checkbox input "true"
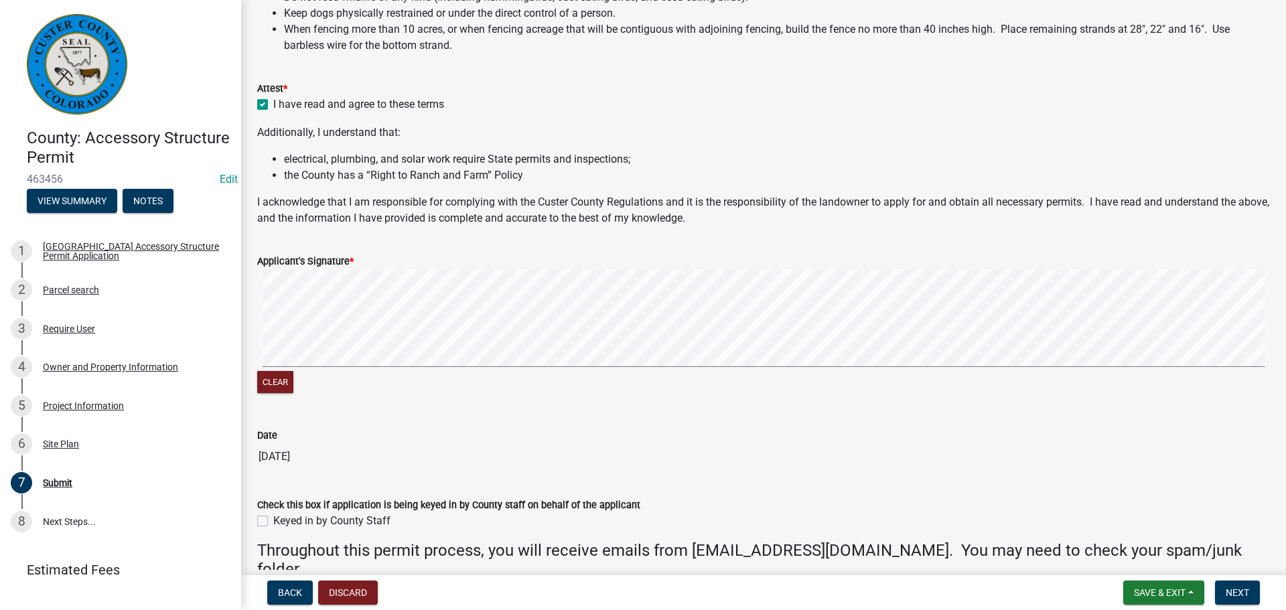
scroll to position [268, 0]
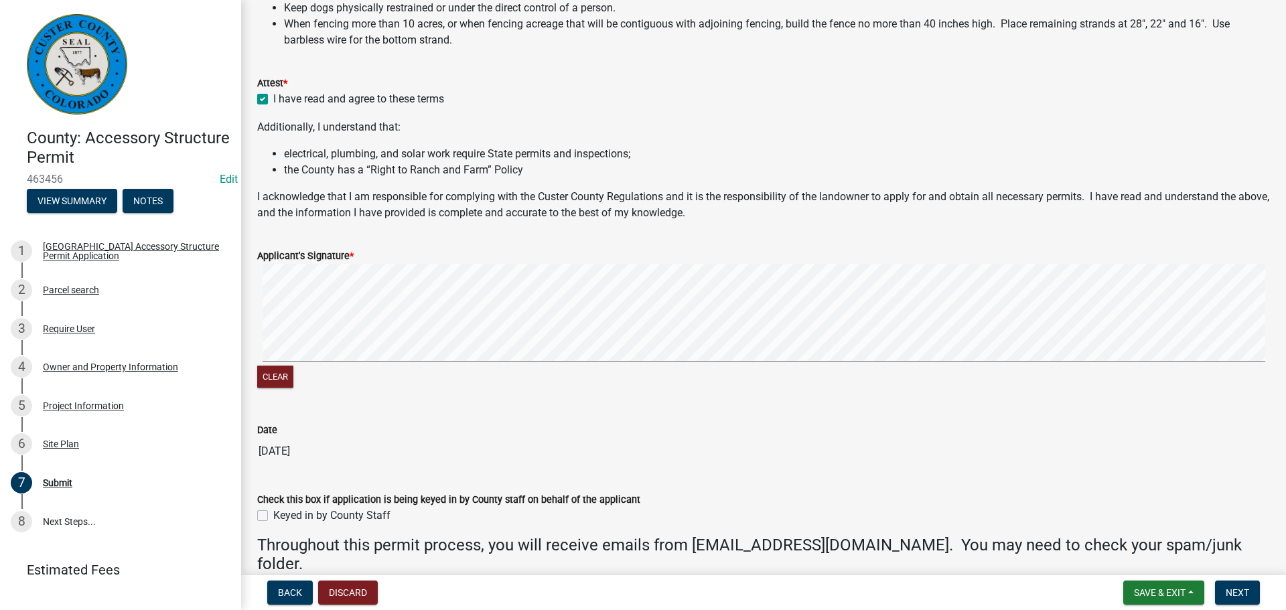
click at [374, 371] on div "Clear" at bounding box center [763, 327] width 1013 height 127
click at [308, 367] on div "Clear" at bounding box center [763, 327] width 1013 height 127
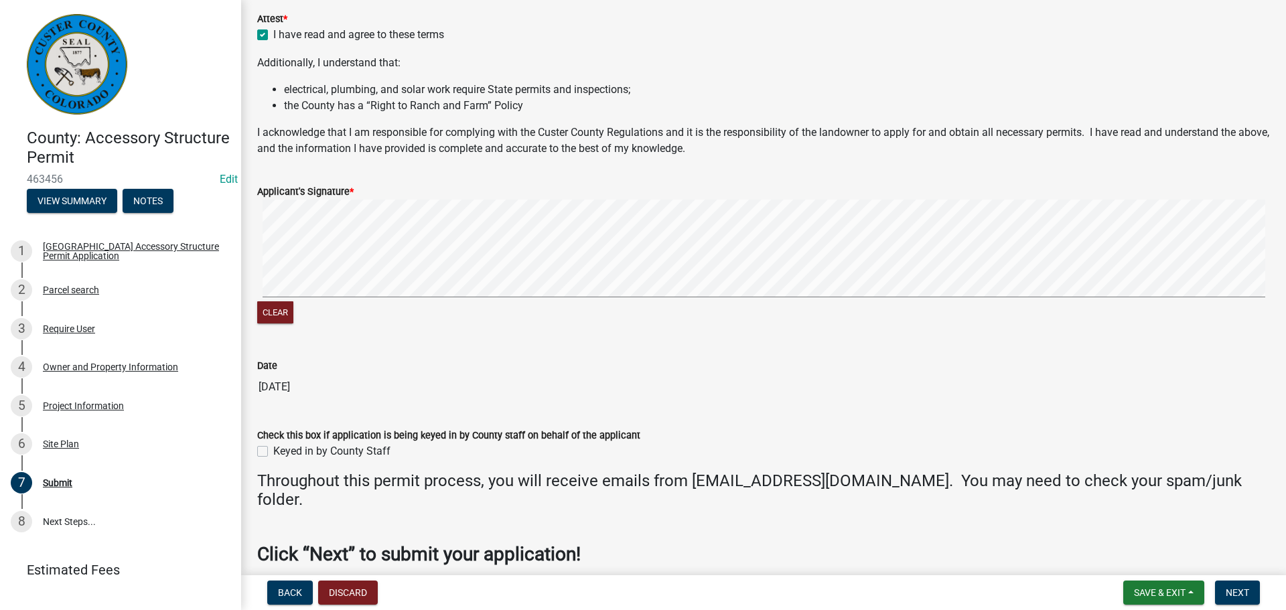
scroll to position [393, 0]
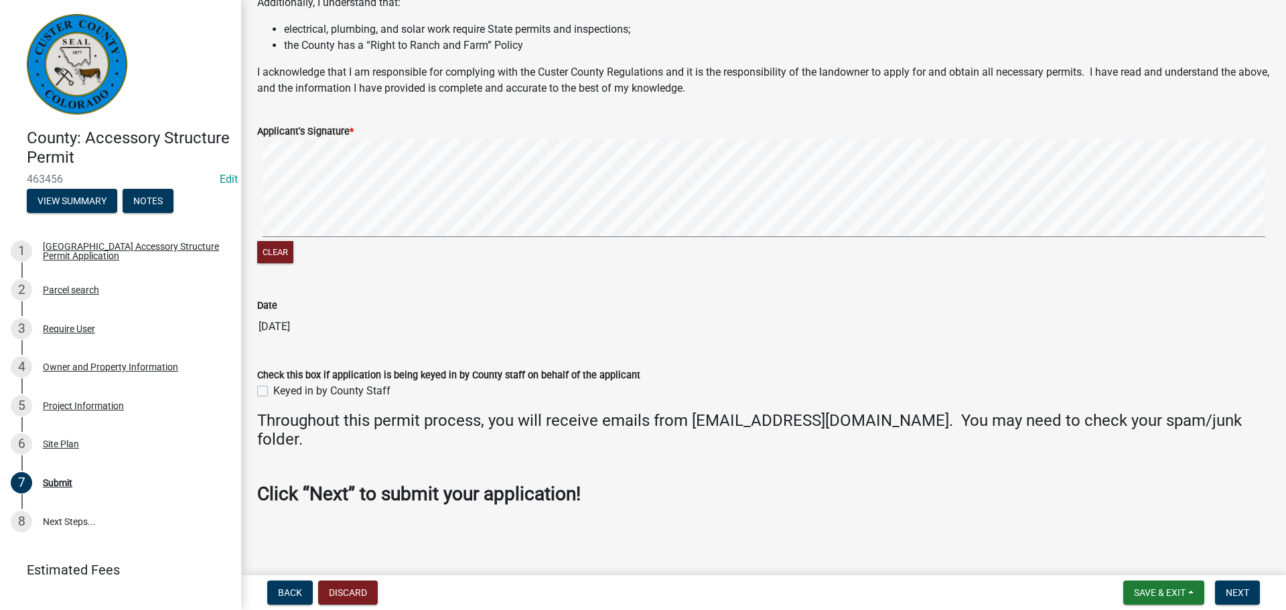
click at [273, 390] on label "Keyed in by County Staff" at bounding box center [331, 391] width 117 height 16
click at [273, 390] on input "Keyed in by County Staff" at bounding box center [277, 387] width 9 height 9
checkbox input "true"
click at [1231, 595] on span "Next" at bounding box center [1237, 593] width 23 height 11
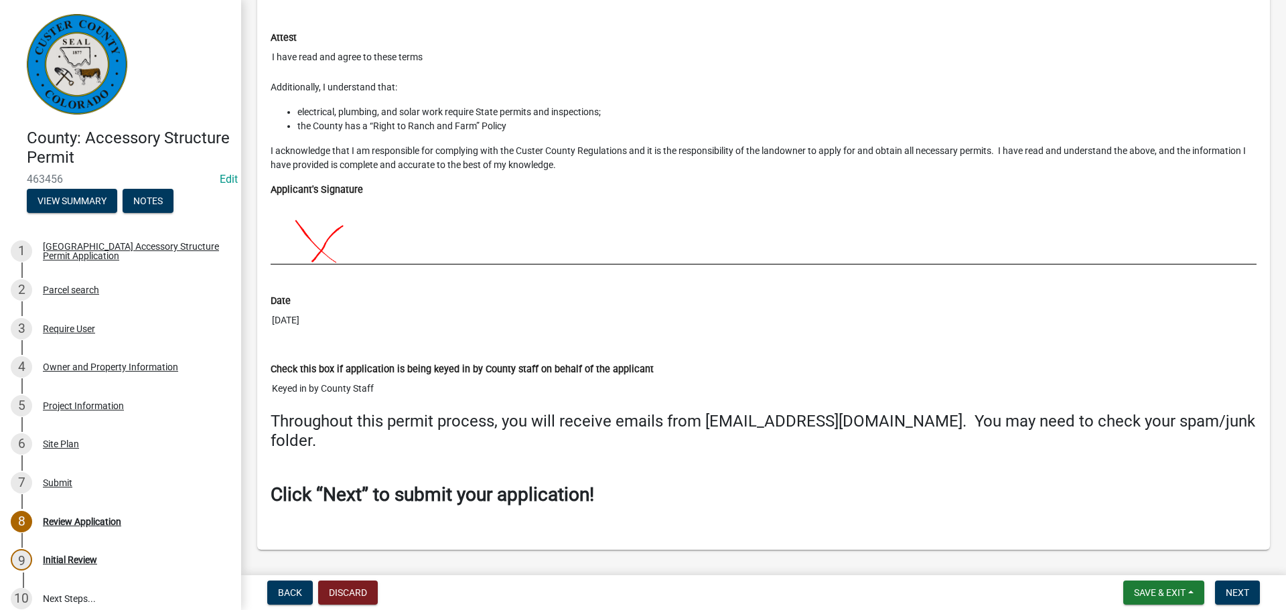
scroll to position [4929, 0]
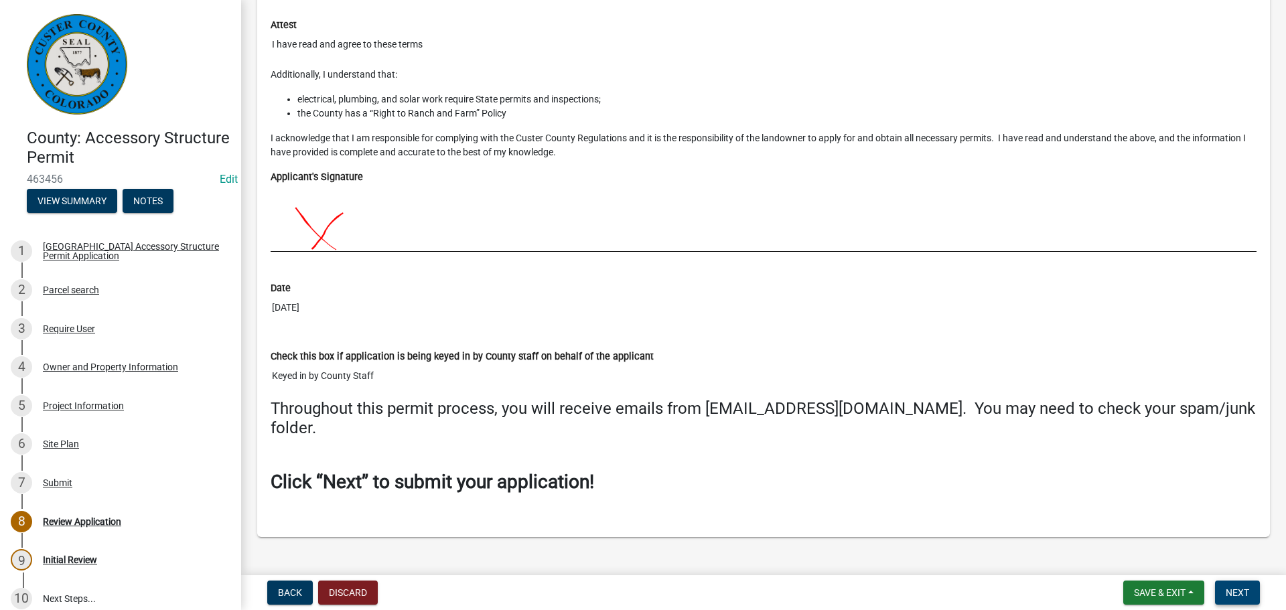
drag, startPoint x: 1247, startPoint y: 602, endPoint x: 1220, endPoint y: 564, distance: 46.5
click at [1247, 601] on button "Next" at bounding box center [1237, 593] width 45 height 24
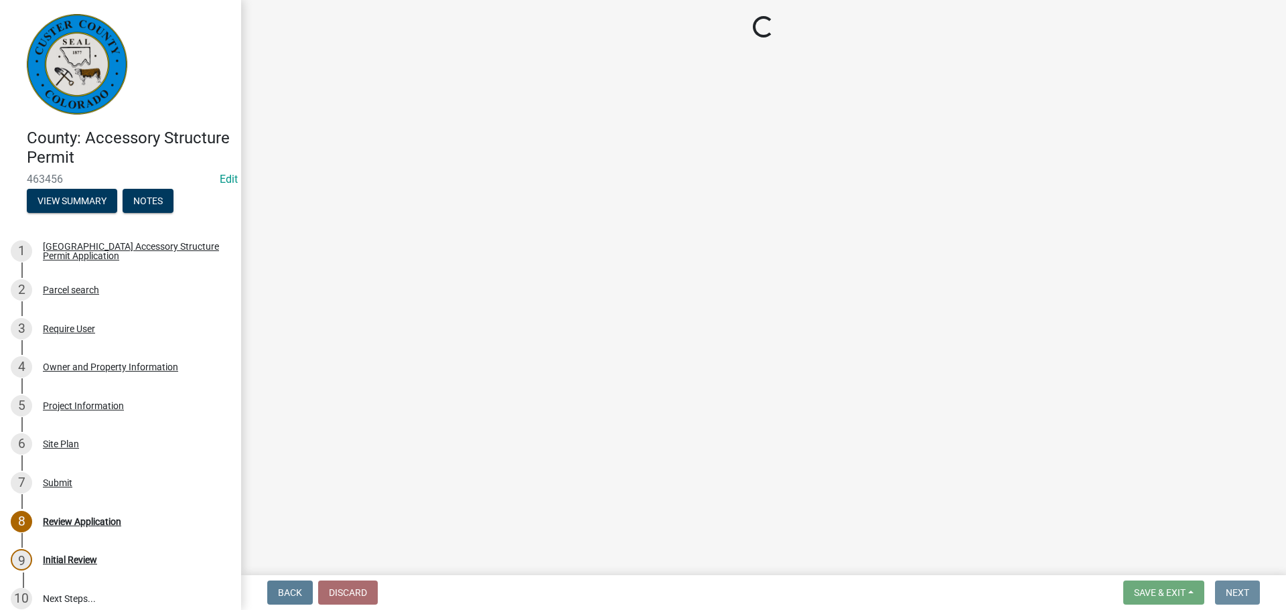
scroll to position [0, 0]
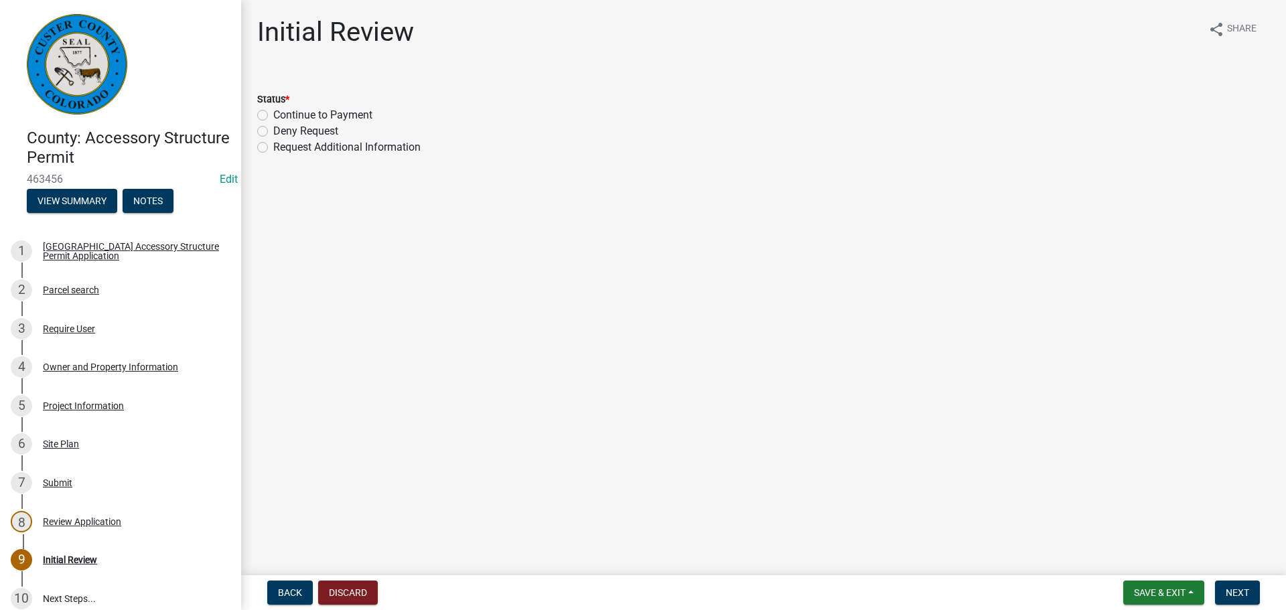
click at [273, 117] on label "Continue to Payment" at bounding box center [322, 115] width 99 height 16
click at [273, 116] on input "Continue to Payment" at bounding box center [277, 111] width 9 height 9
radio input "true"
click at [1240, 597] on span "Next" at bounding box center [1237, 593] width 23 height 11
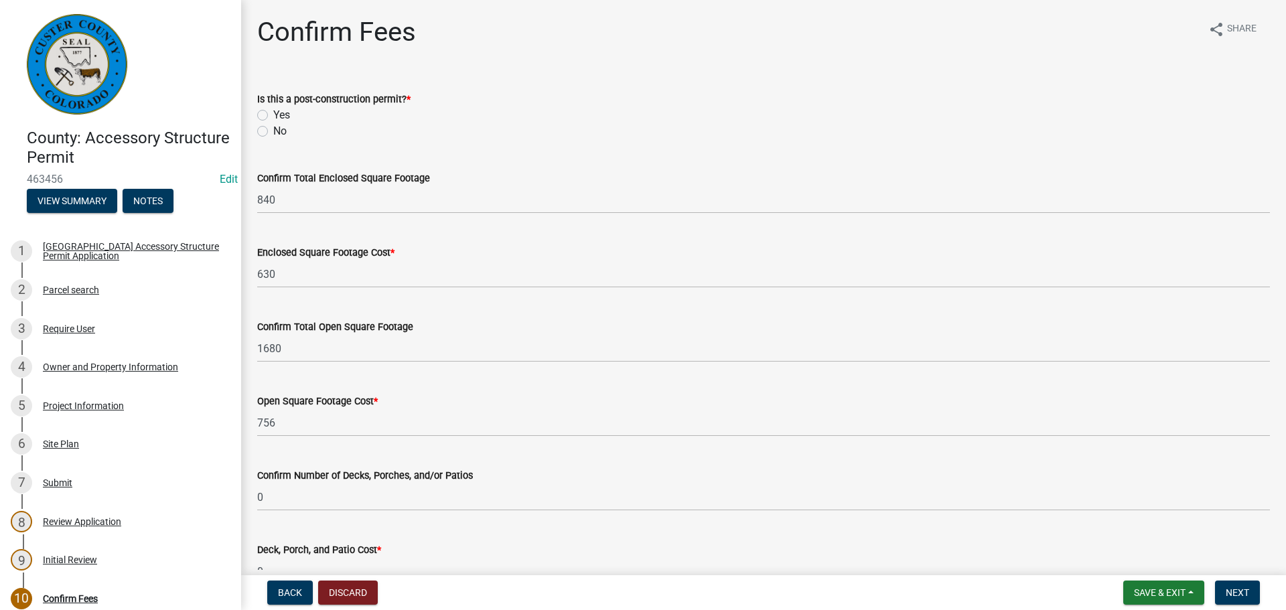
click at [273, 130] on label "No" at bounding box center [279, 131] width 13 height 16
click at [273, 130] on input "No" at bounding box center [277, 127] width 9 height 9
radio input "true"
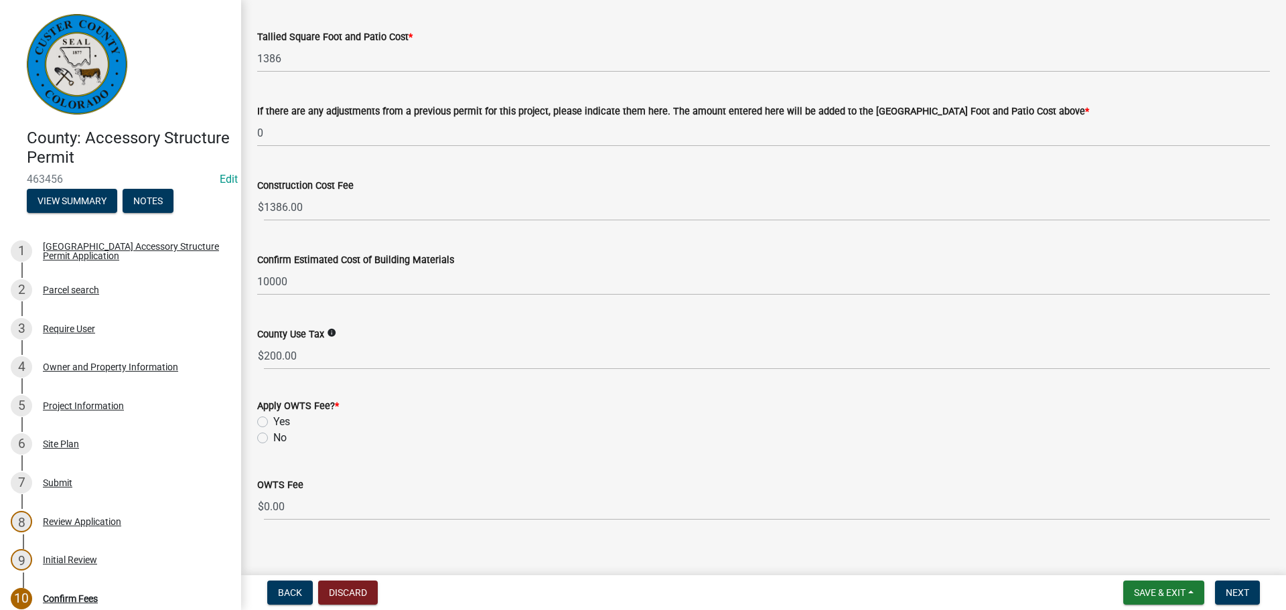
scroll to position [602, 0]
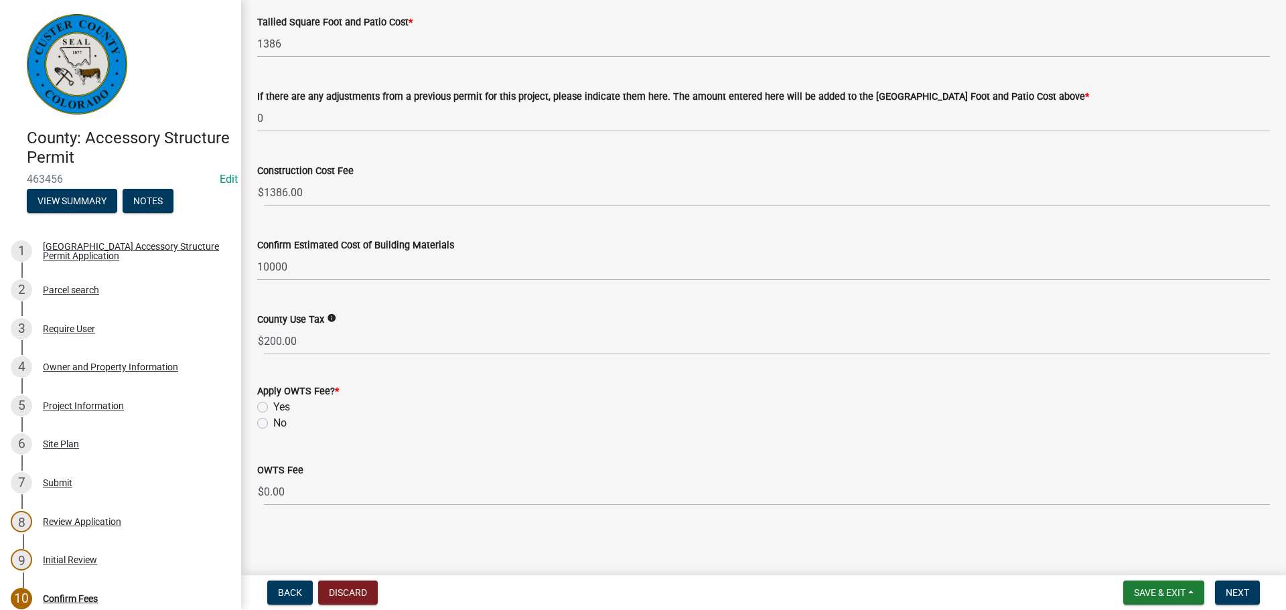
click at [273, 425] on label "No" at bounding box center [279, 423] width 13 height 16
click at [273, 424] on input "No" at bounding box center [277, 419] width 9 height 9
radio input "true"
click at [1236, 589] on span "Next" at bounding box center [1237, 593] width 23 height 11
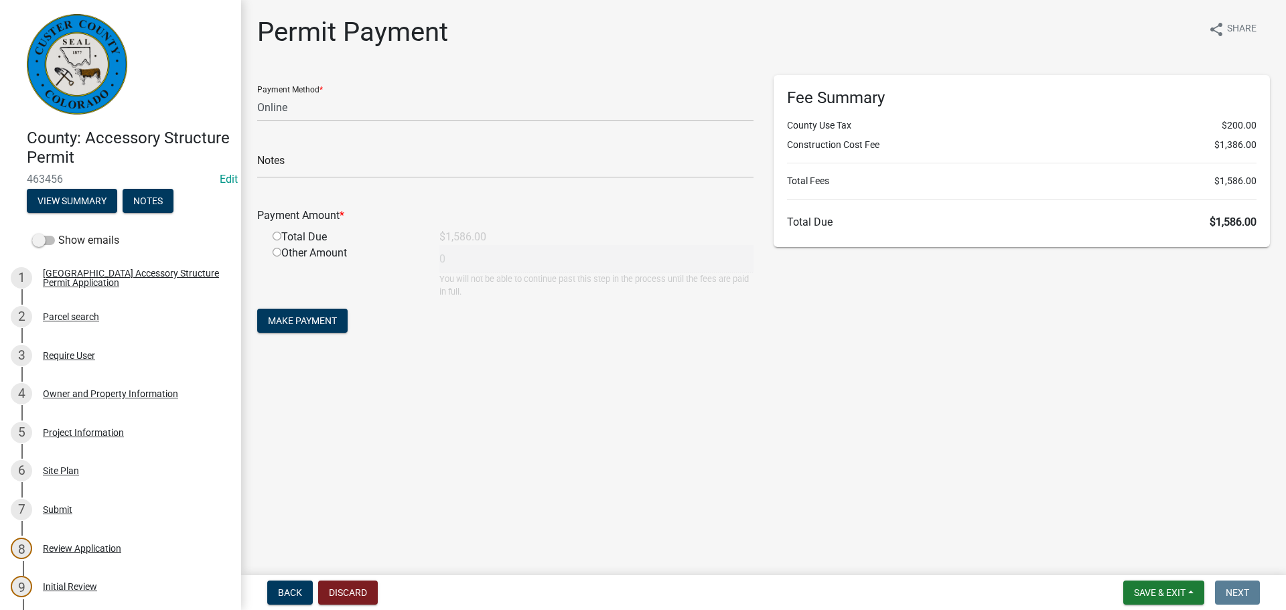
click at [480, 440] on main "Permit Payment share Share Payment Method * Credit Card POS Check Cash Online N…" at bounding box center [763, 285] width 1045 height 570
click at [800, 375] on main "Permit Payment share Share Payment Method * Credit Card POS Check Cash Online N…" at bounding box center [763, 285] width 1045 height 570
click at [701, 514] on main "Permit Payment share Share Payment Method * Credit Card POS Check Cash Online N…" at bounding box center [763, 285] width 1045 height 570
click at [457, 99] on select "Credit Card POS Check Cash Online" at bounding box center [505, 107] width 496 height 27
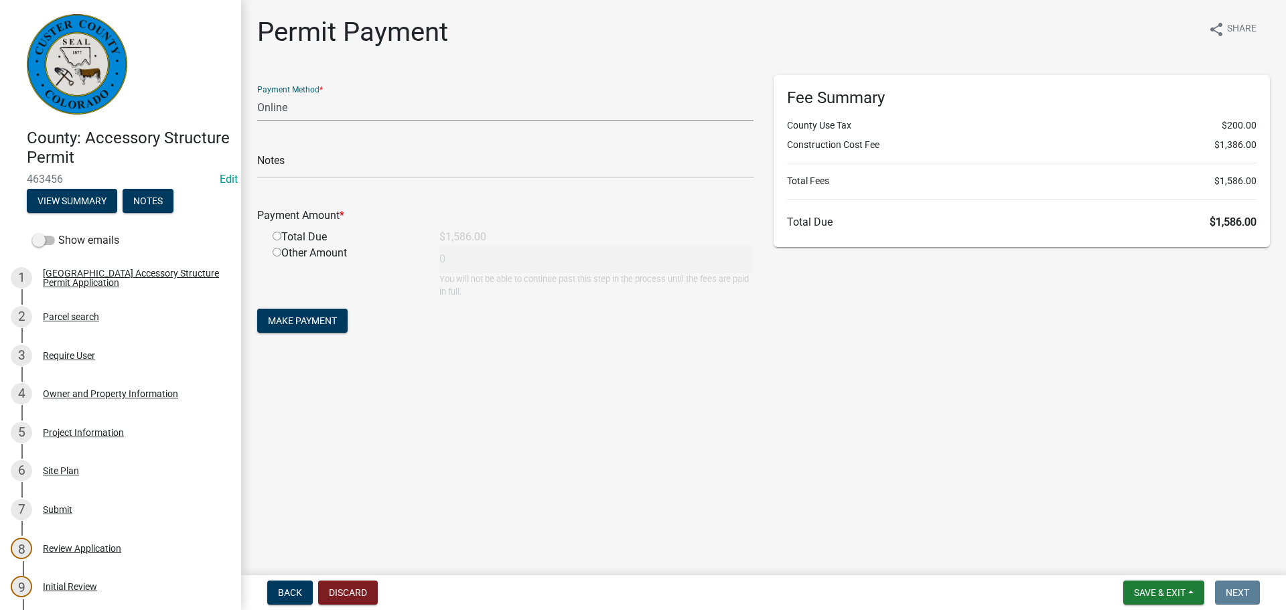
select select "1: 0"
click at [257, 94] on select "Credit Card POS Check Cash Online" at bounding box center [505, 107] width 496 height 27
click at [342, 163] on input "text" at bounding box center [505, 164] width 496 height 27
click at [685, 392] on main "Permit Payment share Share Payment Method * Credit Card POS Check Cash Online C…" at bounding box center [763, 285] width 1045 height 570
click at [635, 443] on main "Permit Payment share Share Payment Method * Credit Card POS Check Cash Online C…" at bounding box center [763, 285] width 1045 height 570
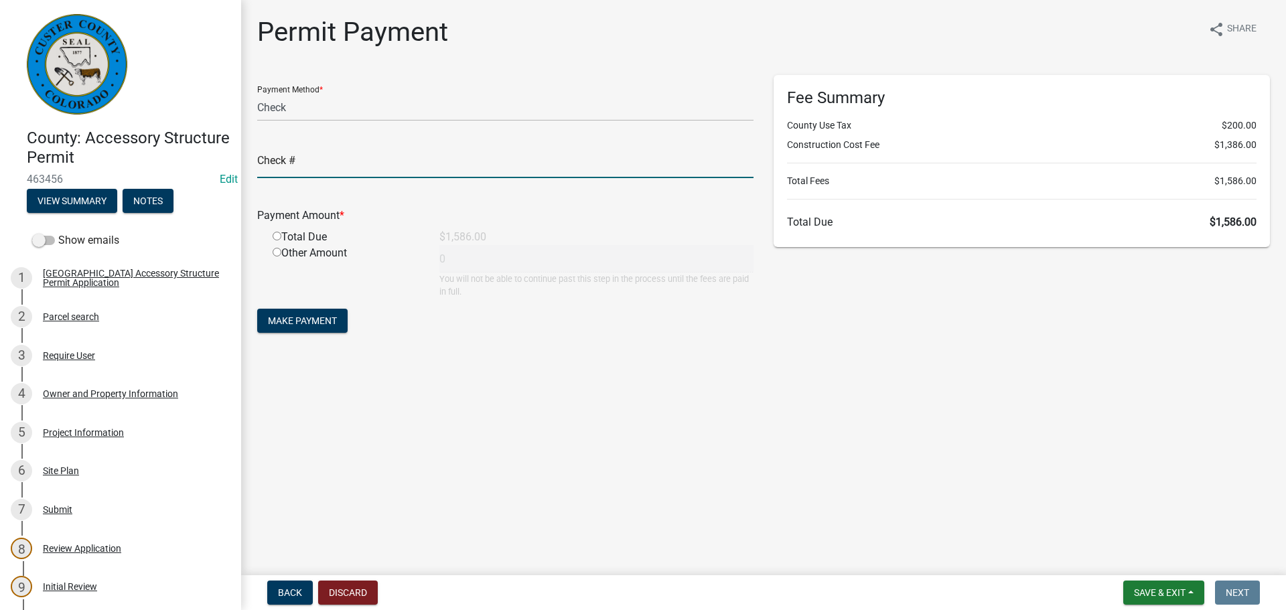
click at [329, 171] on input "text" at bounding box center [505, 164] width 496 height 27
click at [411, 171] on input "text" at bounding box center [505, 164] width 496 height 27
click at [363, 151] on input "text" at bounding box center [505, 164] width 496 height 27
click at [543, 376] on main "Permit Payment share Share Payment Method * Credit Card POS Check Cash Online C…" at bounding box center [763, 285] width 1045 height 570
click at [540, 168] on input "text" at bounding box center [505, 164] width 496 height 27
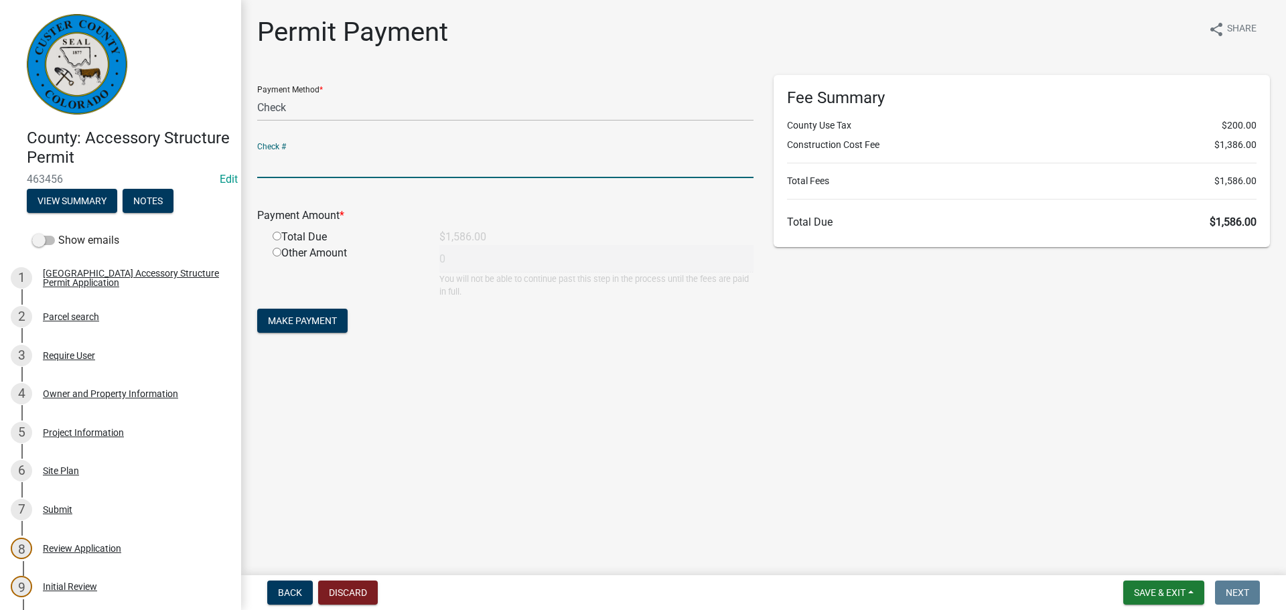
click at [658, 383] on main "Permit Payment share Share Payment Method * Credit Card POS Check Cash Online C…" at bounding box center [763, 285] width 1045 height 570
click at [565, 155] on input "text" at bounding box center [505, 164] width 496 height 27
click at [686, 490] on main "Permit Payment share Share Payment Method * Credit Card POS Check Cash Online C…" at bounding box center [763, 285] width 1045 height 570
click at [494, 163] on input "text" at bounding box center [505, 164] width 496 height 27
click at [588, 360] on div "Permit Payment share Share Payment Method * Credit Card POS Check Cash Online C…" at bounding box center [763, 188] width 1033 height 344
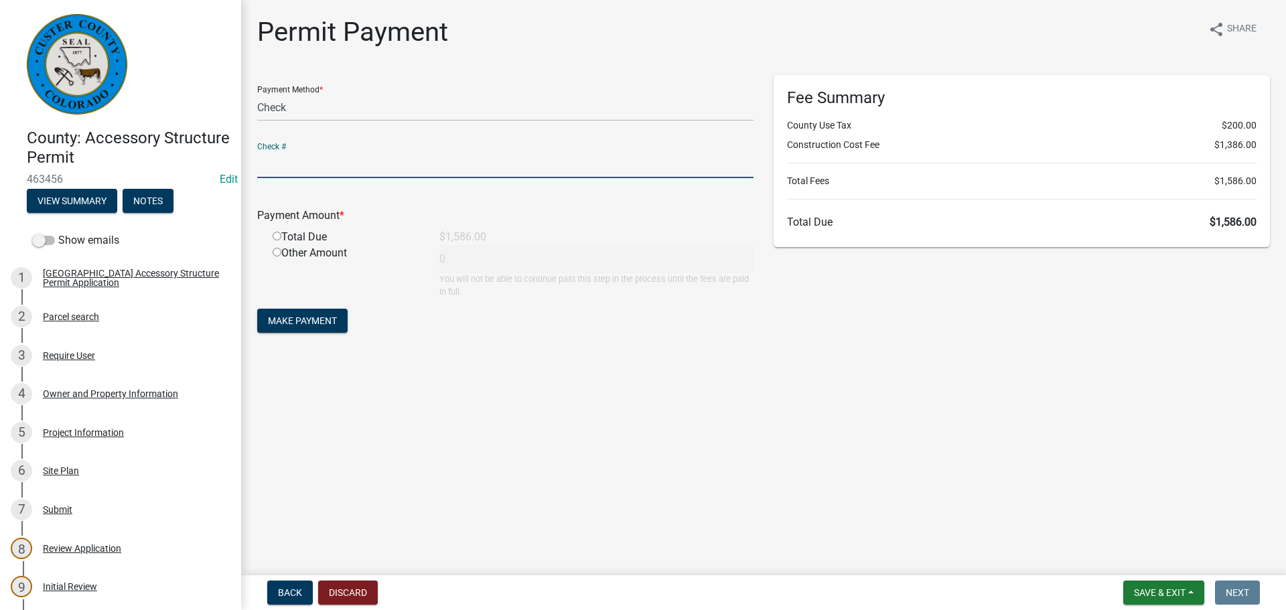
click at [543, 162] on input "text" at bounding box center [505, 164] width 496 height 27
click at [616, 387] on main "Permit Payment share Share Payment Method * Credit Card POS Check Cash Online C…" at bounding box center [763, 285] width 1045 height 570
click at [539, 155] on input "text" at bounding box center [505, 164] width 496 height 27
click at [567, 527] on main "Permit Payment share Share Payment Method * Credit Card POS Check Cash Online C…" at bounding box center [763, 285] width 1045 height 570
click at [403, 158] on input "text" at bounding box center [505, 164] width 496 height 27
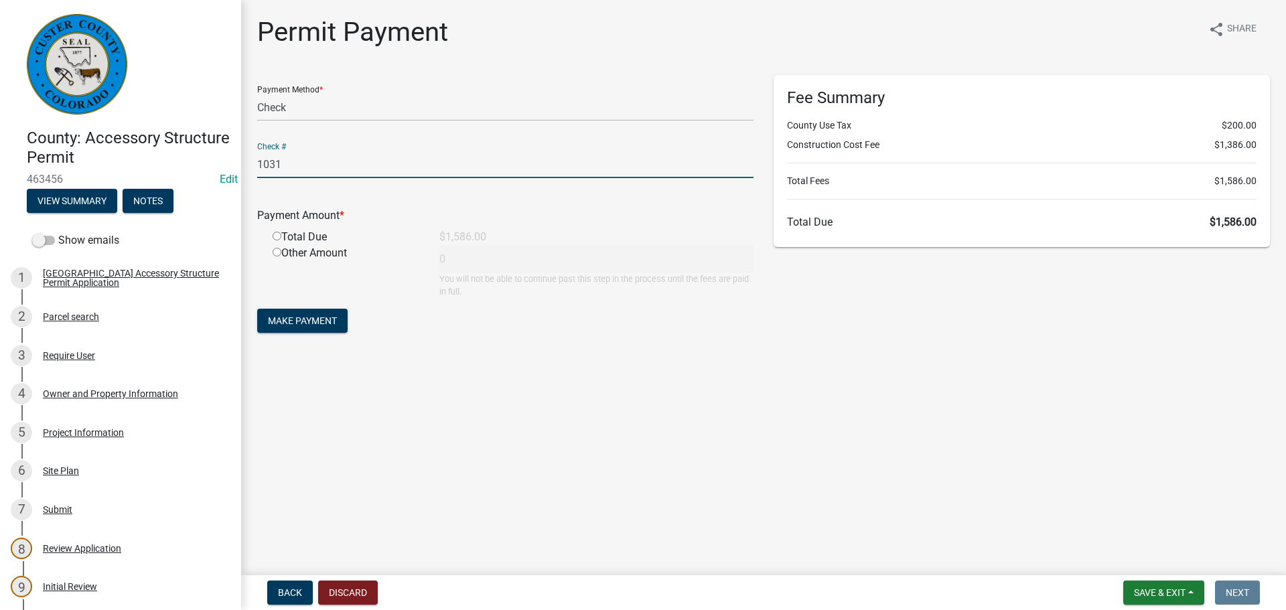
type input "1031"
click at [277, 236] on input "radio" at bounding box center [277, 236] width 9 height 9
radio input "true"
type input "1586"
click at [326, 323] on span "Make Payment" at bounding box center [302, 321] width 69 height 11
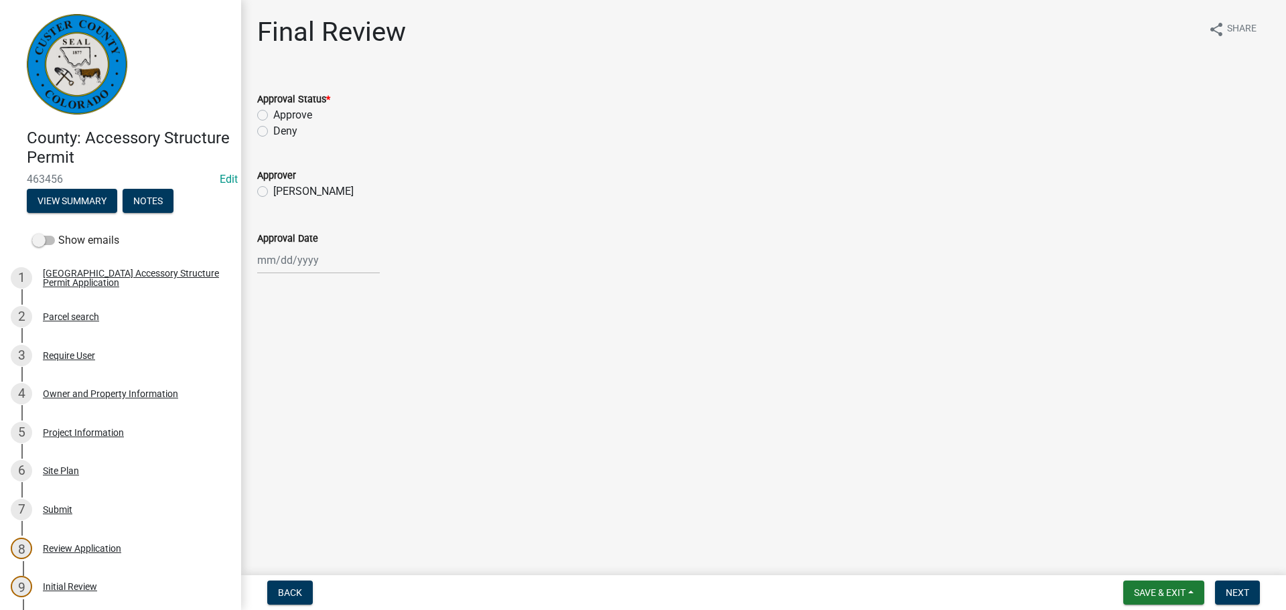
click at [273, 115] on label "Approve" at bounding box center [292, 115] width 39 height 16
click at [273, 115] on input "Approve" at bounding box center [277, 111] width 9 height 9
radio input "true"
click at [273, 192] on label "[PERSON_NAME]" at bounding box center [313, 192] width 80 height 16
click at [273, 192] on input "[PERSON_NAME]" at bounding box center [277, 188] width 9 height 9
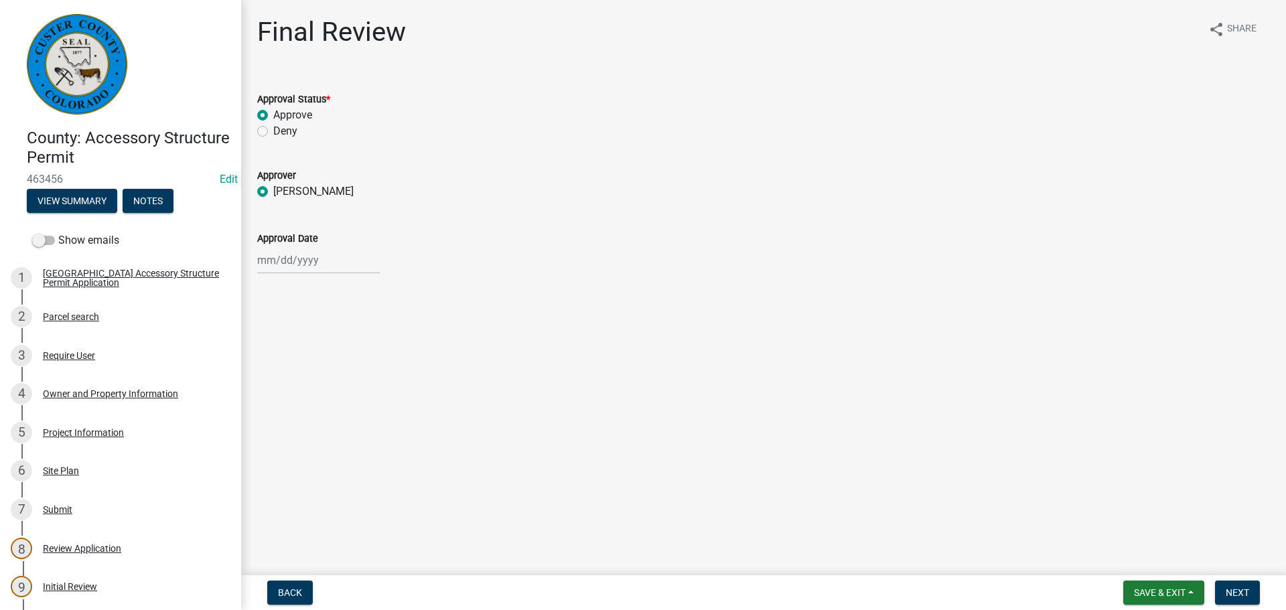
radio input "true"
click at [273, 255] on div at bounding box center [318, 260] width 123 height 27
select select "8"
select select "2025"
click at [318, 373] on div "13" at bounding box center [313, 374] width 21 height 21
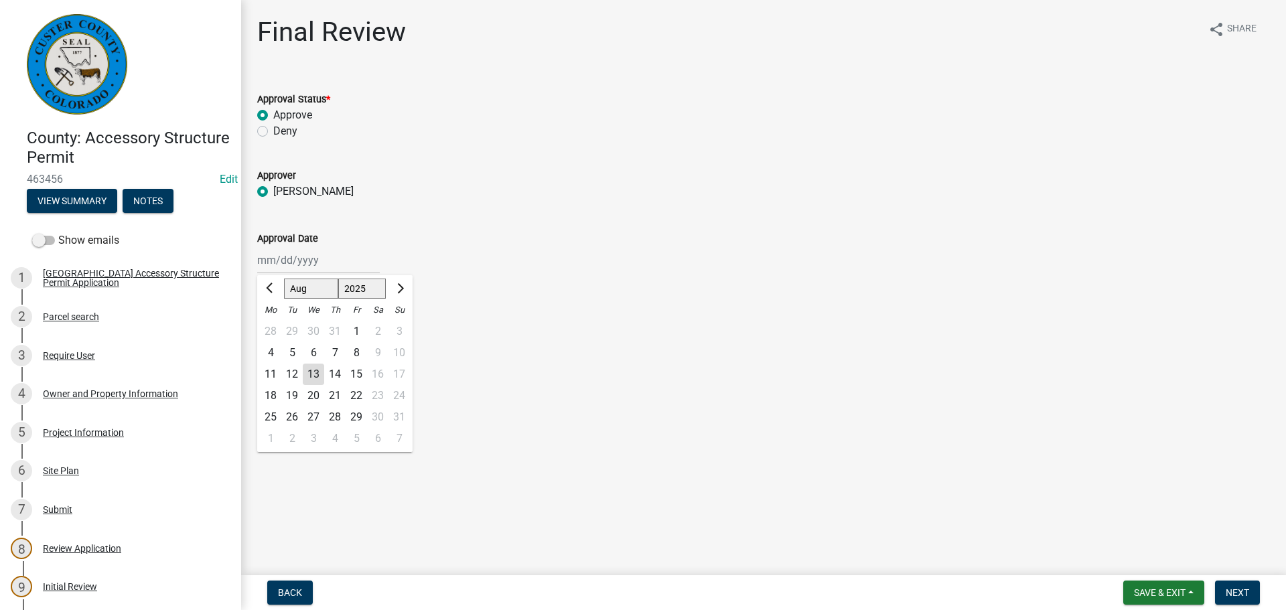
type input "[DATE]"
click at [1241, 593] on span "Next" at bounding box center [1237, 593] width 23 height 11
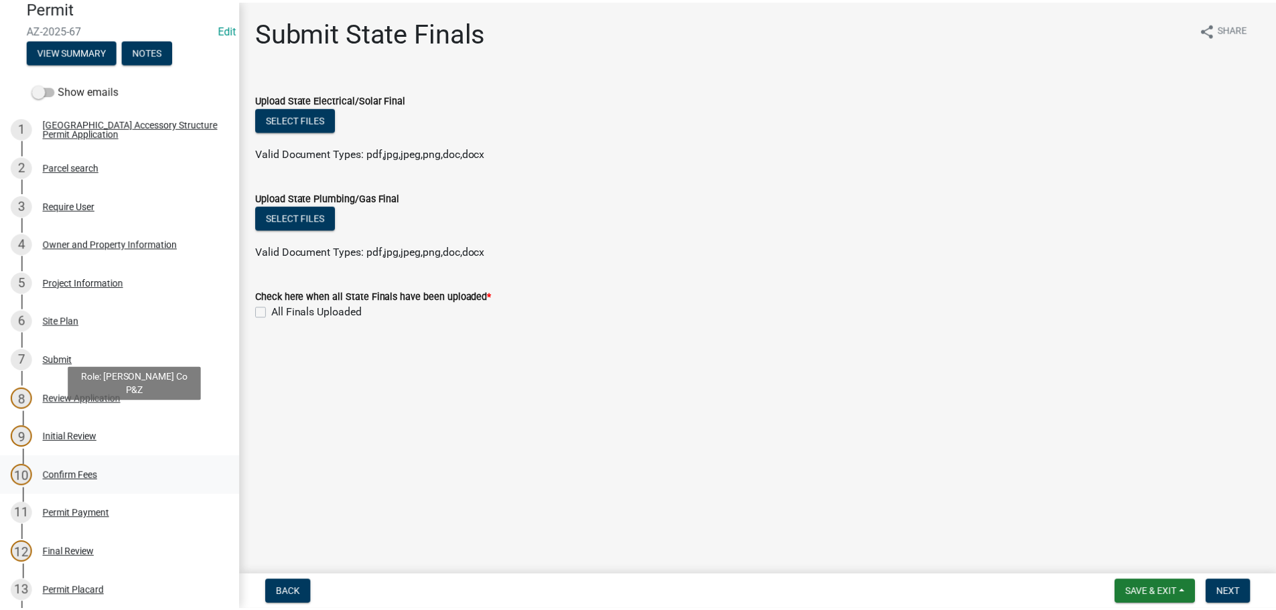
scroll to position [201, 0]
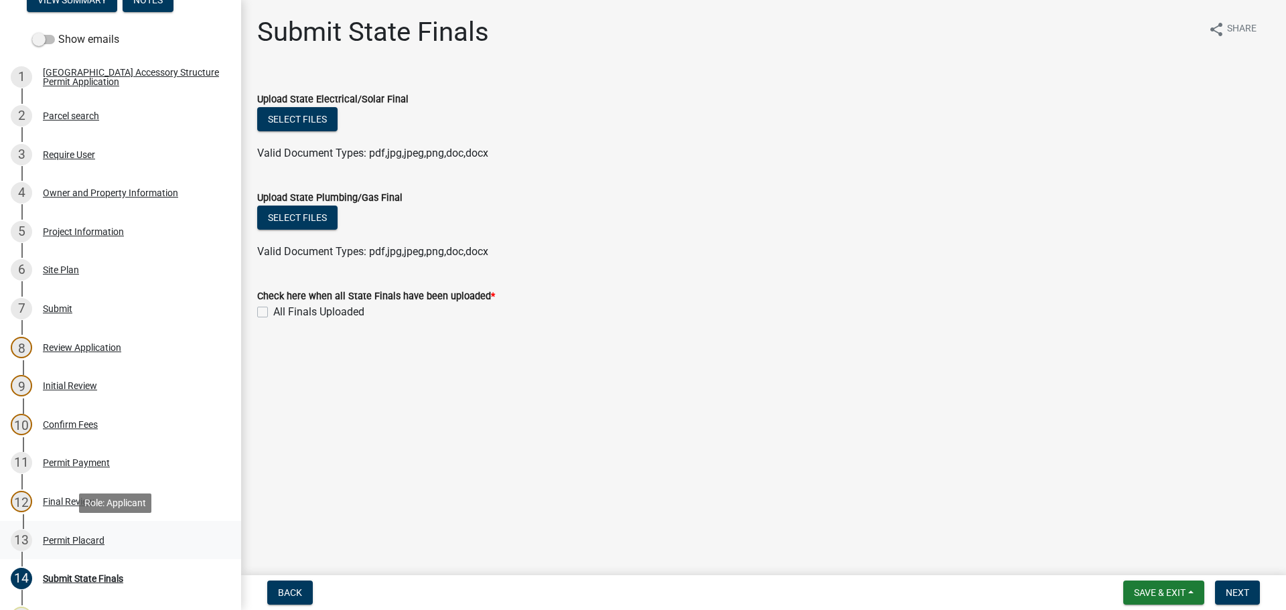
click at [60, 537] on div "Permit Placard" at bounding box center [74, 540] width 62 height 9
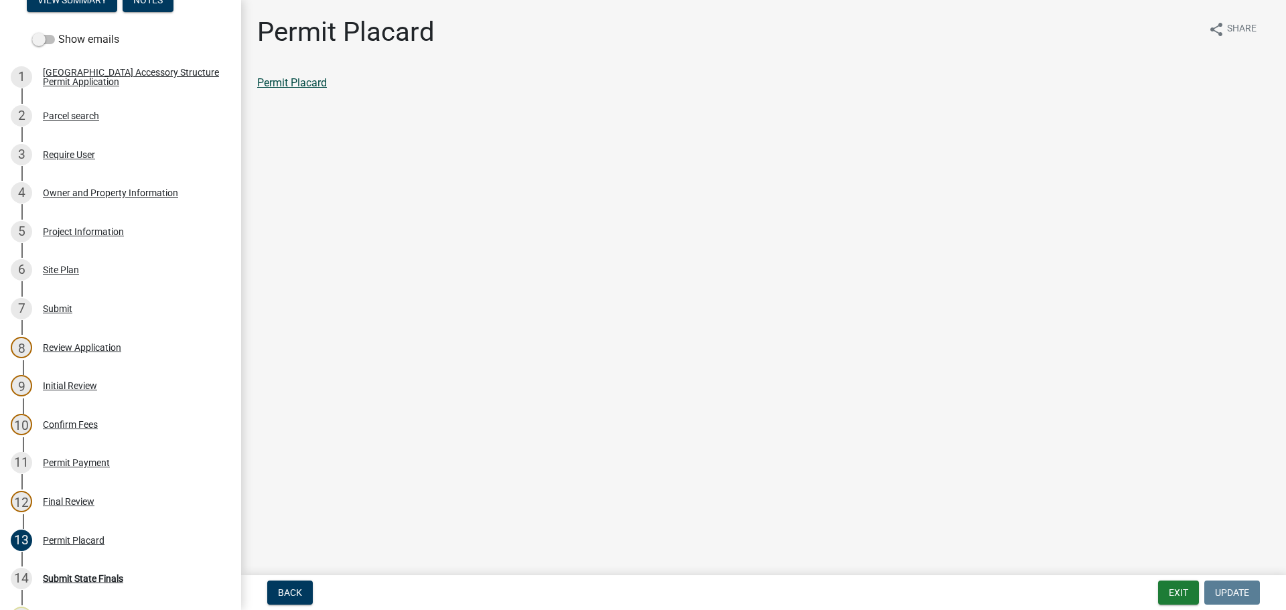
click at [321, 83] on link "Permit Placard" at bounding box center [292, 82] width 70 height 13
click at [80, 456] on div "11 Permit Payment" at bounding box center [115, 462] width 209 height 21
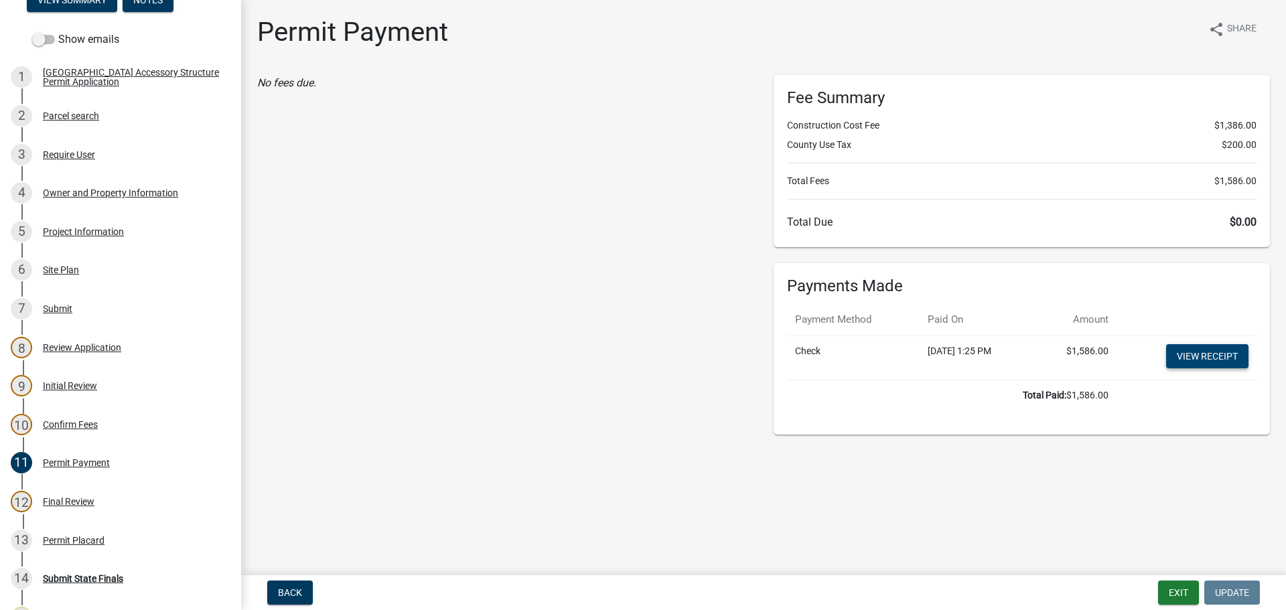
click at [1190, 362] on link "View receipt" at bounding box center [1207, 356] width 82 height 24
click at [1176, 589] on button "Exit" at bounding box center [1178, 593] width 41 height 24
